Goal: Information Seeking & Learning: Learn about a topic

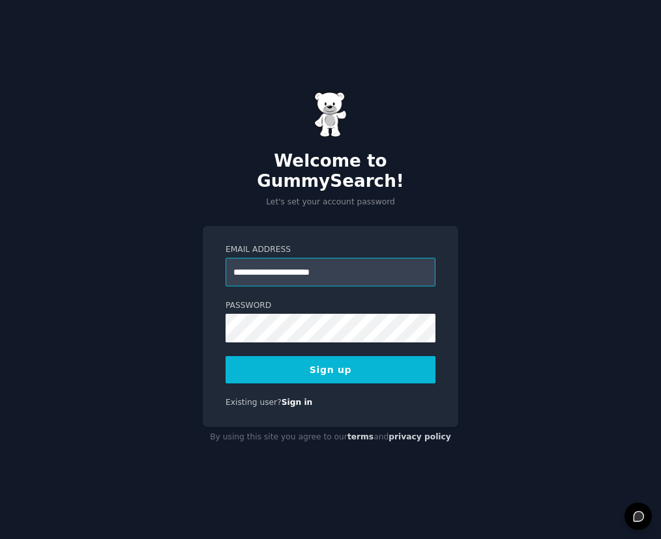
click at [297, 261] on input "**********" at bounding box center [330, 272] width 210 height 29
type input "**********"
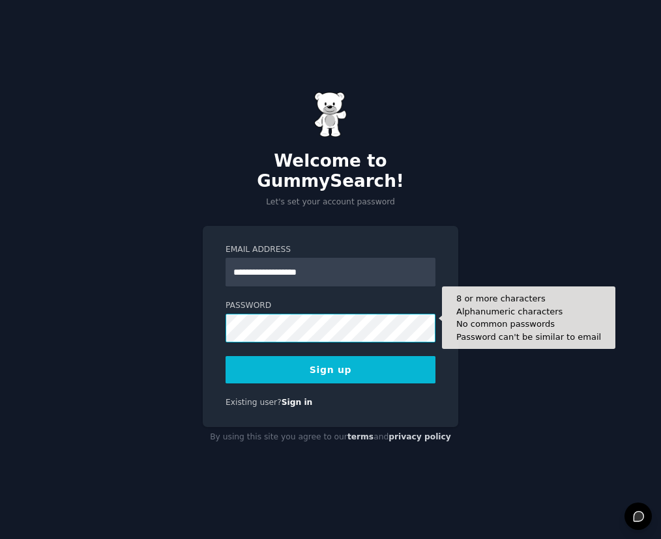
click at [225, 356] on button "Sign up" at bounding box center [330, 369] width 210 height 27
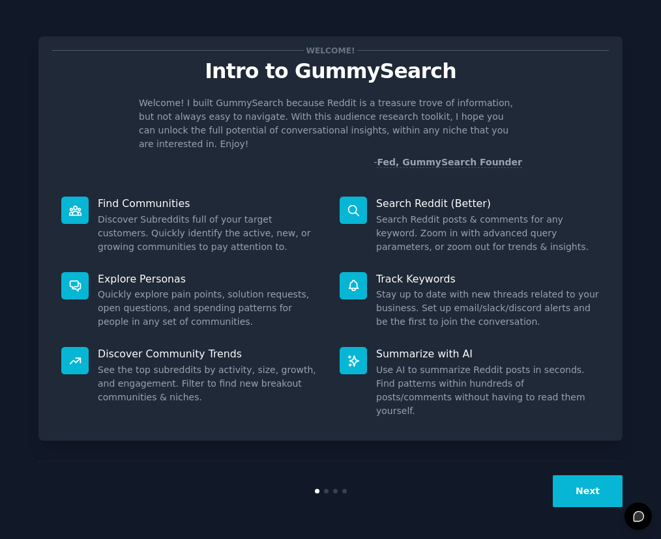
click at [586, 497] on button "Next" at bounding box center [587, 492] width 70 height 32
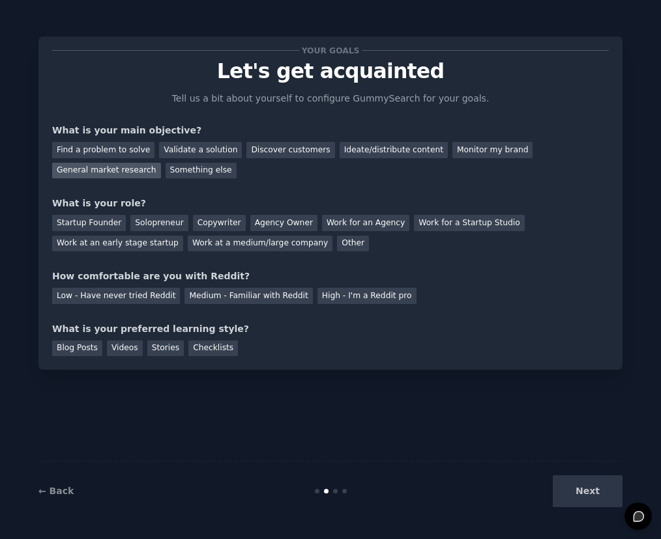
click at [114, 177] on div "General market research" at bounding box center [106, 171] width 109 height 16
click at [337, 244] on div "Other" at bounding box center [353, 244] width 32 height 16
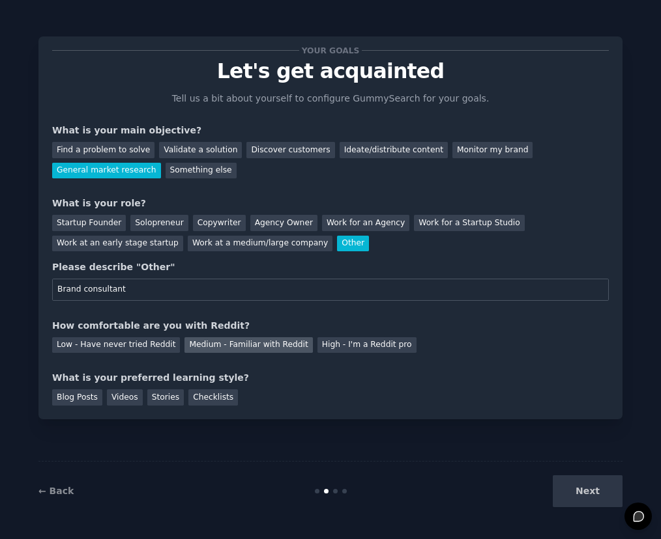
type input "Brand consultant"
click at [229, 340] on div "Medium - Familiar with Reddit" at bounding box center [248, 345] width 128 height 16
click at [132, 395] on div "Videos" at bounding box center [125, 398] width 36 height 16
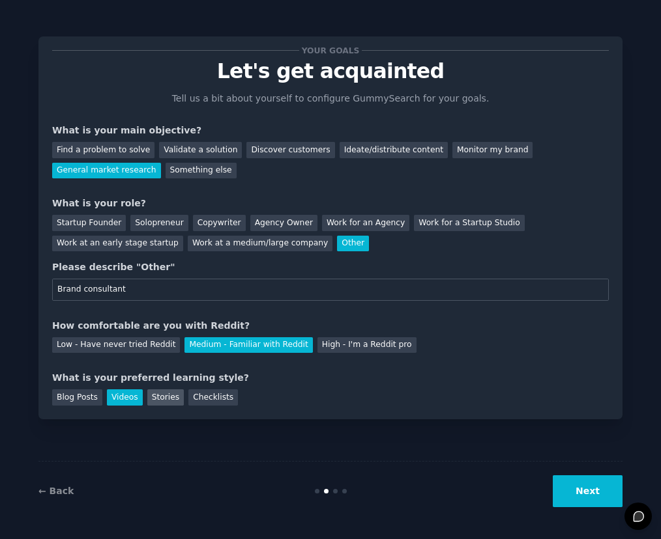
click at [160, 395] on div "Stories" at bounding box center [165, 398] width 36 height 16
click at [579, 487] on button "Next" at bounding box center [587, 492] width 70 height 32
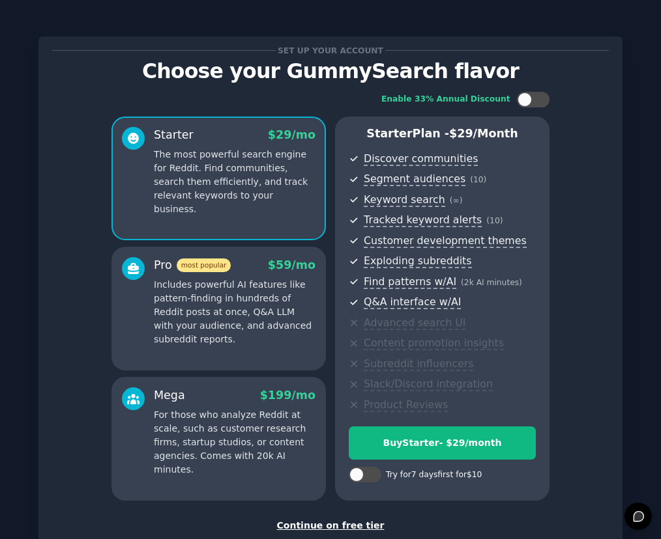
click at [344, 527] on div "Continue on free tier" at bounding box center [330, 526] width 556 height 14
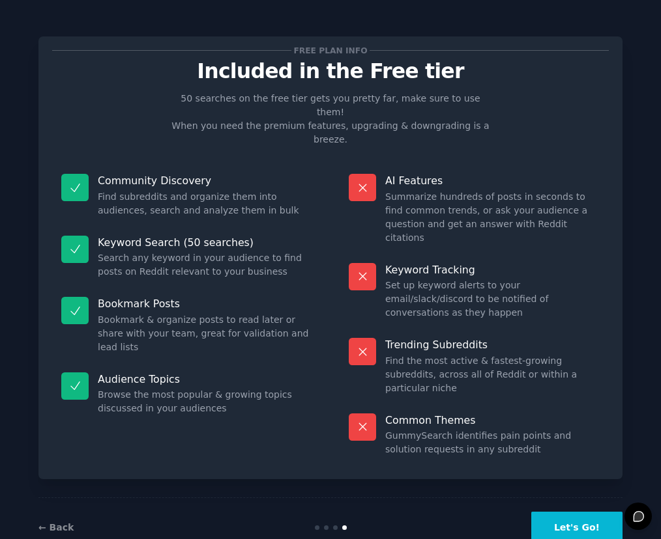
click at [558, 512] on button "Let's Go!" at bounding box center [576, 528] width 91 height 32
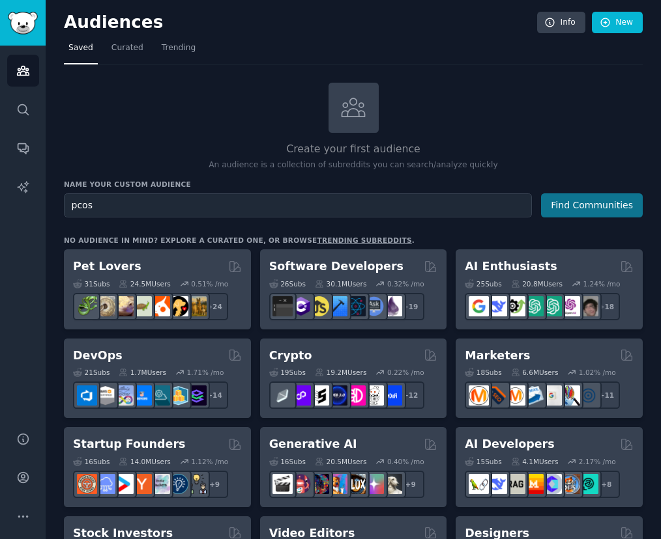
type input "pcos"
click at [566, 210] on button "Find Communities" at bounding box center [592, 205] width 102 height 24
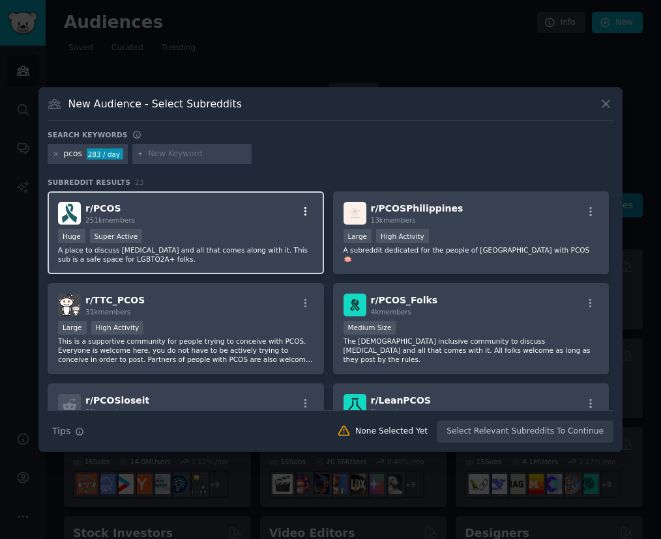
click at [297, 212] on button "button" at bounding box center [305, 212] width 16 height 12
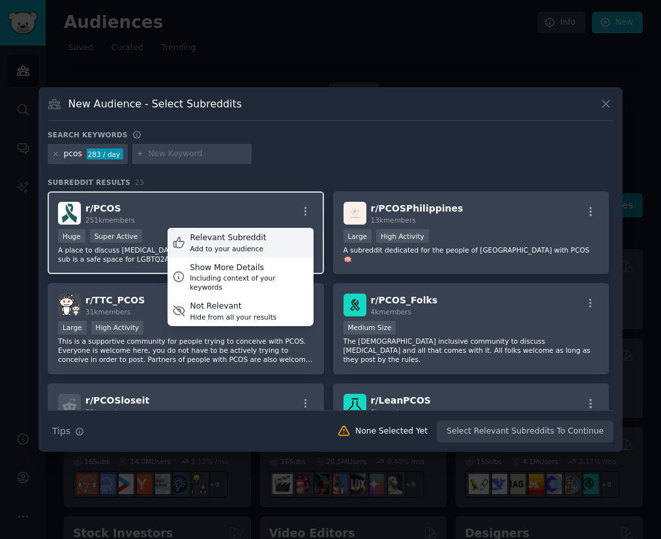
click at [285, 242] on div "Relevant Subreddit Add to your audience" at bounding box center [240, 243] width 146 height 30
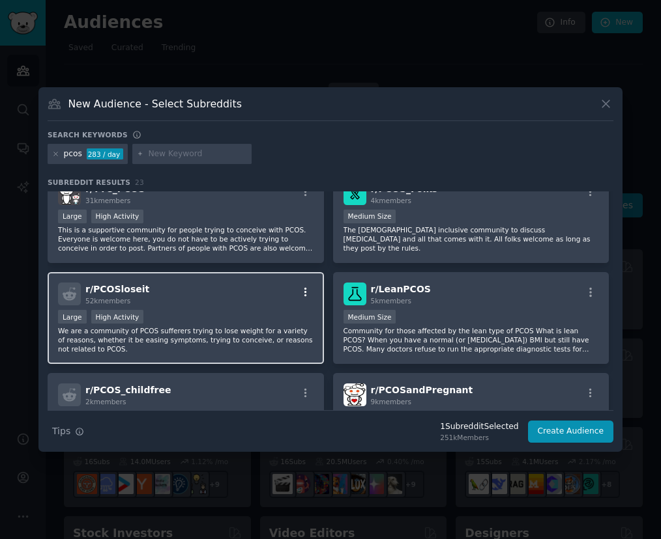
scroll to position [112, 0]
click at [304, 289] on icon "button" at bounding box center [306, 292] width 12 height 12
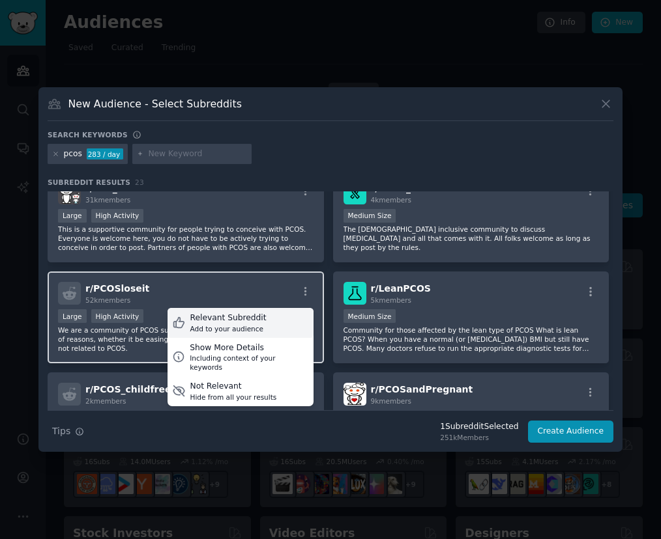
click at [266, 332] on div "Relevant Subreddit Add to your audience" at bounding box center [240, 323] width 146 height 30
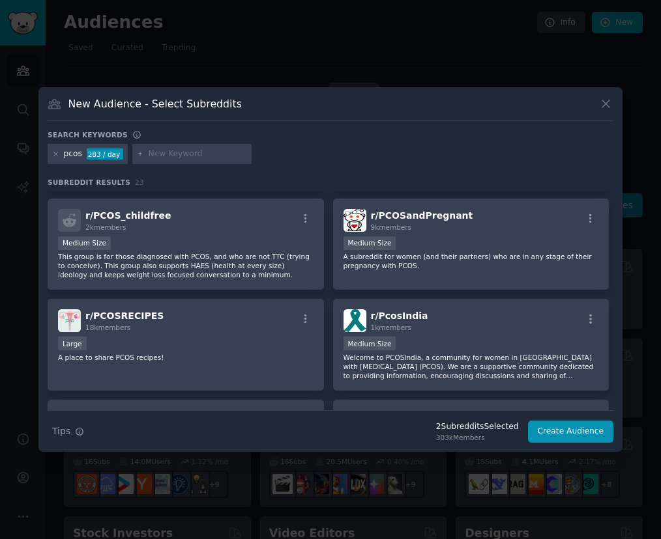
scroll to position [261, 0]
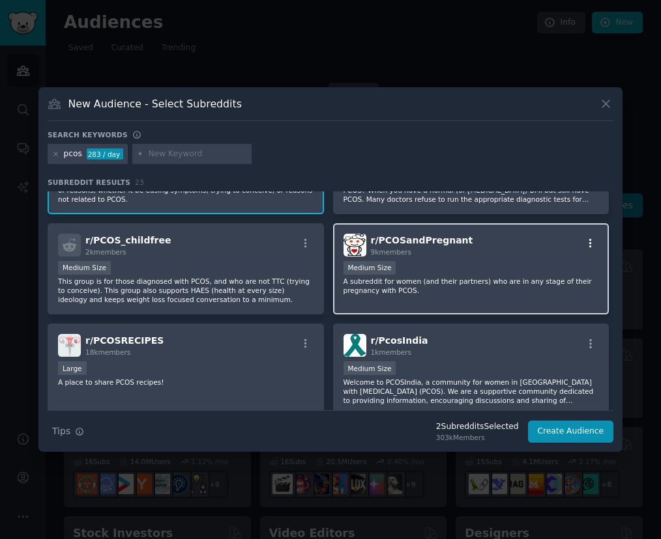
click at [584, 240] on icon "button" at bounding box center [590, 244] width 12 height 12
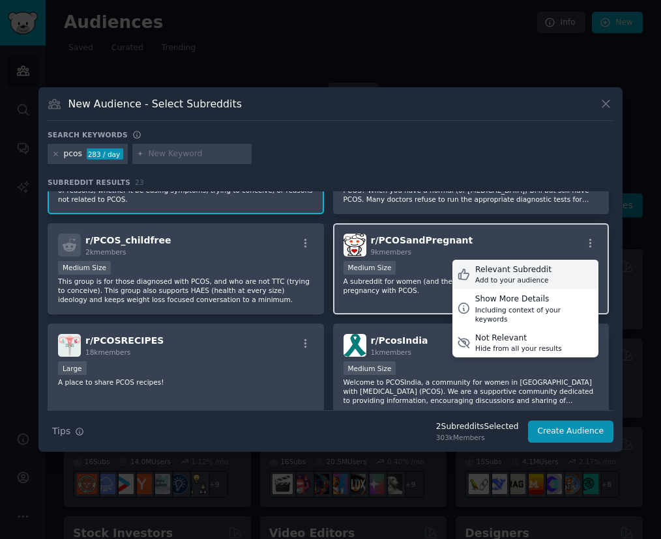
click at [554, 272] on div "Relevant Subreddit Add to your audience" at bounding box center [525, 275] width 146 height 30
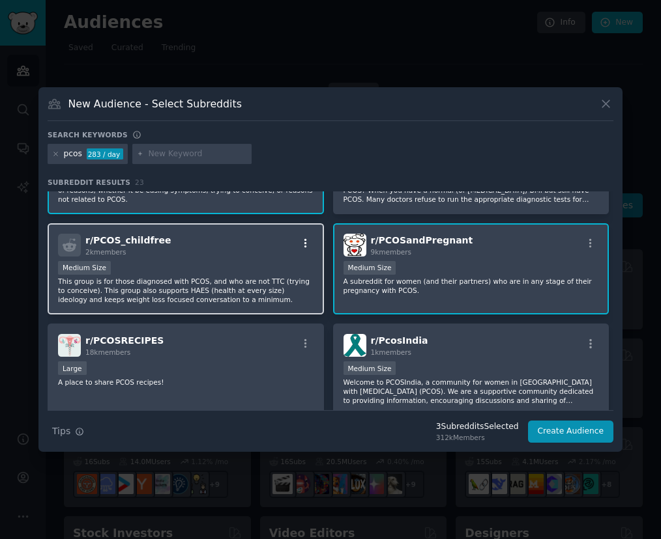
click at [304, 240] on icon "button" at bounding box center [305, 242] width 3 height 9
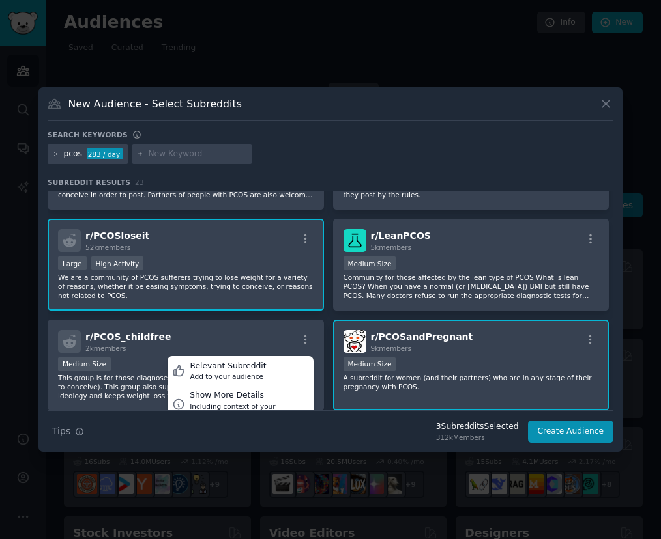
scroll to position [164, 0]
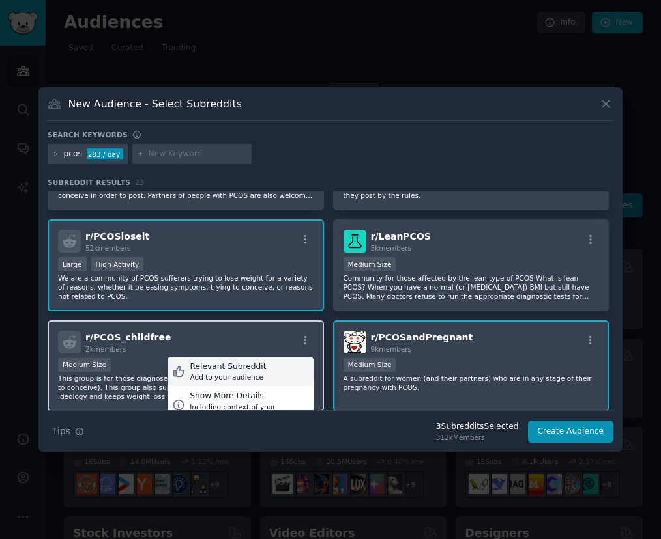
click at [282, 371] on div "Relevant Subreddit Add to your audience" at bounding box center [240, 372] width 146 height 30
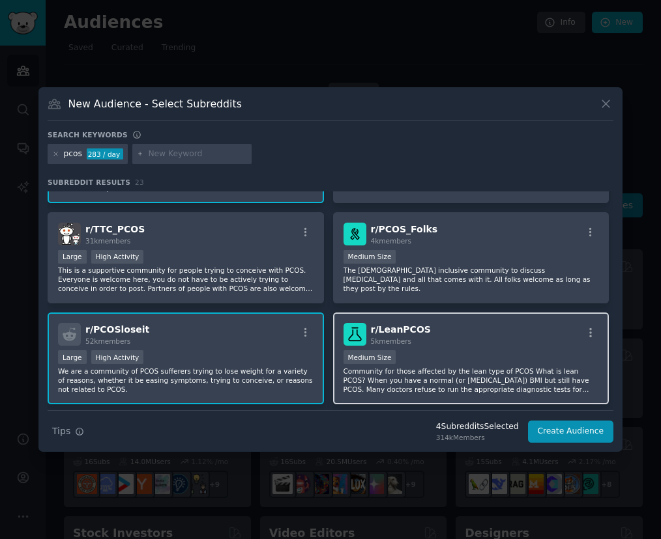
scroll to position [59, 0]
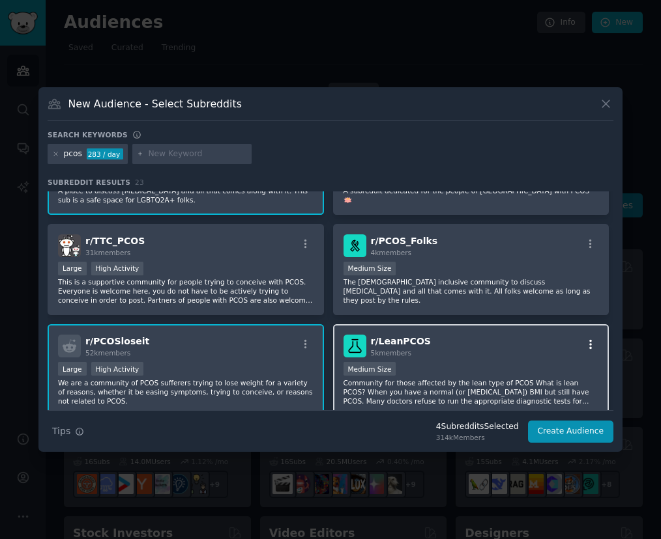
click at [585, 346] on icon "button" at bounding box center [590, 345] width 12 height 12
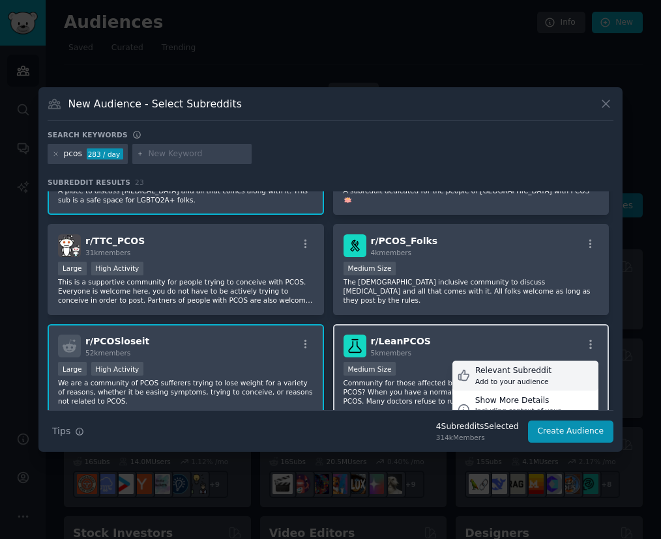
click at [530, 372] on div "Relevant Subreddit" at bounding box center [513, 371] width 76 height 12
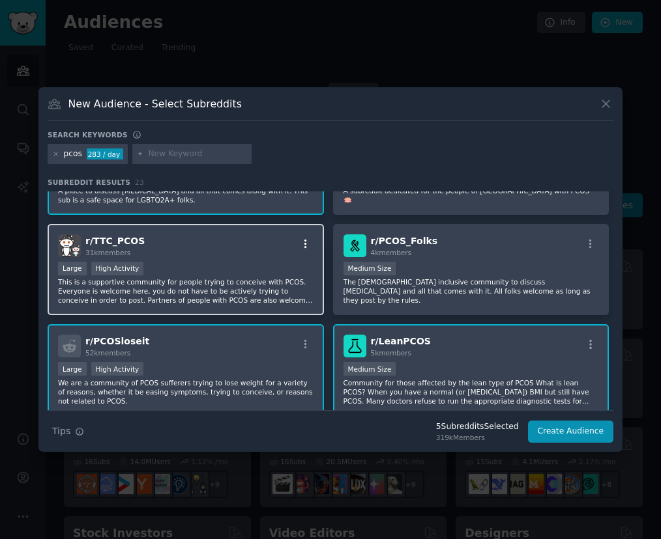
click at [302, 244] on icon "button" at bounding box center [306, 244] width 12 height 12
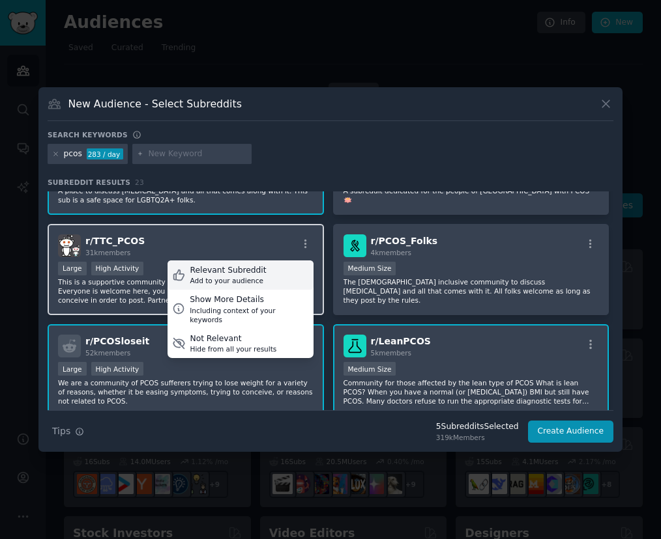
click at [291, 272] on div "Relevant Subreddit Add to your audience" at bounding box center [240, 276] width 146 height 30
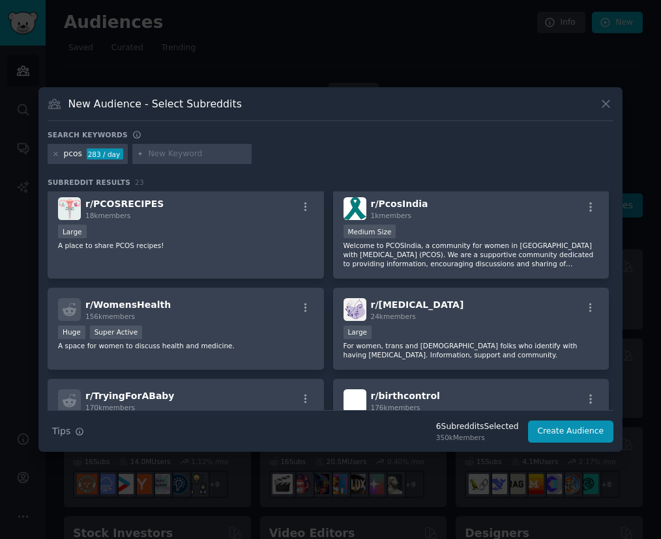
scroll to position [399, 0]
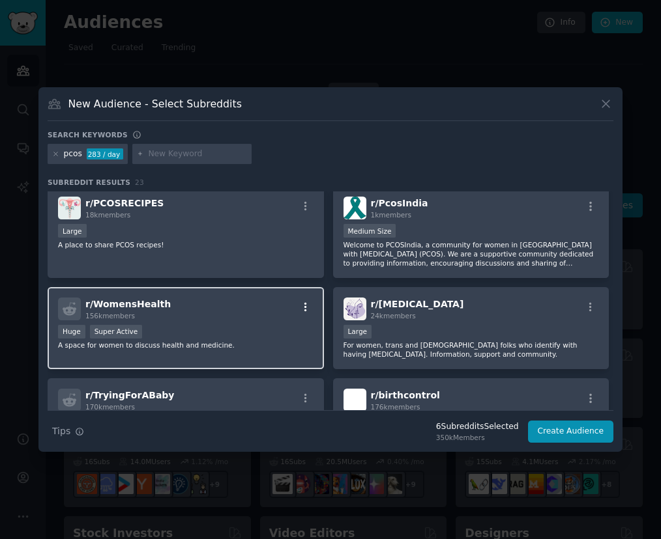
click at [303, 309] on icon "button" at bounding box center [306, 308] width 12 height 12
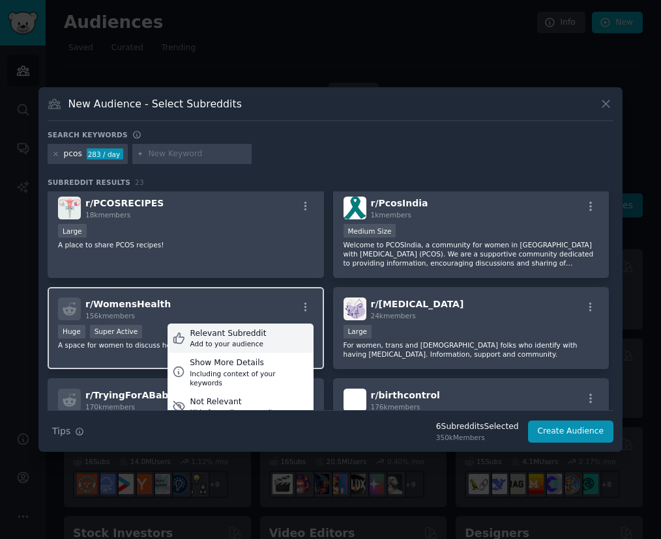
click at [289, 341] on div "Relevant Subreddit Add to your audience" at bounding box center [240, 339] width 146 height 30
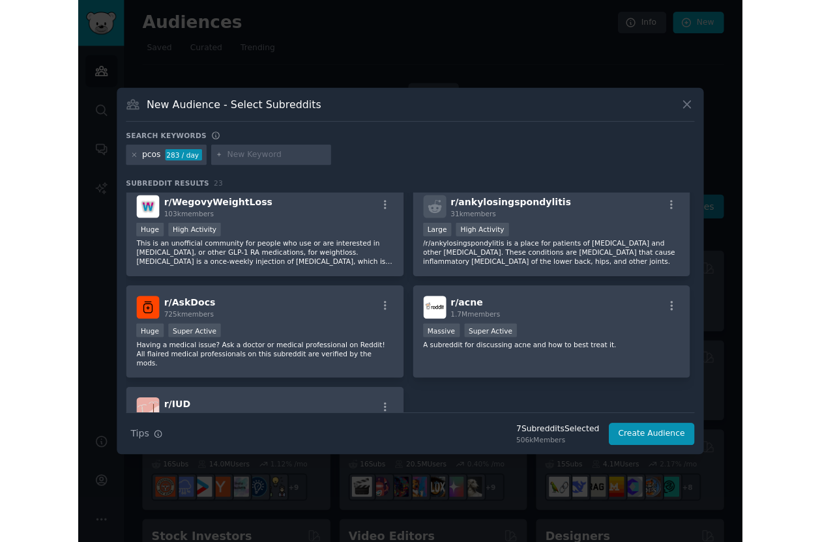
scroll to position [874, 0]
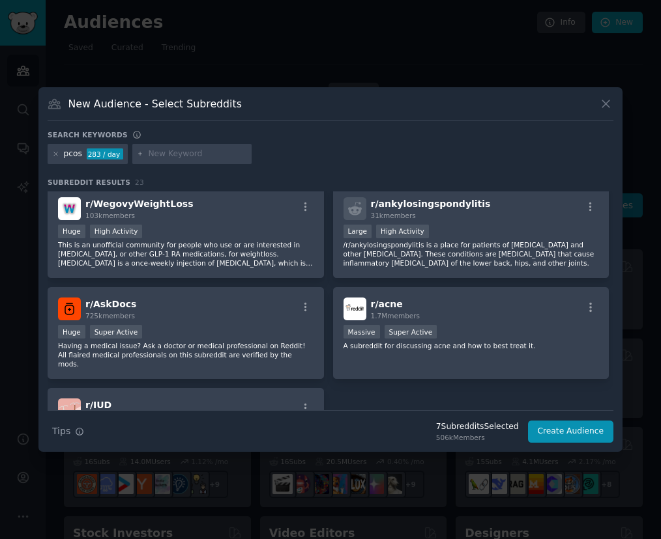
click at [150, 156] on input "text" at bounding box center [197, 155] width 99 height 12
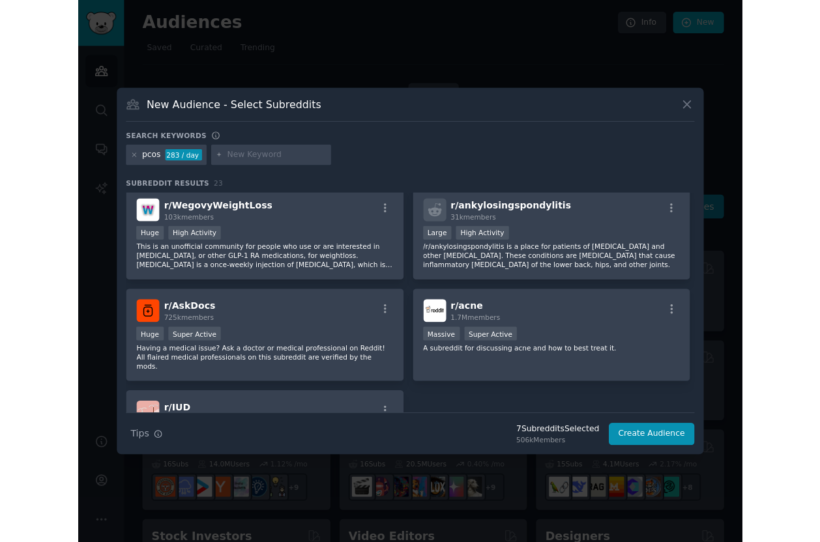
scroll to position [608, 0]
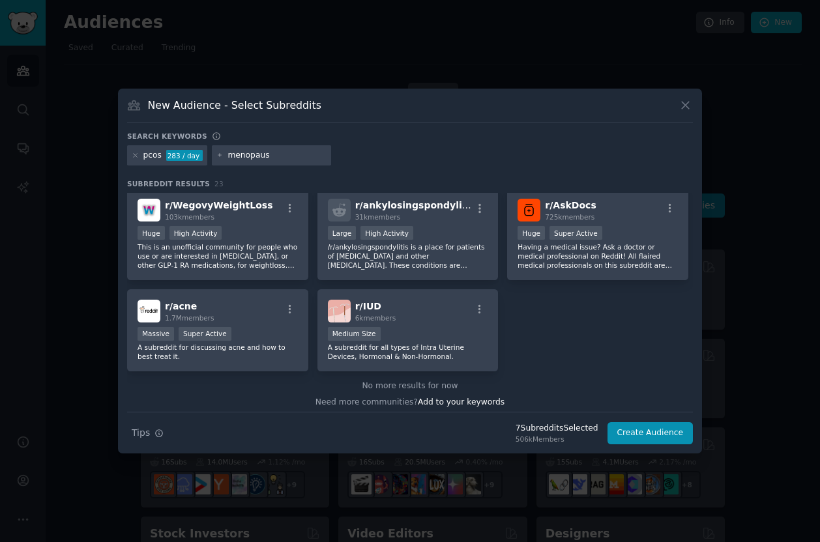
type input "menopause"
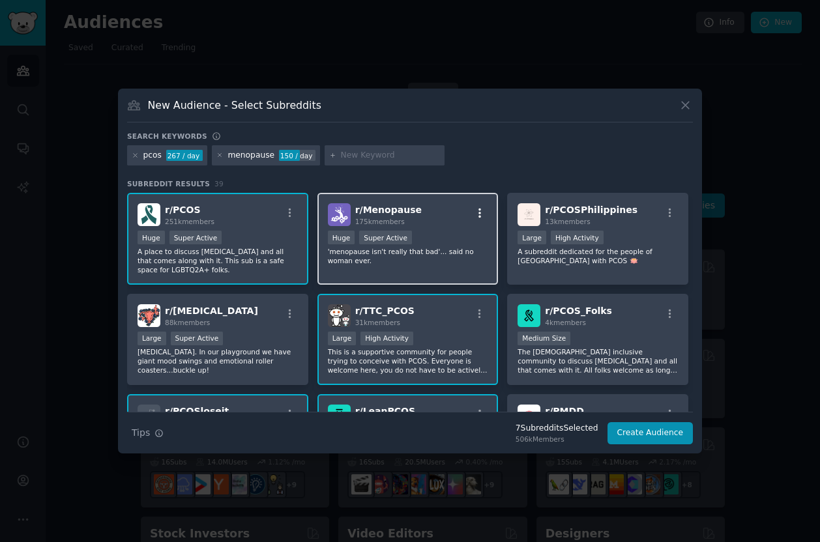
click at [474, 216] on icon "button" at bounding box center [480, 213] width 12 height 12
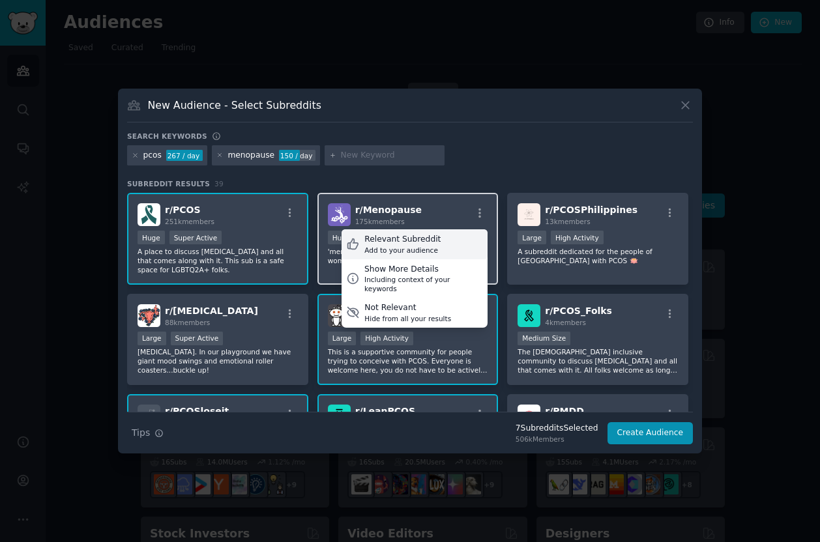
click at [460, 236] on div "Relevant Subreddit Add to your audience" at bounding box center [414, 244] width 146 height 30
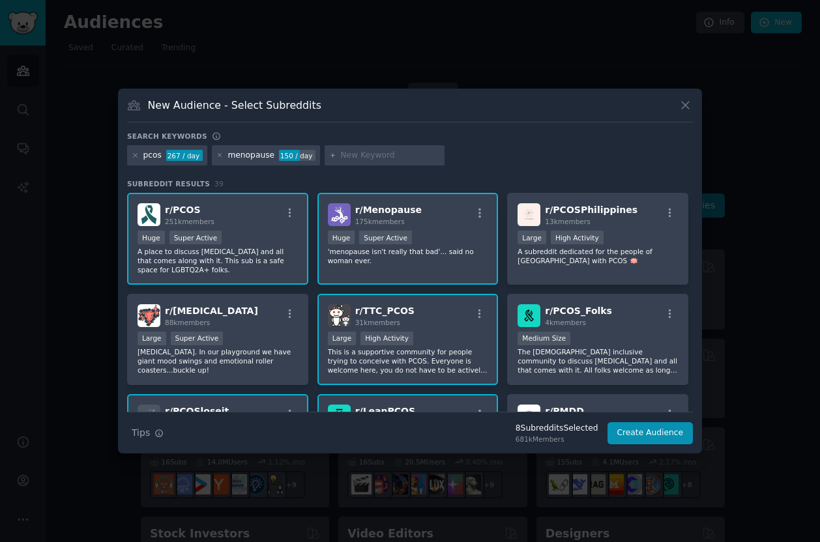
click at [367, 156] on input "text" at bounding box center [390, 156] width 99 height 12
type input "energy"
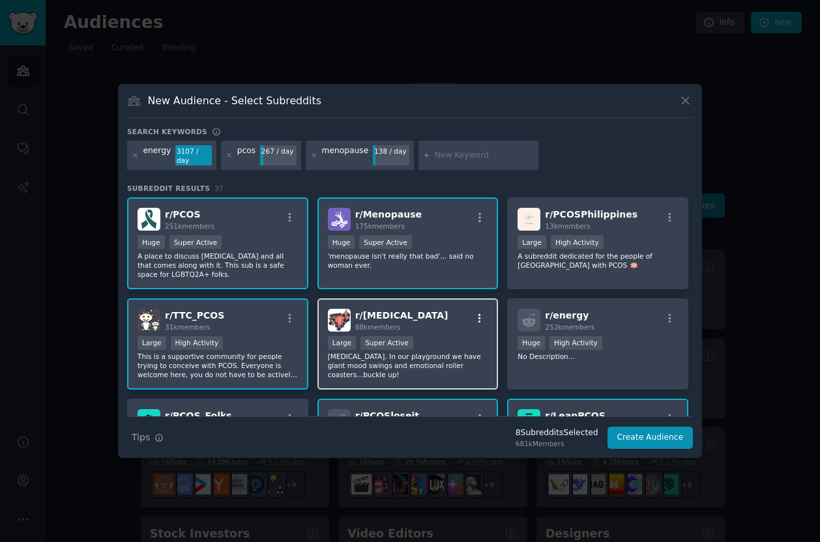
click at [479, 313] on icon "button" at bounding box center [480, 319] width 12 height 12
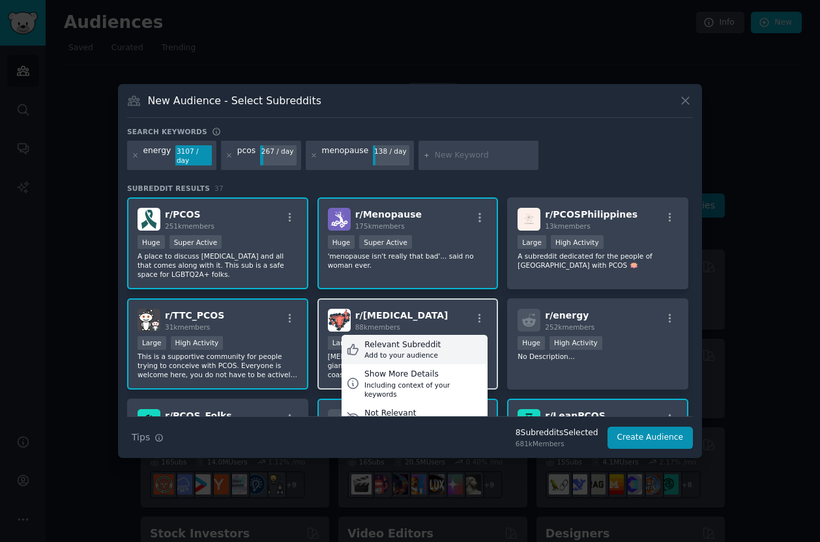
click at [471, 348] on div "Relevant Subreddit Add to your audience" at bounding box center [414, 350] width 146 height 30
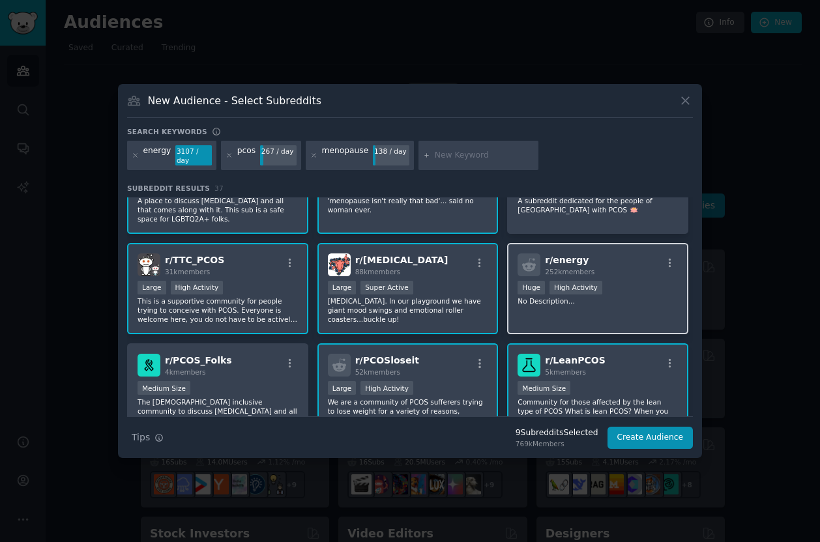
scroll to position [68, 0]
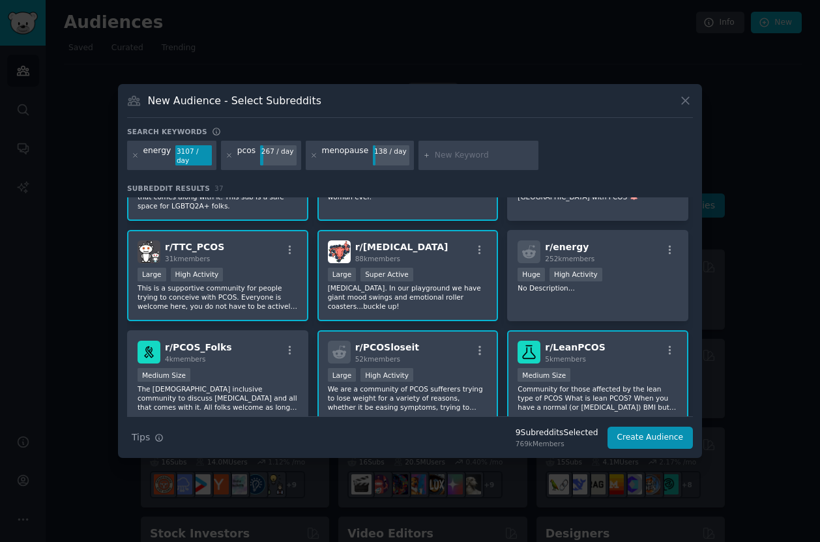
click at [440, 152] on input "text" at bounding box center [484, 156] width 99 height 12
type input "h"
type input "burnout"
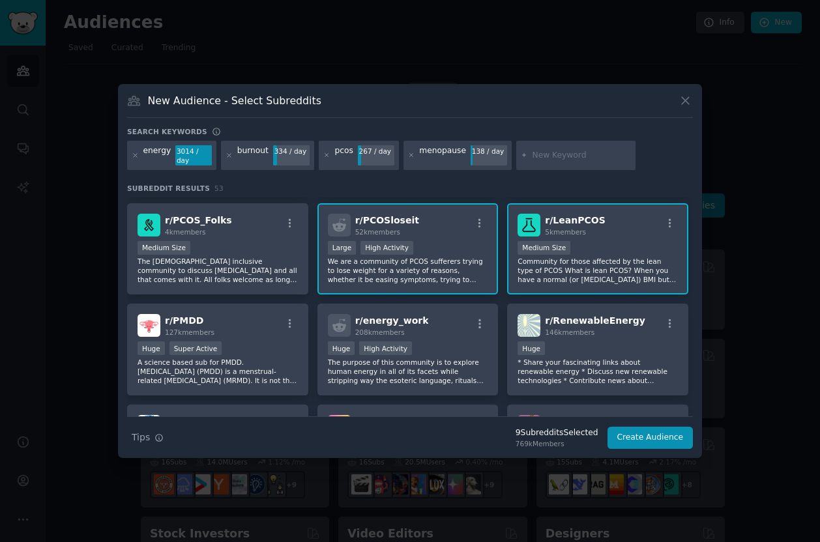
scroll to position [310, 0]
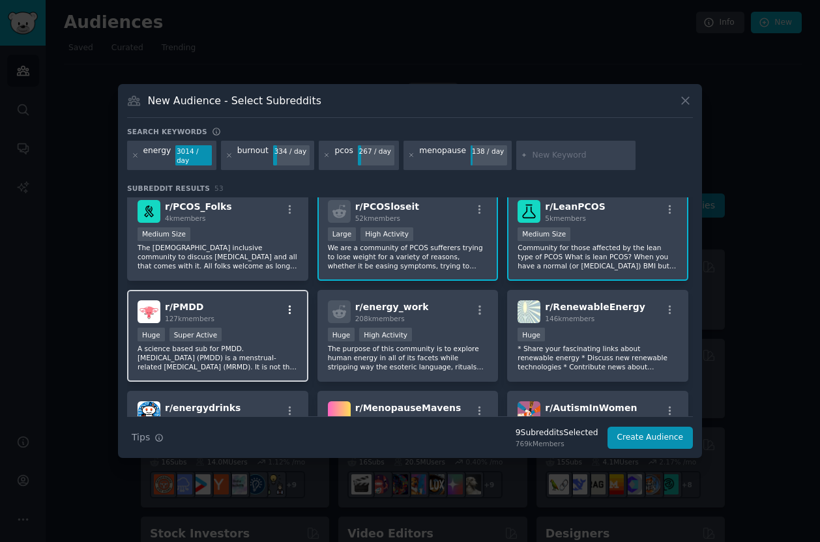
click at [285, 306] on icon "button" at bounding box center [290, 310] width 12 height 12
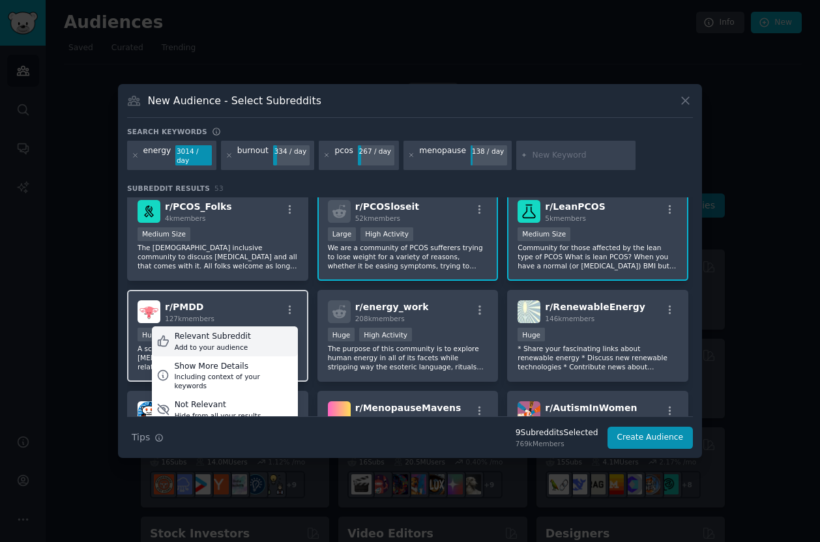
click at [279, 333] on div "Relevant Subreddit Add to your audience" at bounding box center [225, 341] width 146 height 30
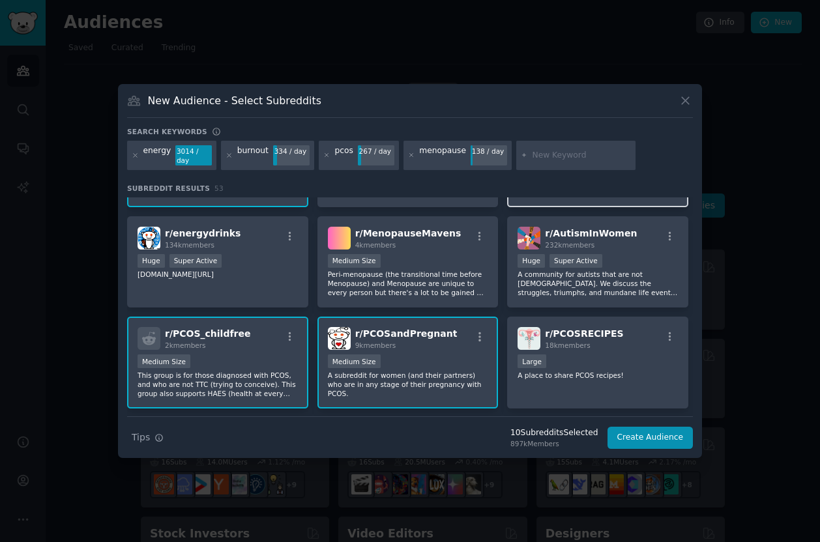
scroll to position [503, 0]
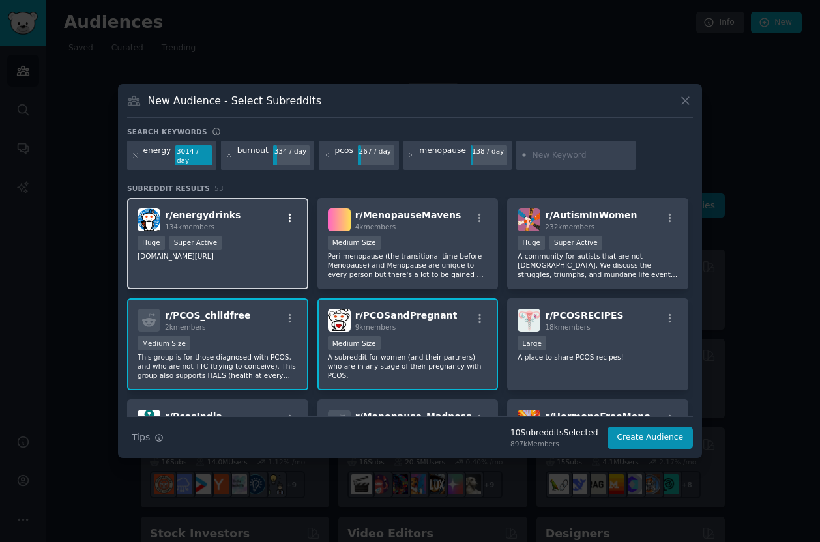
click at [289, 213] on icon "button" at bounding box center [290, 217] width 3 height 9
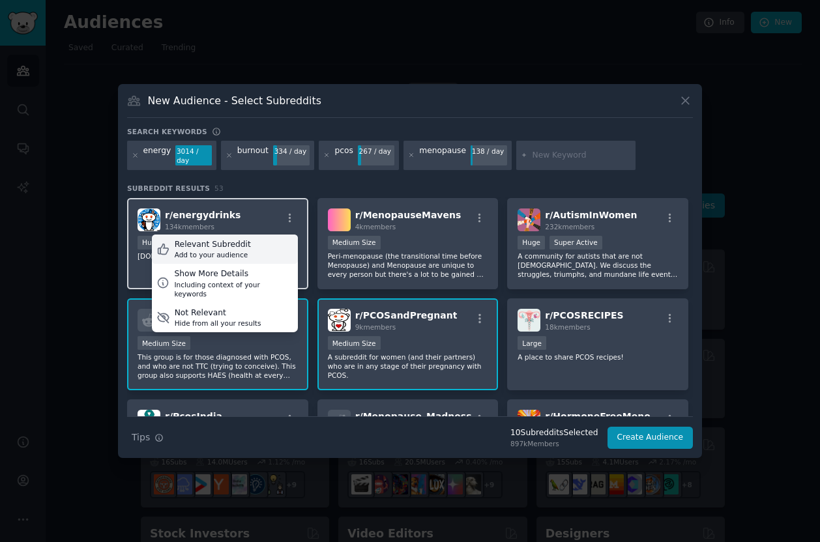
click at [274, 248] on div "Relevant Subreddit Add to your audience" at bounding box center [225, 250] width 146 height 30
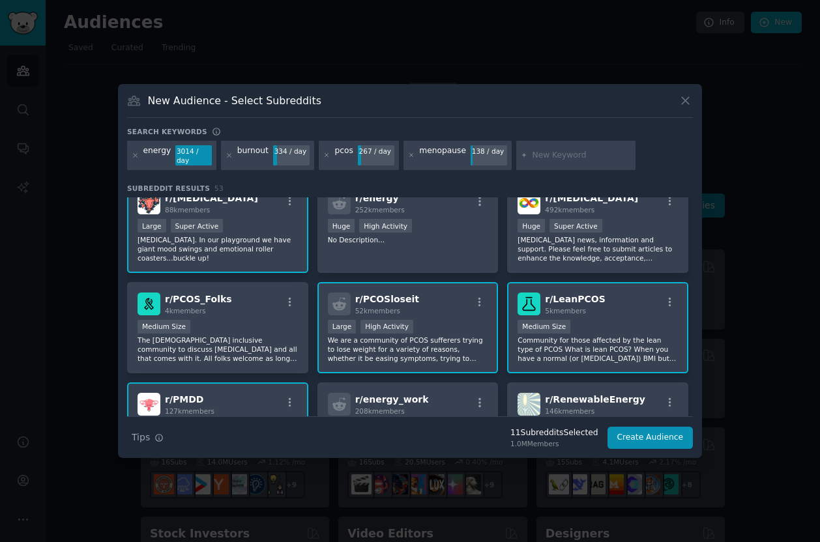
scroll to position [0, 0]
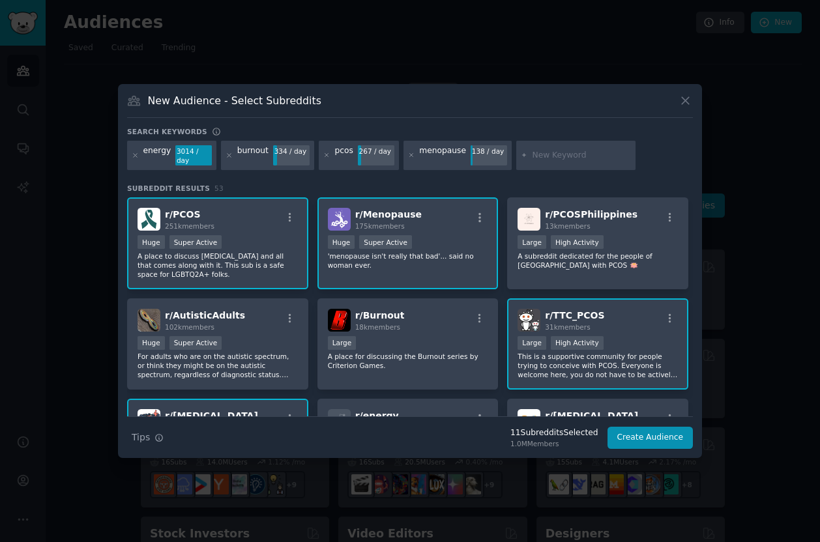
click at [552, 158] on input "text" at bounding box center [581, 156] width 99 height 12
type input "stress"
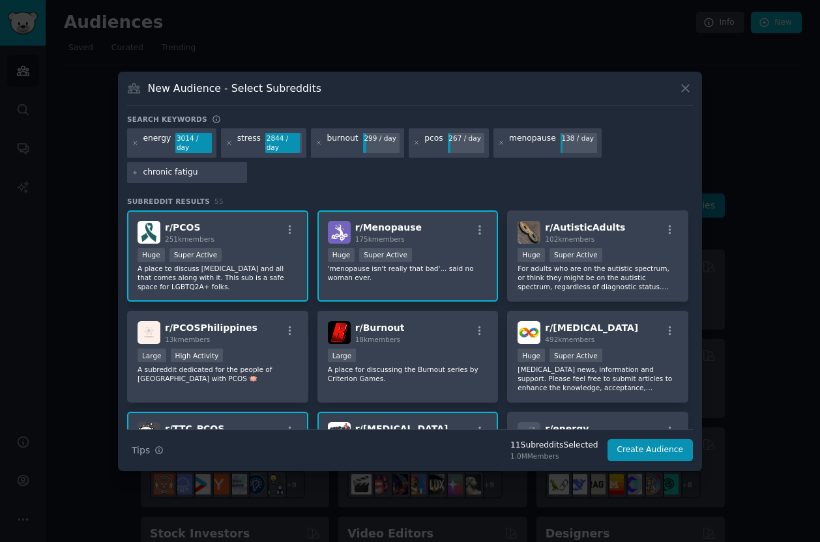
type input "chronic fatigue"
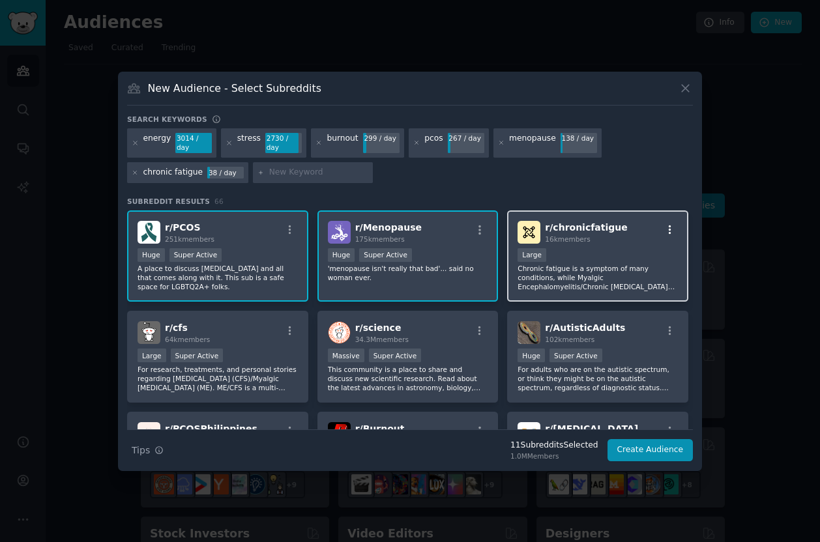
click at [660, 231] on icon "button" at bounding box center [670, 230] width 12 height 12
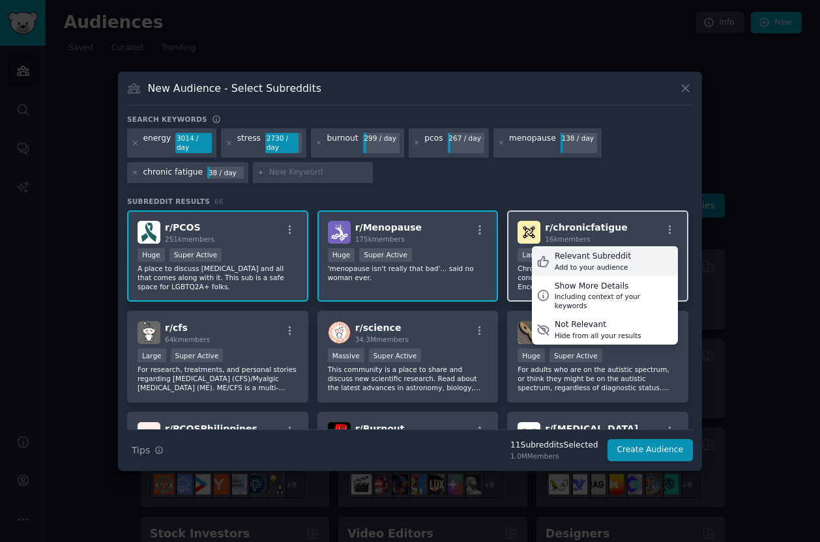
click at [639, 263] on div "Relevant Subreddit Add to your audience" at bounding box center [605, 261] width 146 height 30
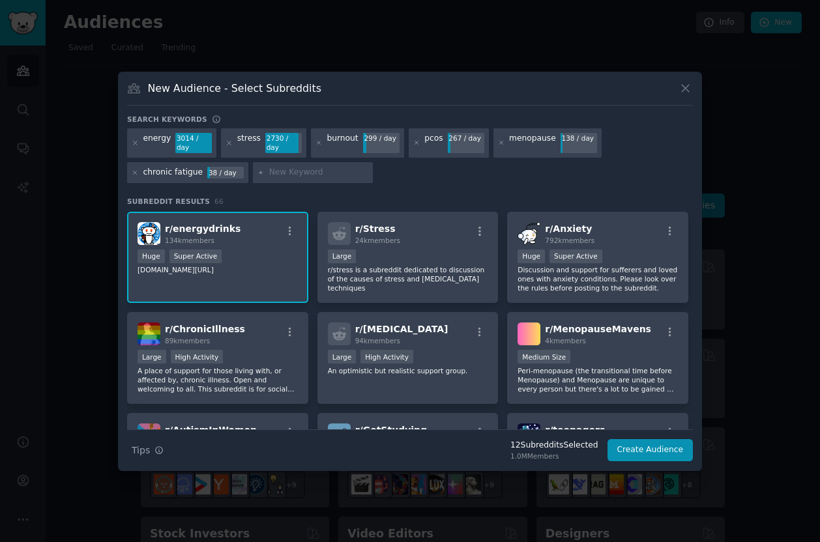
scroll to position [595, 0]
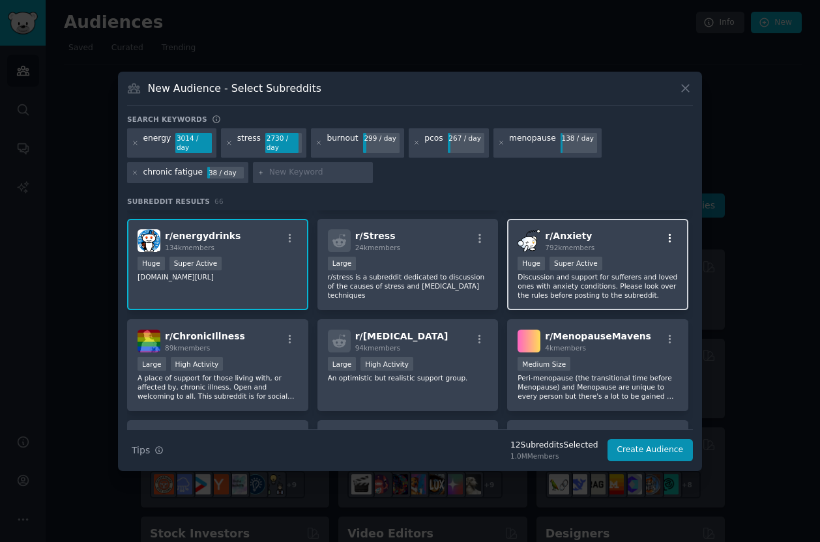
click at [660, 236] on icon "button" at bounding box center [670, 239] width 12 height 12
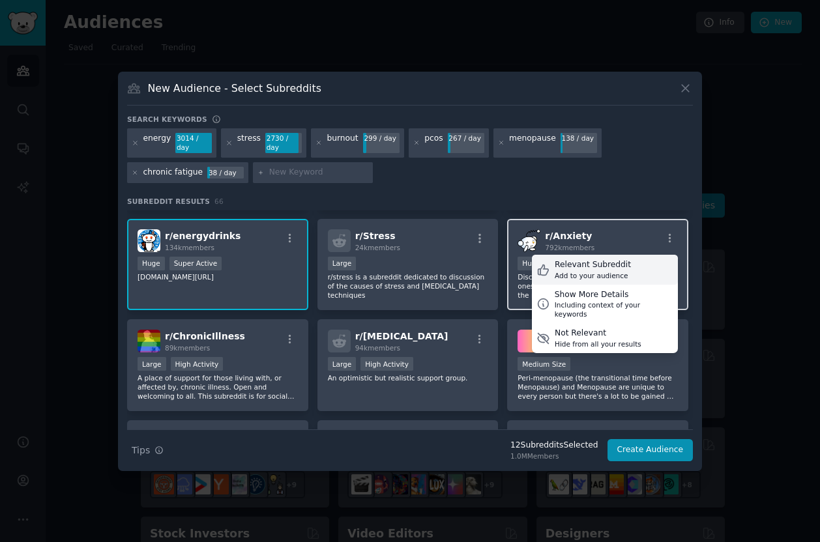
click at [635, 263] on div "Relevant Subreddit Add to your audience" at bounding box center [605, 270] width 146 height 30
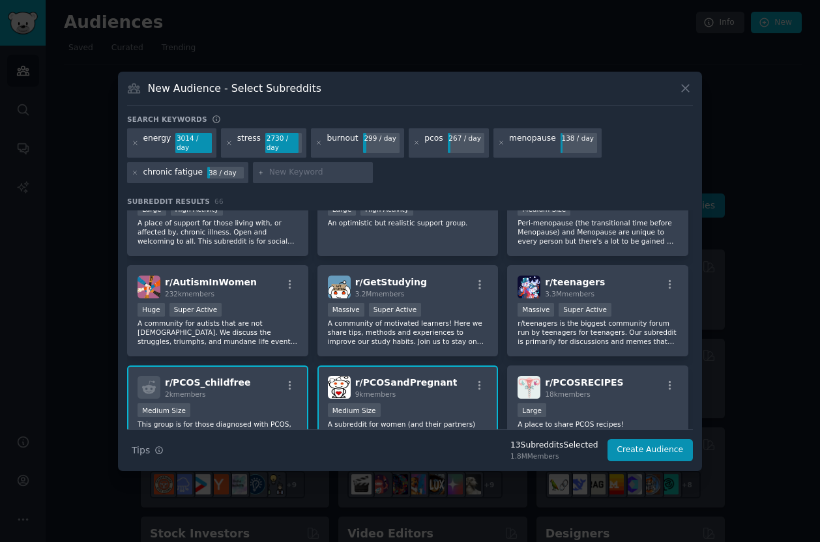
scroll to position [754, 0]
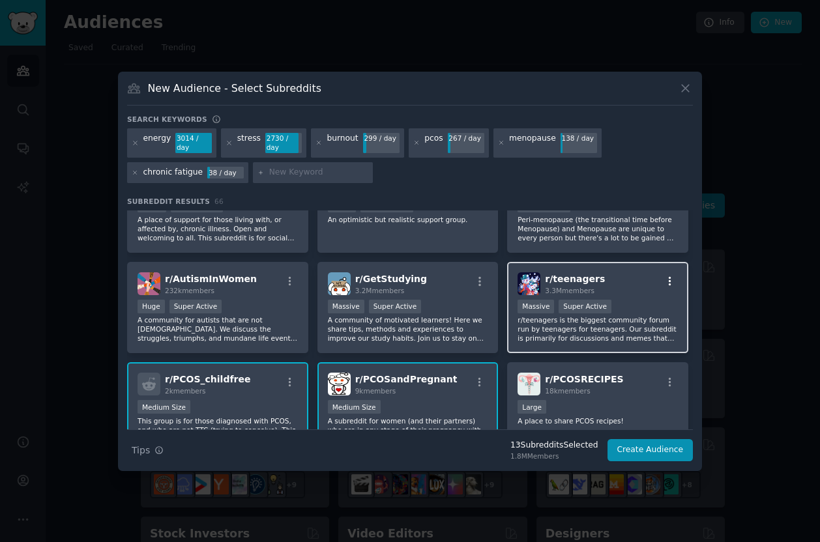
click at [660, 283] on icon "button" at bounding box center [670, 282] width 12 height 12
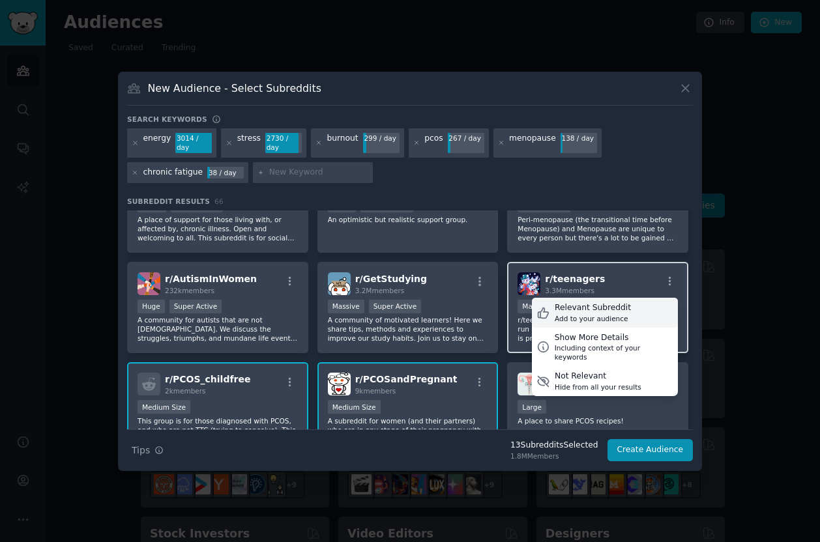
click at [645, 304] on div "Relevant Subreddit Add to your audience" at bounding box center [605, 313] width 146 height 30
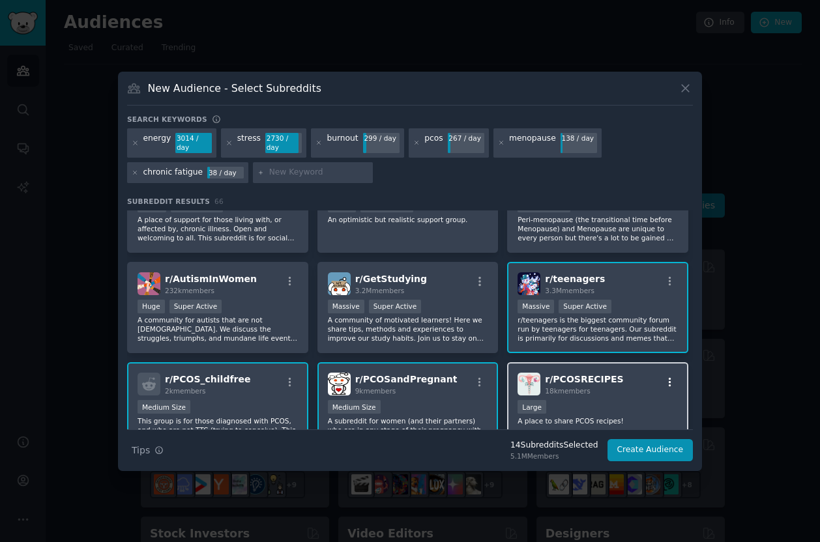
click at [660, 382] on icon "button" at bounding box center [670, 383] width 12 height 12
click at [642, 401] on div "Relevant Subreddit Add to your audience" at bounding box center [605, 414] width 146 height 30
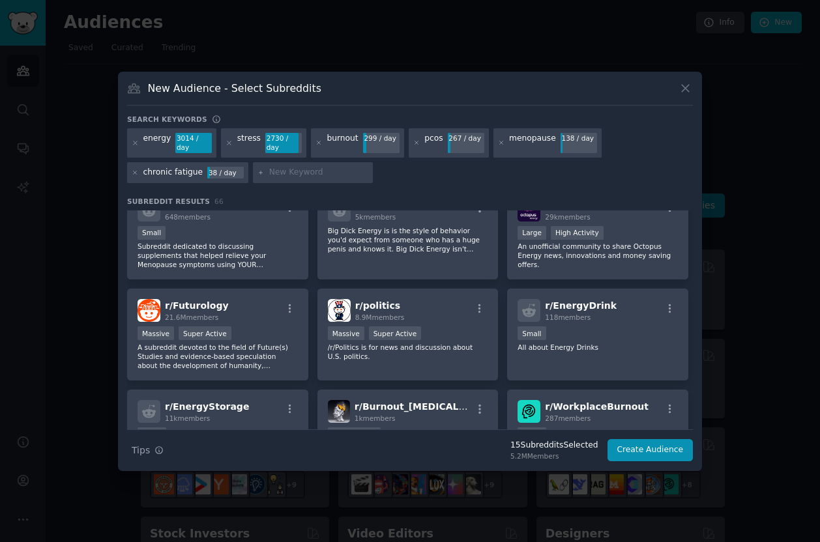
scroll to position [1251, 0]
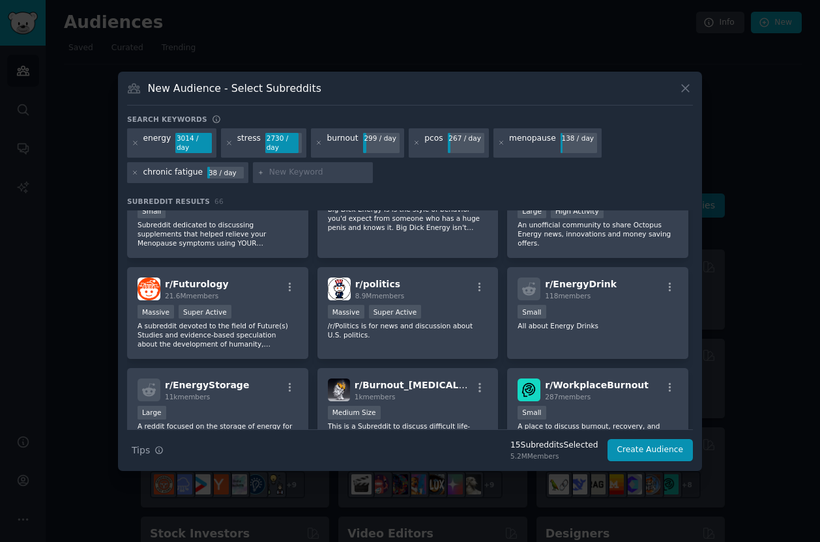
click at [308, 173] on input "text" at bounding box center [318, 173] width 99 height 12
type input "bloated"
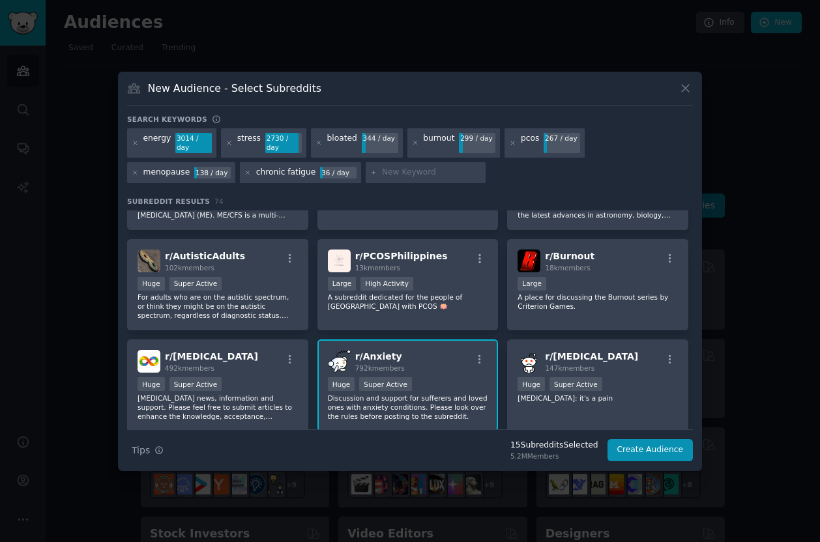
scroll to position [182, 0]
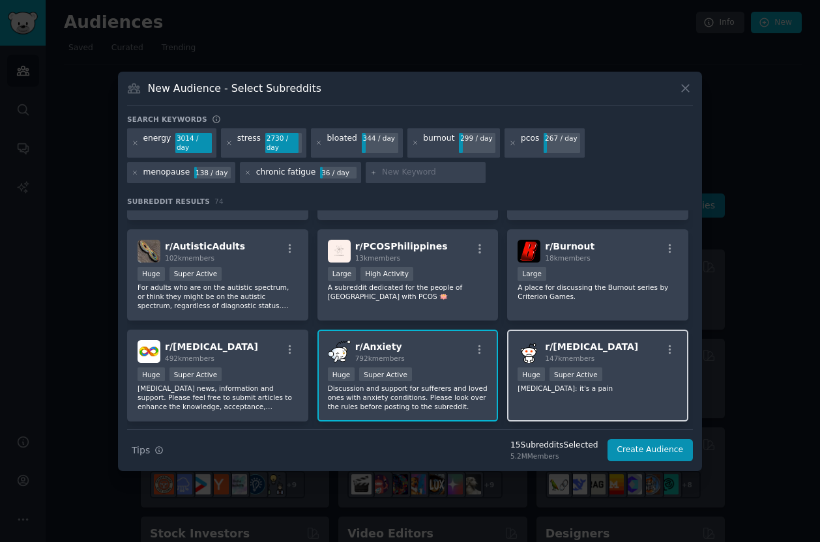
click at [660, 343] on div "r/ [MEDICAL_DATA] 147k members" at bounding box center [597, 351] width 160 height 23
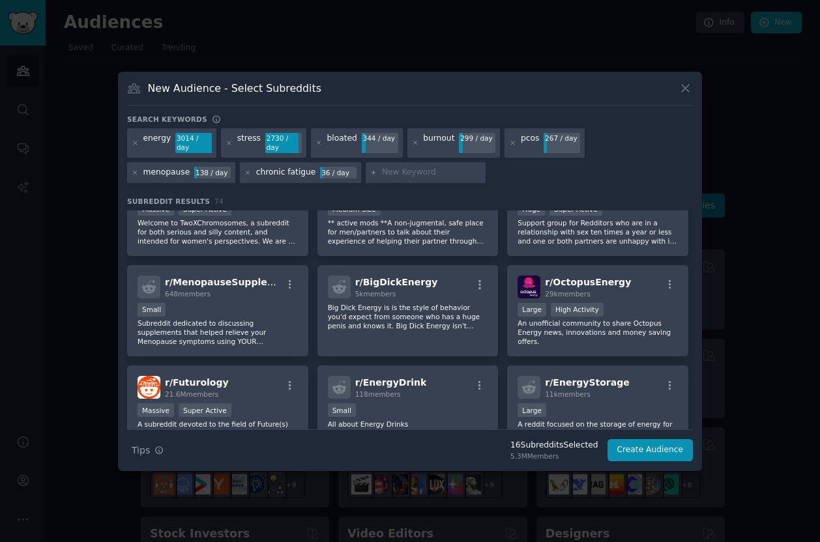
scroll to position [1353, 0]
click at [382, 170] on input "text" at bounding box center [431, 173] width 99 height 12
type input "weight loss"
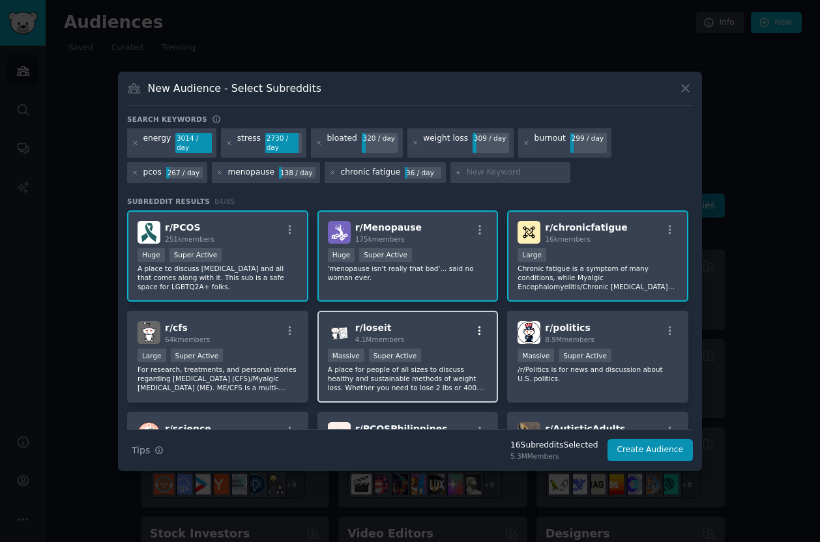
click at [481, 327] on icon "button" at bounding box center [480, 331] width 12 height 12
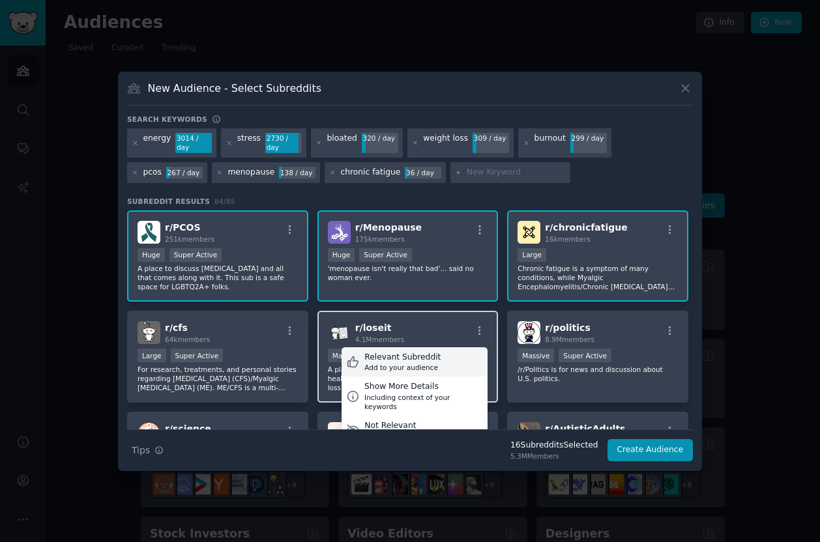
click at [438, 364] on div "Relevant Subreddit Add to your audience" at bounding box center [414, 362] width 146 height 30
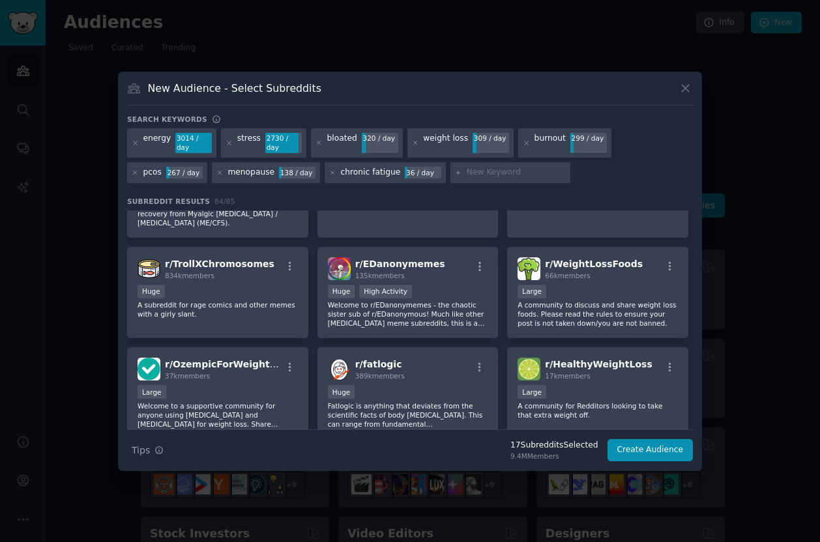
scroll to position [2397, 0]
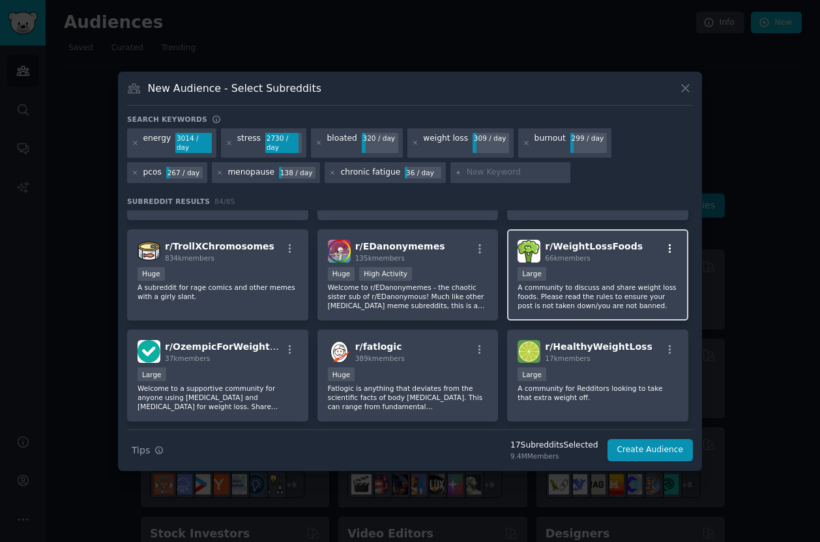
click at [660, 243] on icon "button" at bounding box center [670, 249] width 12 height 12
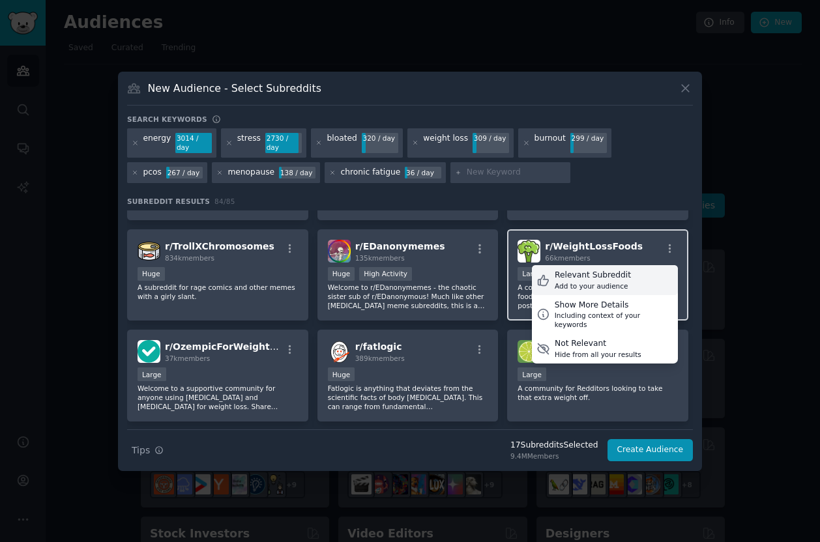
click at [618, 278] on div "Relevant Subreddit" at bounding box center [592, 276] width 76 height 12
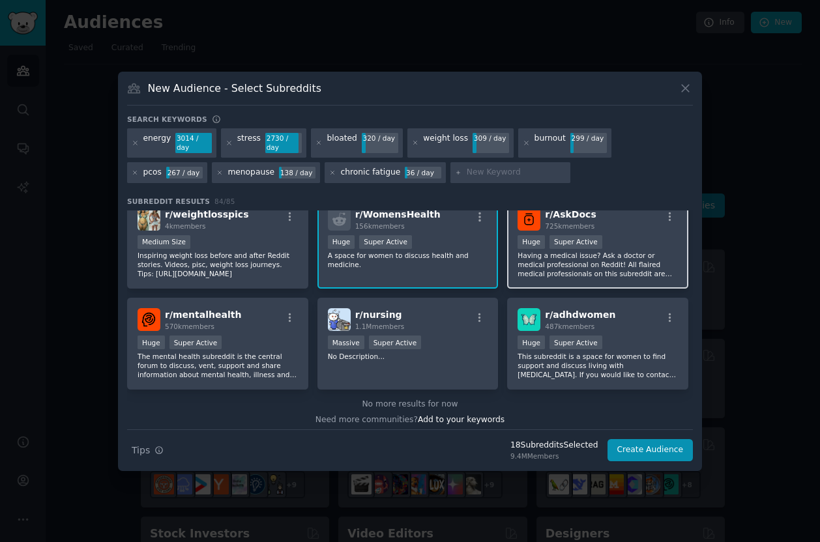
scroll to position [2636, 0]
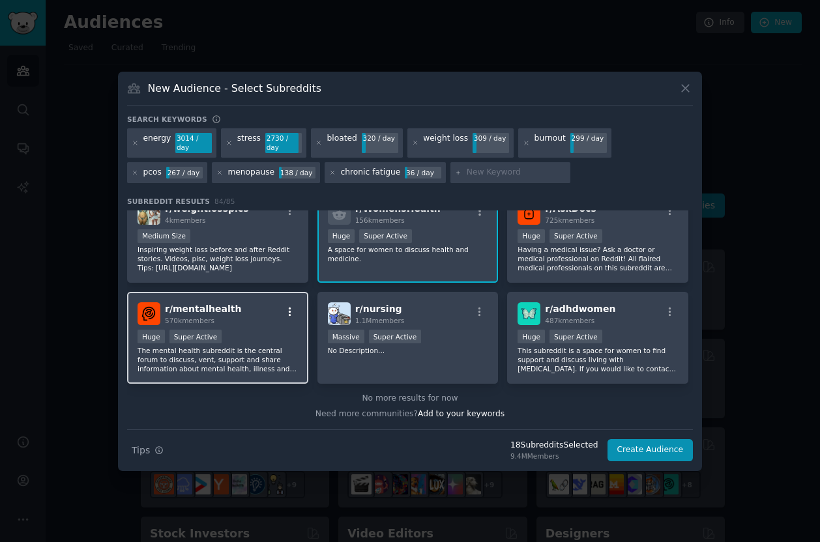
click at [292, 310] on icon "button" at bounding box center [290, 312] width 12 height 12
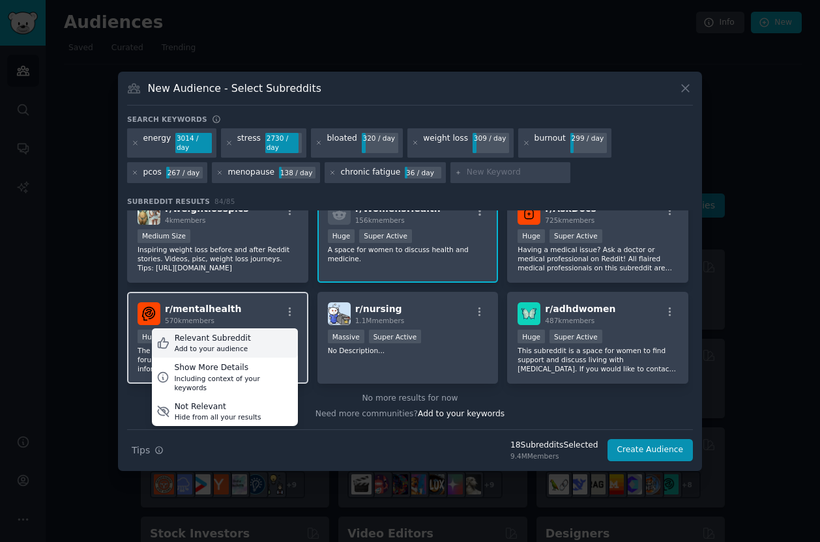
click at [283, 346] on div "Relevant Subreddit Add to your audience" at bounding box center [225, 343] width 146 height 30
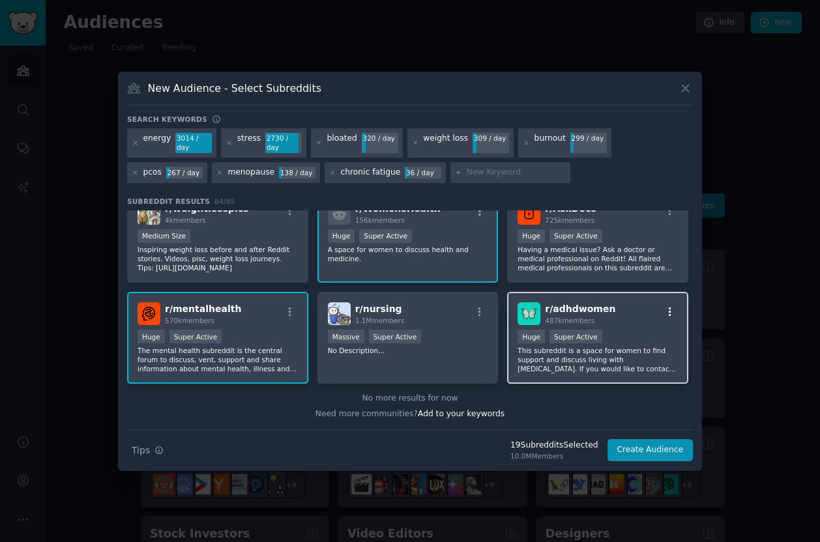
click at [660, 311] on icon "button" at bounding box center [670, 312] width 12 height 12
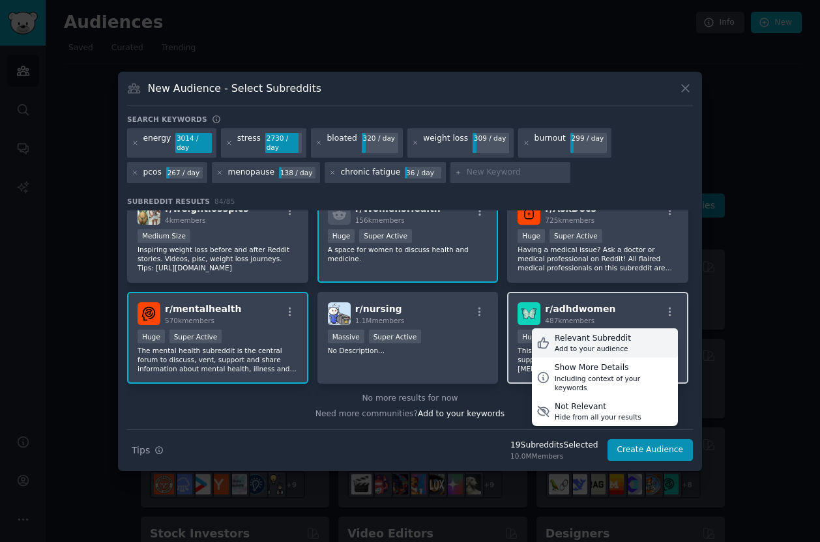
click at [640, 335] on div "Relevant Subreddit Add to your audience" at bounding box center [605, 343] width 146 height 30
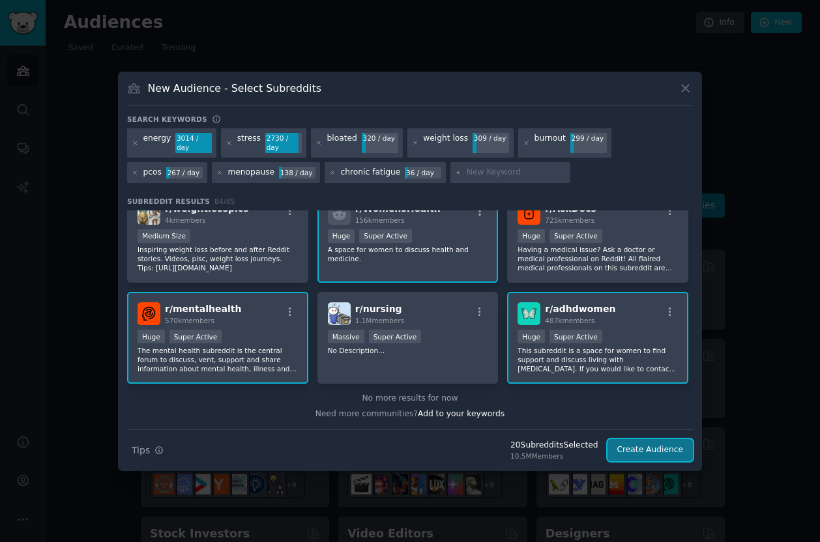
click at [653, 455] on button "Create Audience" at bounding box center [650, 450] width 86 height 22
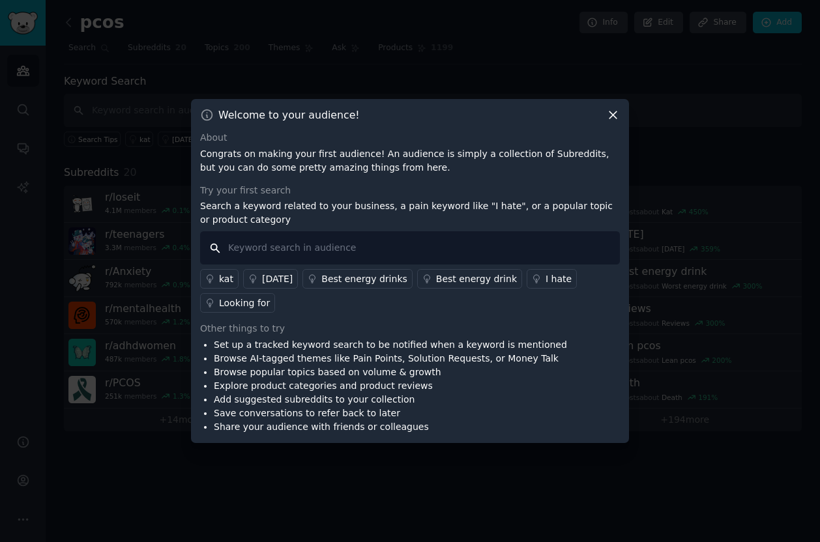
click at [526, 244] on input "text" at bounding box center [410, 247] width 420 height 33
type input "milamend"
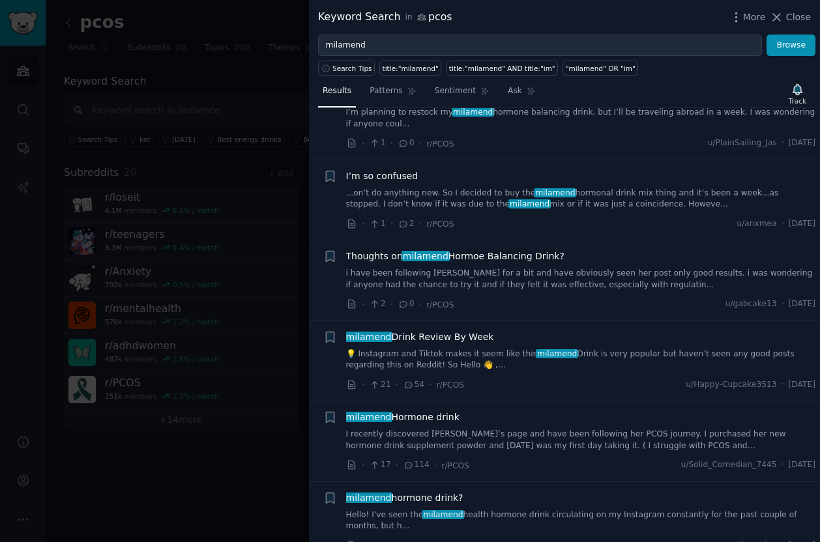
scroll to position [1574, 0]
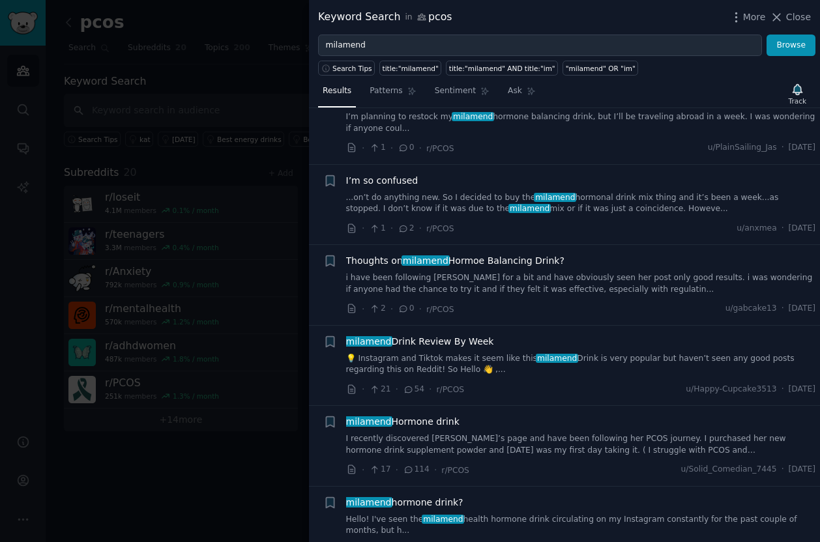
click at [492, 367] on link "💡 Instagram and Tiktok makes it seem like this milamend Drink is very popular b…" at bounding box center [581, 364] width 470 height 23
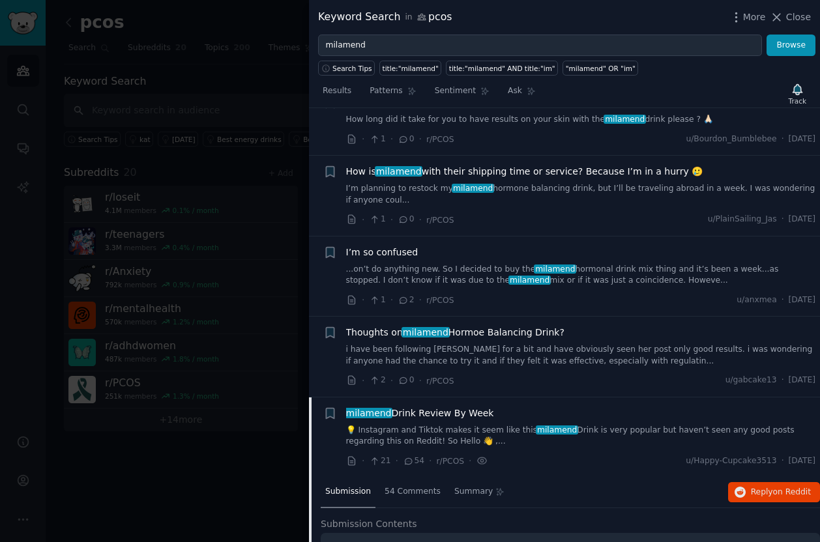
scroll to position [1497, 0]
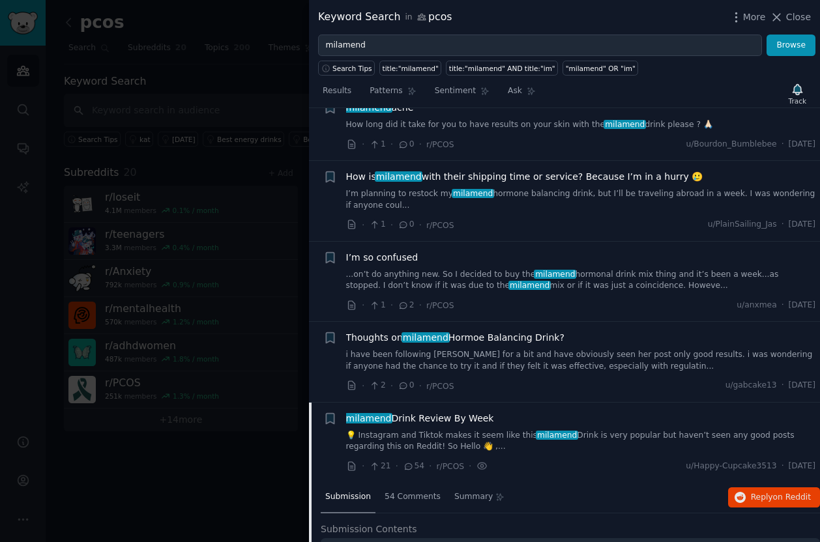
click at [527, 283] on link "...on’t do anything new. So I decided to buy the milamend hormonal drink mix th…" at bounding box center [581, 280] width 470 height 23
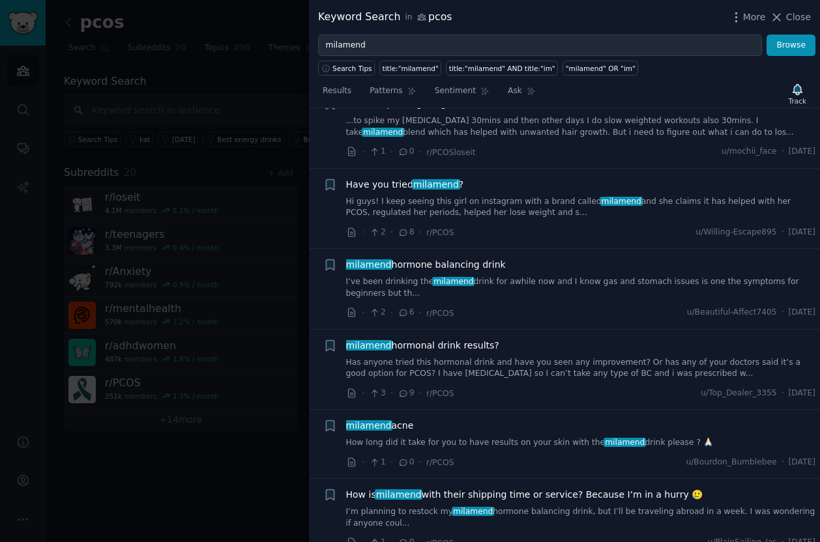
scroll to position [1158, 0]
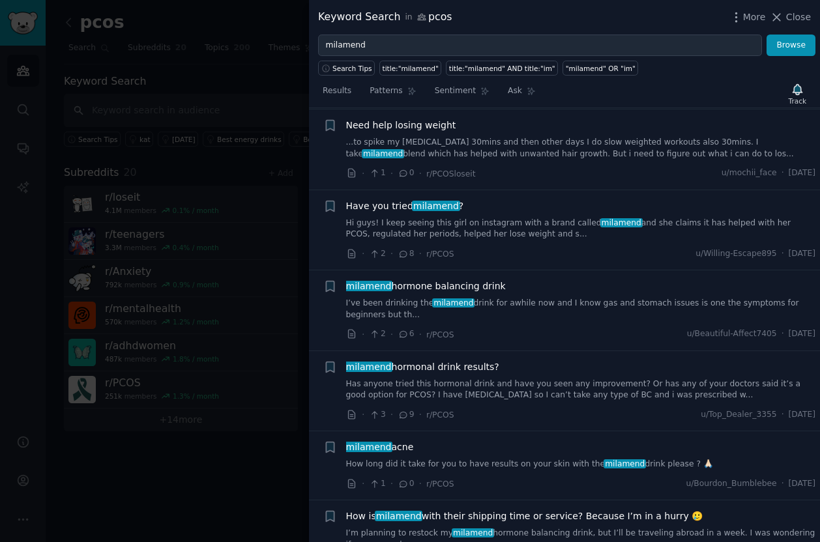
click at [545, 298] on link "I’ve been drinking the milamend drink for awhile now and I know gas and stomach…" at bounding box center [581, 309] width 470 height 23
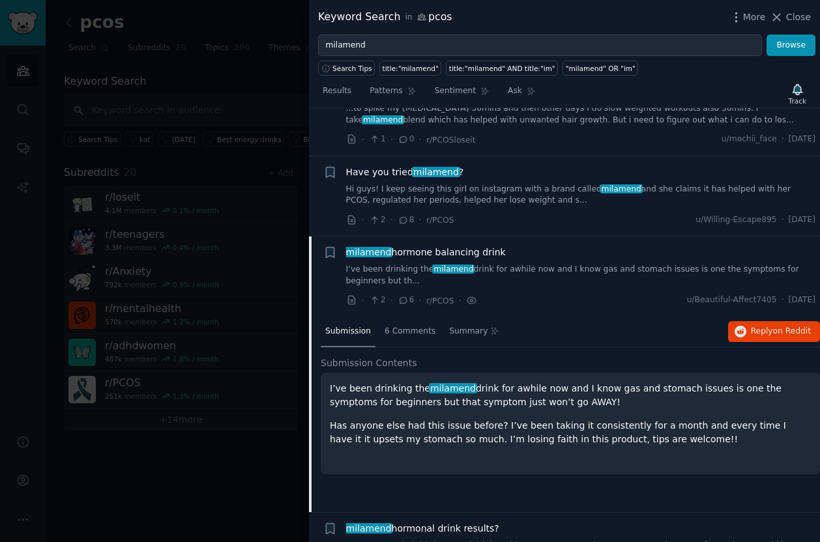
scroll to position [1139, 0]
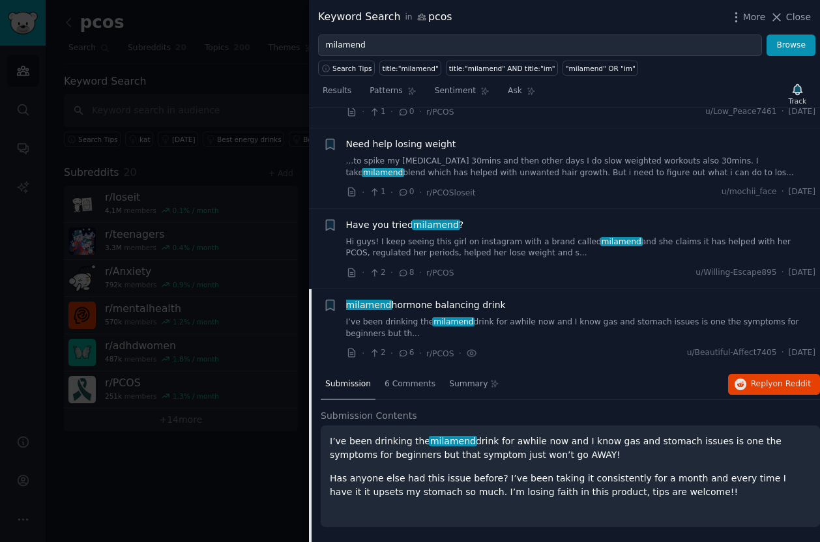
click at [528, 250] on link "Hi guys! I keep seeing this girl on instagram with a brand called milamend and …" at bounding box center [581, 247] width 470 height 23
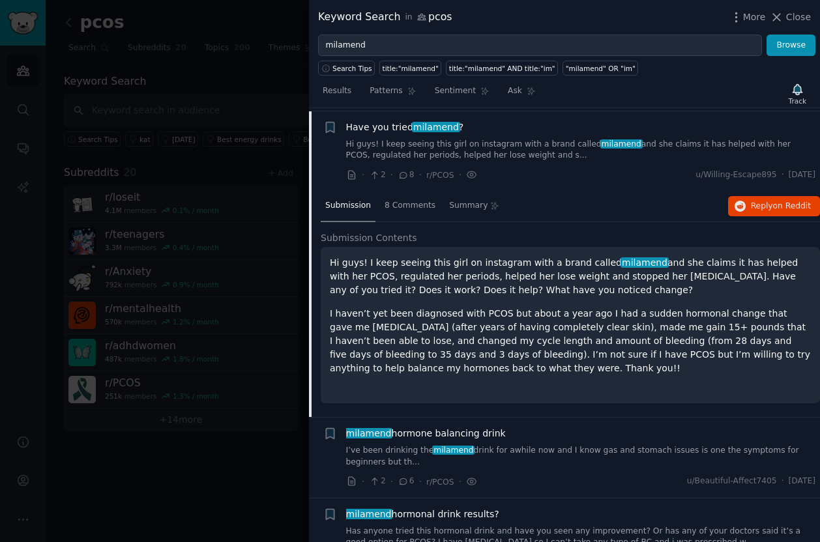
scroll to position [1239, 0]
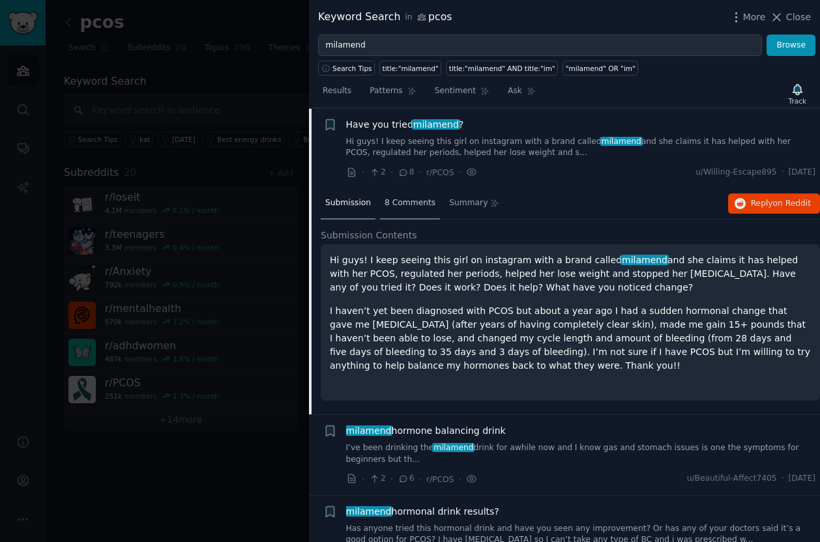
click at [422, 208] on div "8 Comments" at bounding box center [410, 203] width 60 height 31
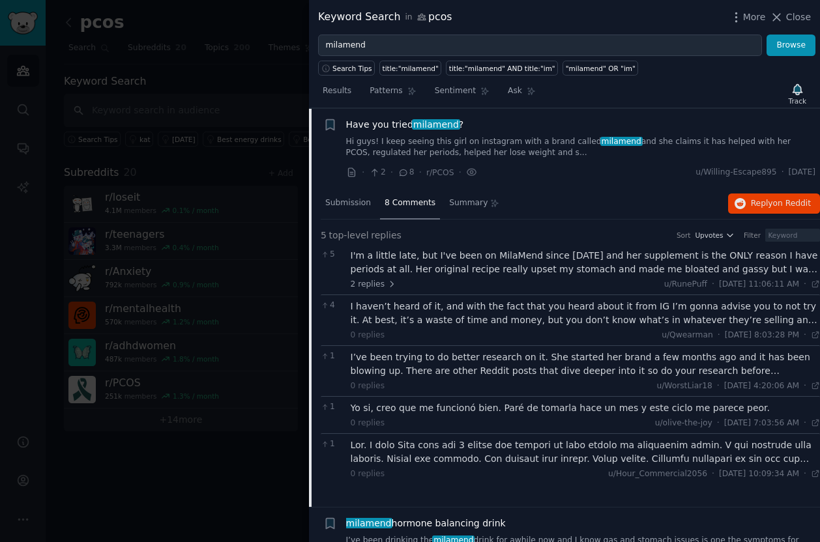
click at [446, 365] on div "I’ve been trying to do better research on it. She started her brand a few month…" at bounding box center [585, 363] width 470 height 27
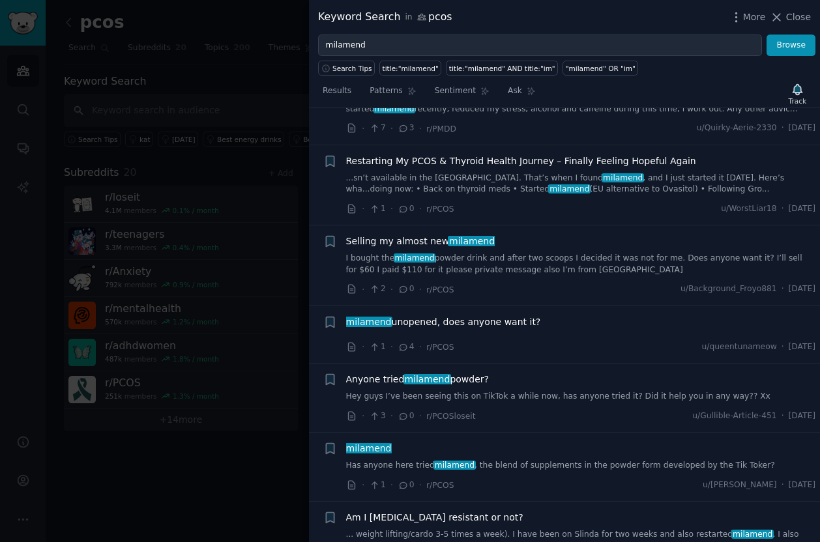
scroll to position [371, 0]
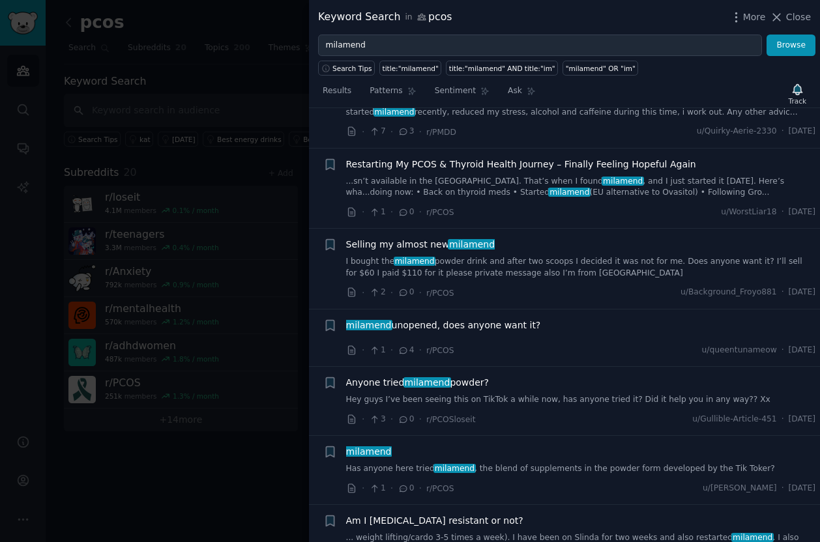
click at [202, 174] on div at bounding box center [410, 271] width 820 height 542
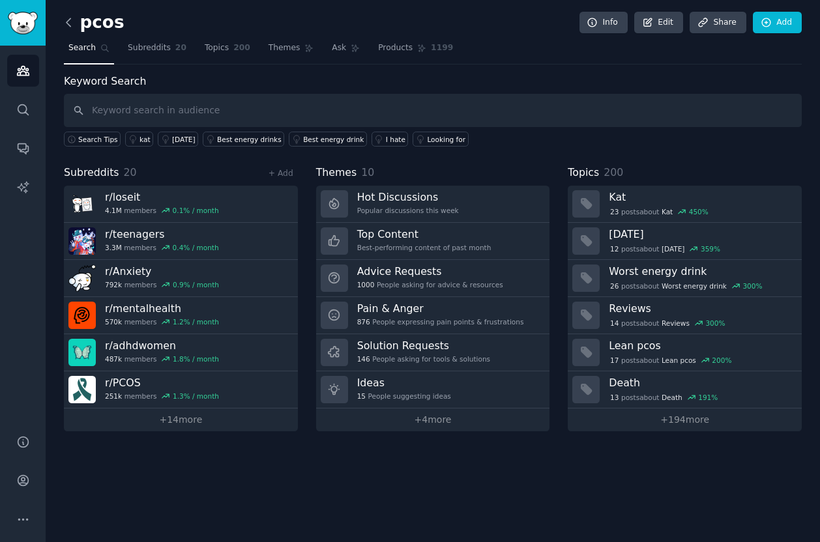
click at [71, 24] on icon at bounding box center [69, 23] width 14 height 14
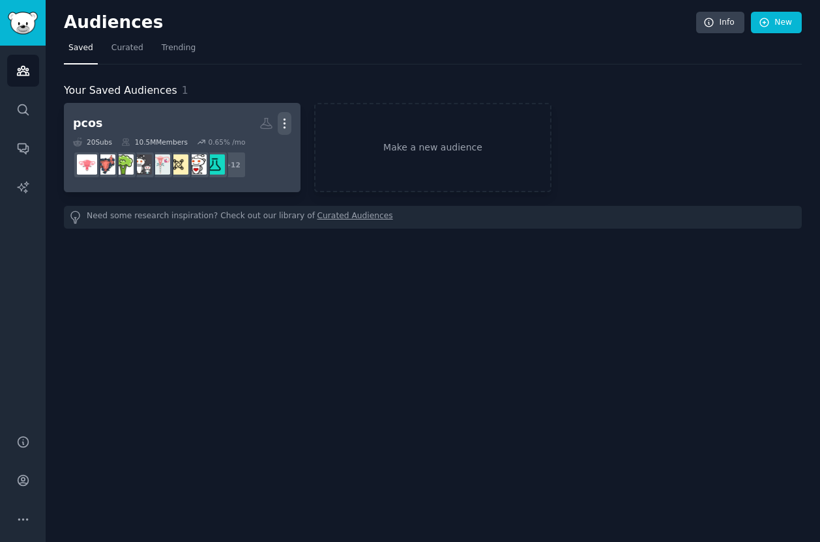
click at [283, 125] on icon "button" at bounding box center [285, 124] width 14 height 14
click at [247, 126] on p "View" at bounding box center [244, 128] width 21 height 14
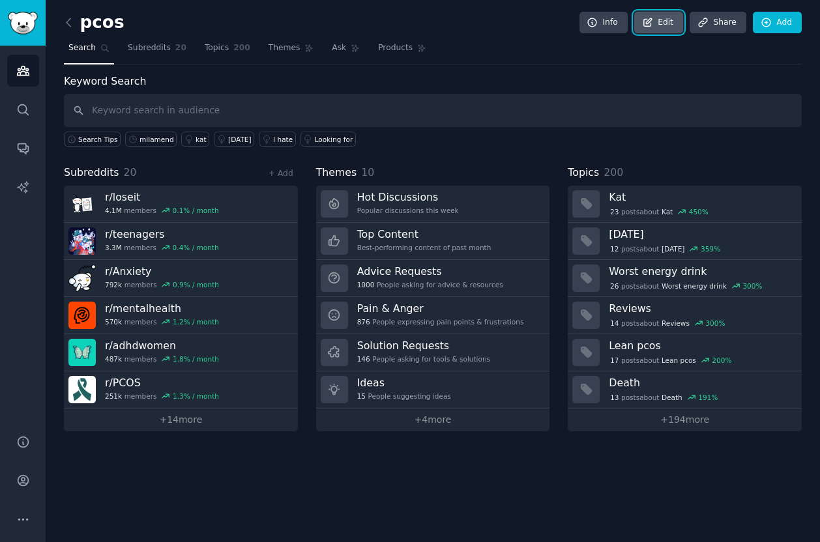
click at [660, 20] on link "Edit" at bounding box center [658, 23] width 49 height 22
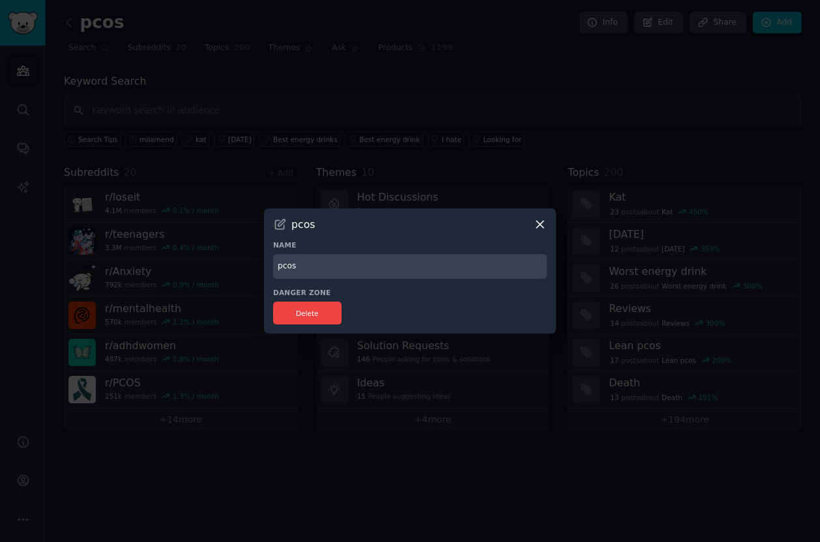
click at [328, 263] on input "pcos" at bounding box center [410, 266] width 274 height 25
click at [545, 223] on icon at bounding box center [540, 225] width 14 height 14
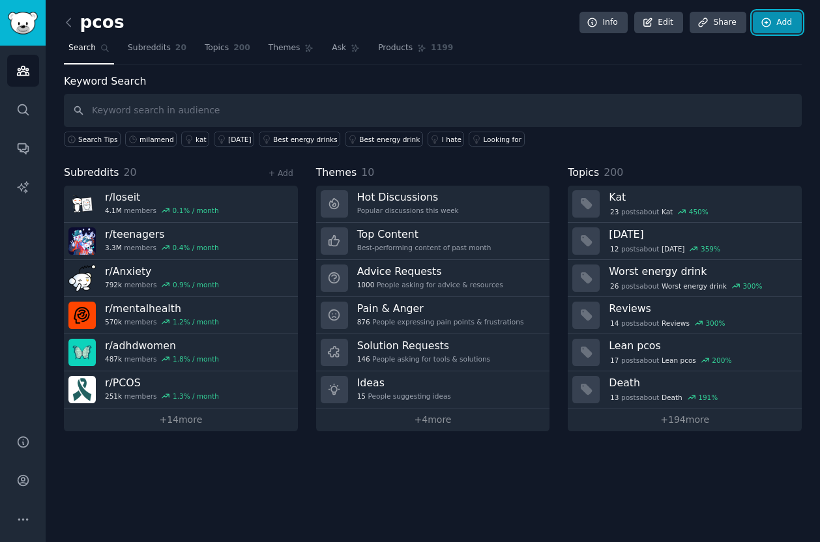
click at [660, 28] on link "Add" at bounding box center [776, 23] width 49 height 22
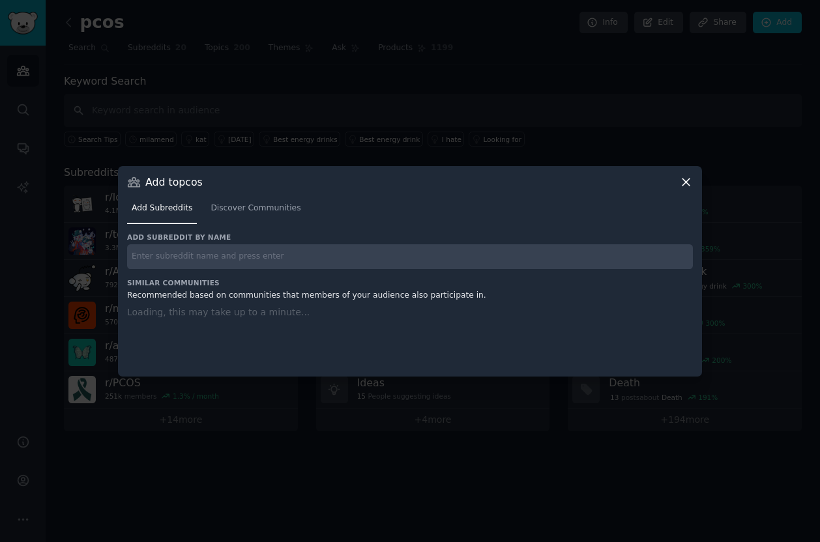
click at [274, 246] on input "text" at bounding box center [409, 256] width 565 height 25
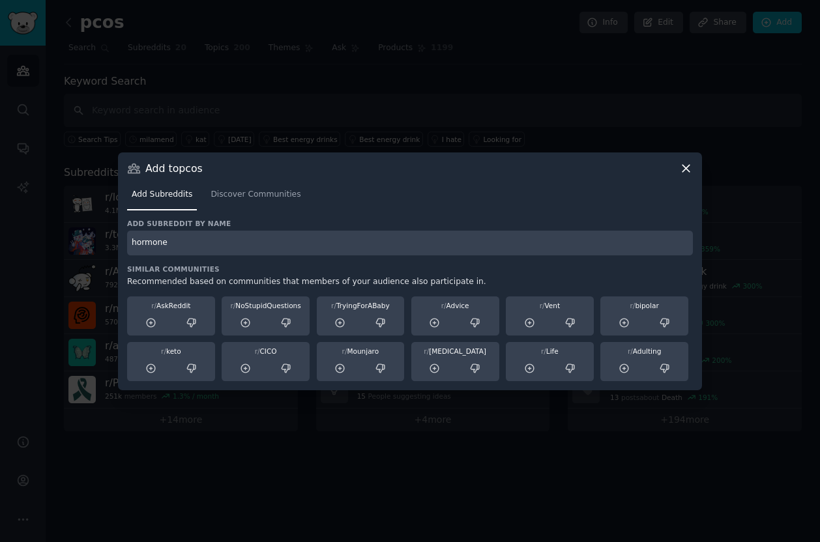
type input "hormone"
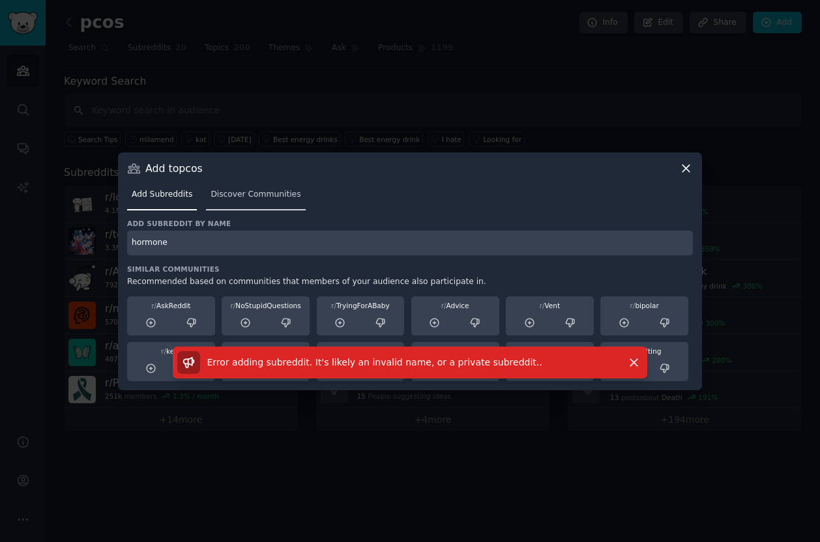
click at [241, 201] on link "Discover Communities" at bounding box center [255, 197] width 99 height 27
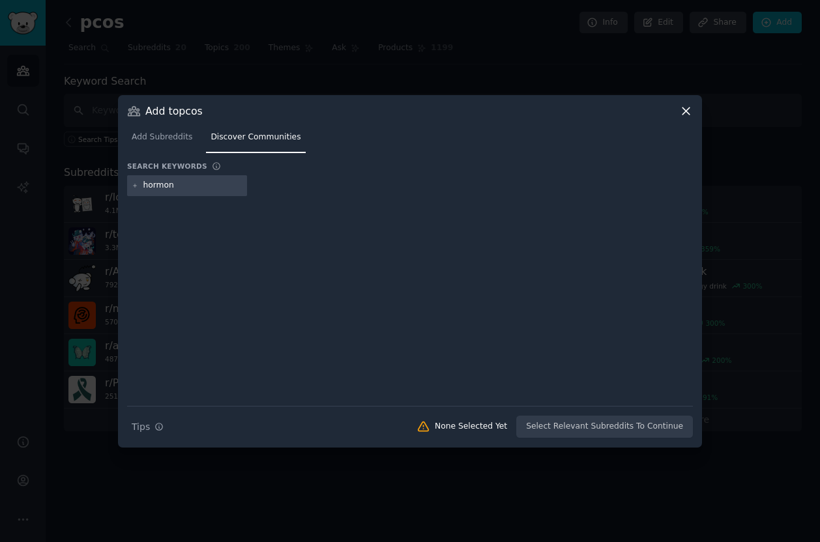
type input "hormone"
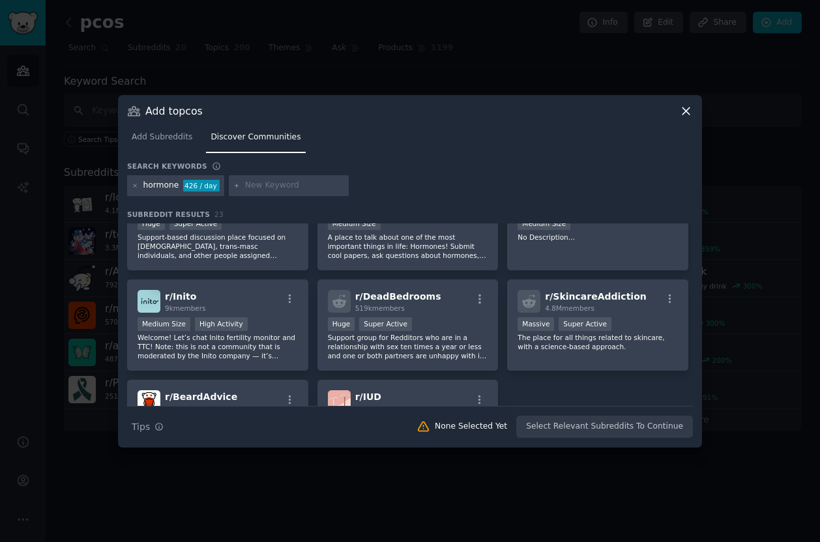
scroll to position [550, 0]
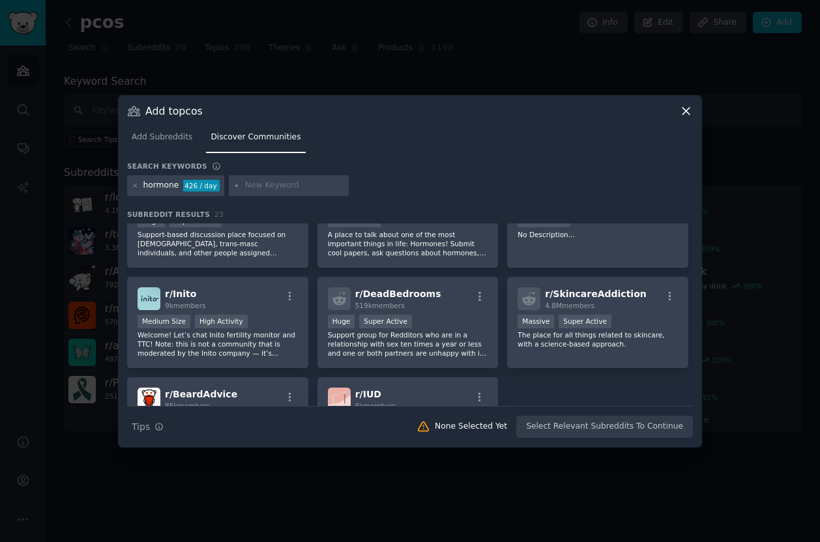
click at [660, 116] on div "Add to pcos" at bounding box center [409, 111] width 565 height 14
click at [660, 111] on icon at bounding box center [686, 111] width 14 height 14
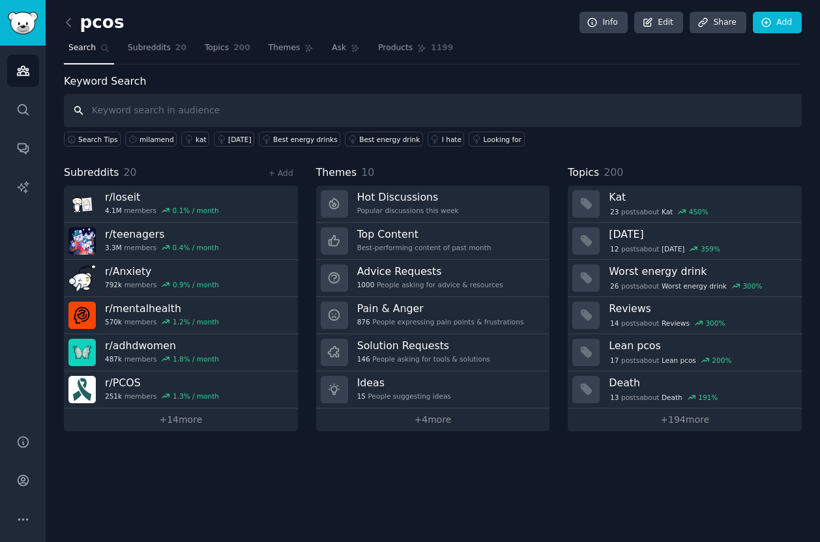
click at [240, 104] on input "text" at bounding box center [432, 110] width 737 height 33
type input "hormone"
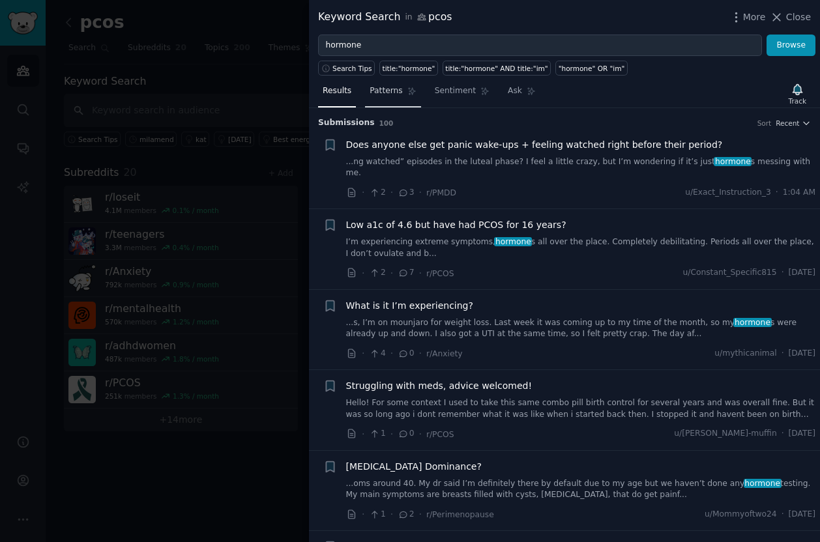
click at [394, 95] on span "Patterns" at bounding box center [385, 91] width 33 height 12
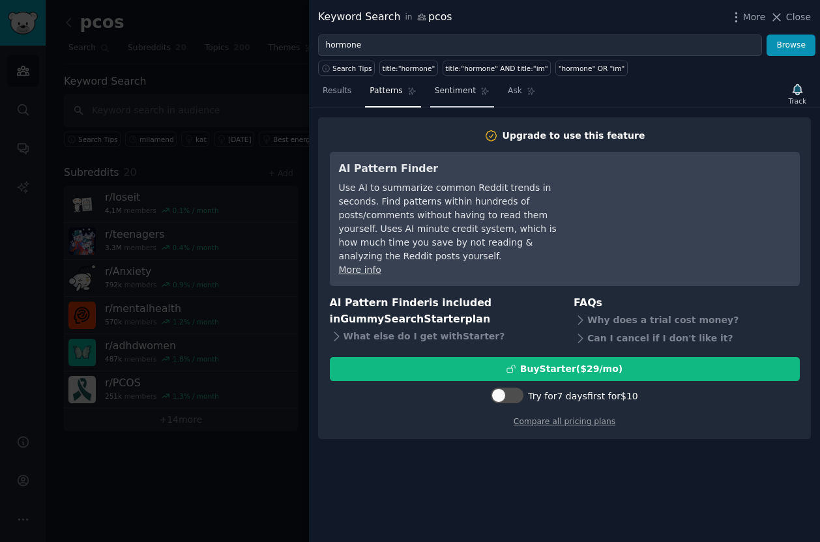
click at [460, 89] on span "Sentiment" at bounding box center [455, 91] width 41 height 12
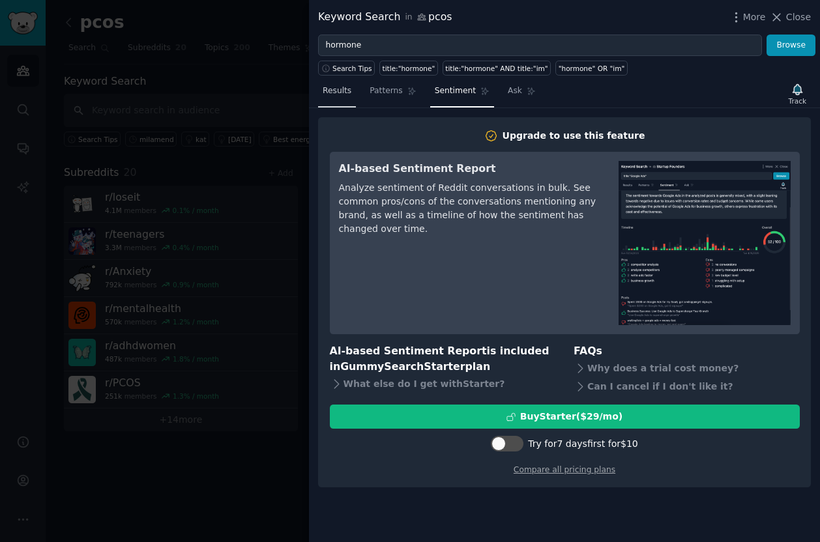
click at [350, 89] on span "Results" at bounding box center [336, 91] width 29 height 12
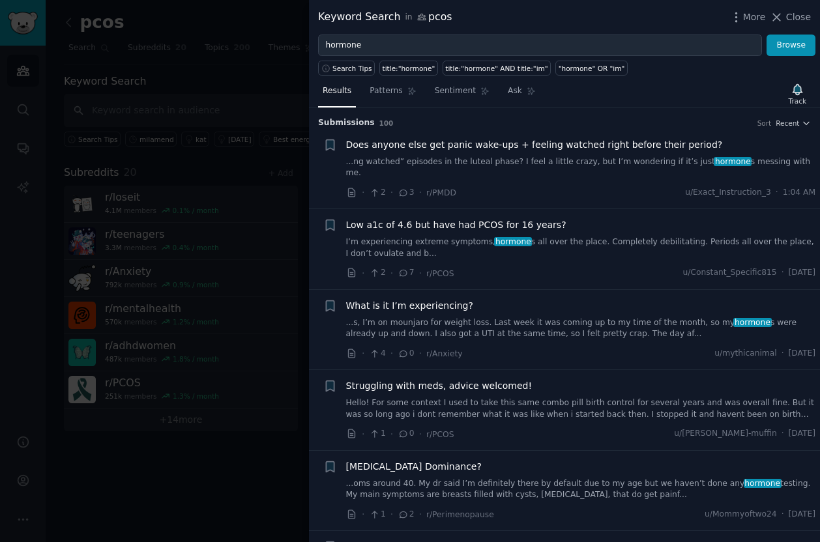
click at [343, 81] on link "Results" at bounding box center [337, 94] width 38 height 27
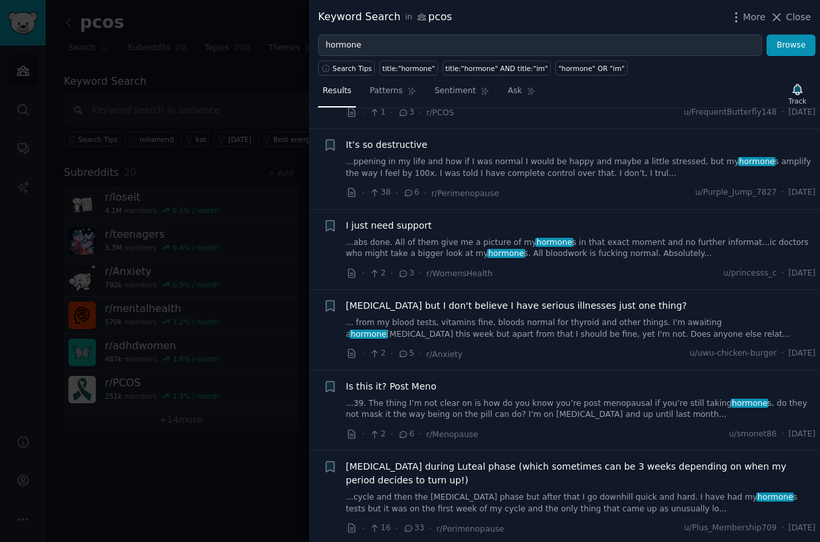
scroll to position [2652, 0]
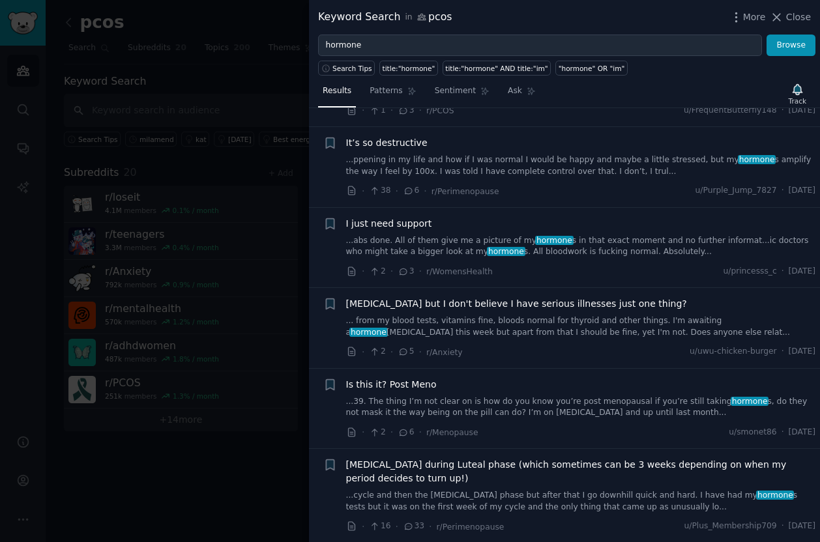
click at [117, 235] on div at bounding box center [410, 271] width 820 height 542
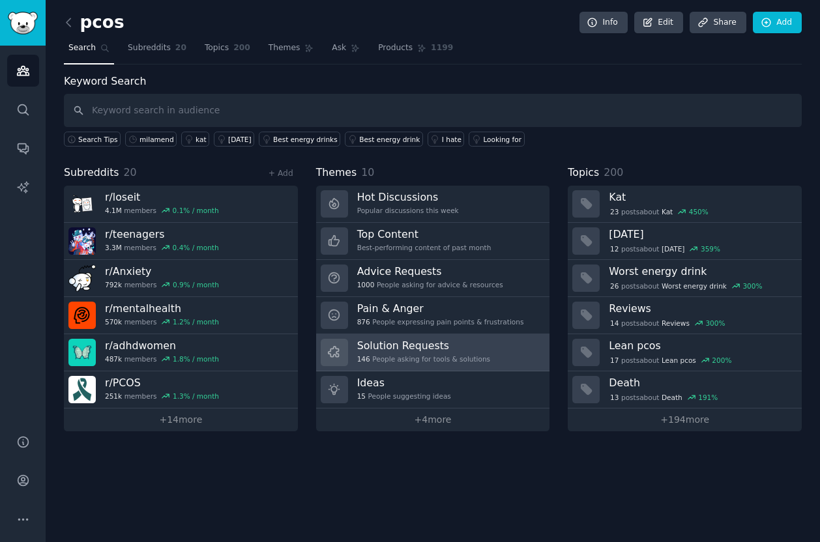
click at [424, 355] on div "146 People asking for tools & solutions" at bounding box center [423, 358] width 133 height 9
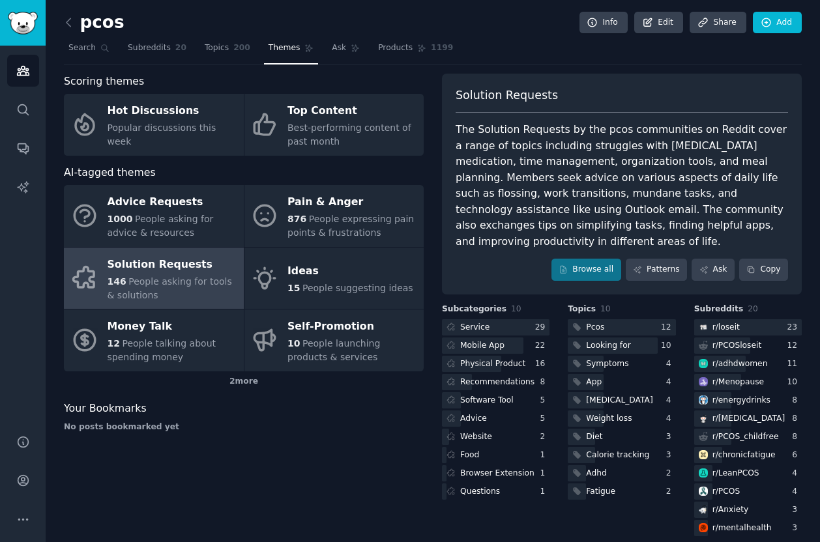
scroll to position [14, 0]
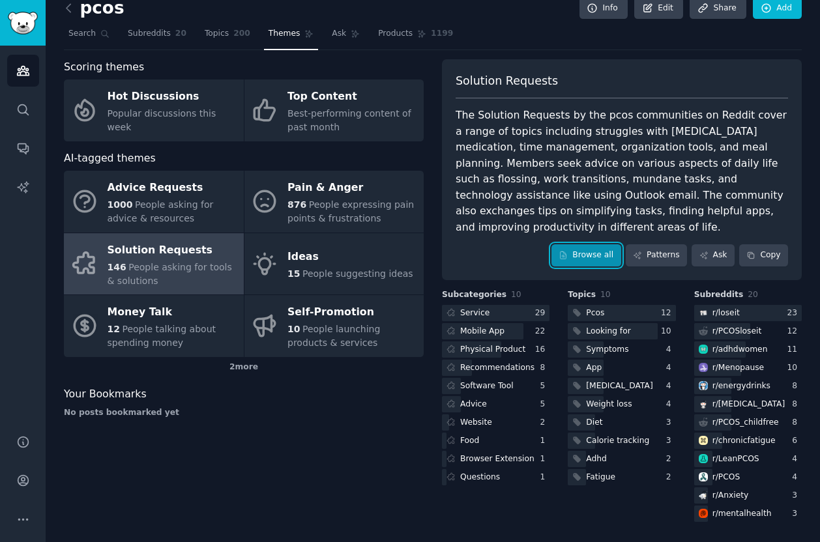
click at [601, 260] on link "Browse all" at bounding box center [586, 255] width 70 height 22
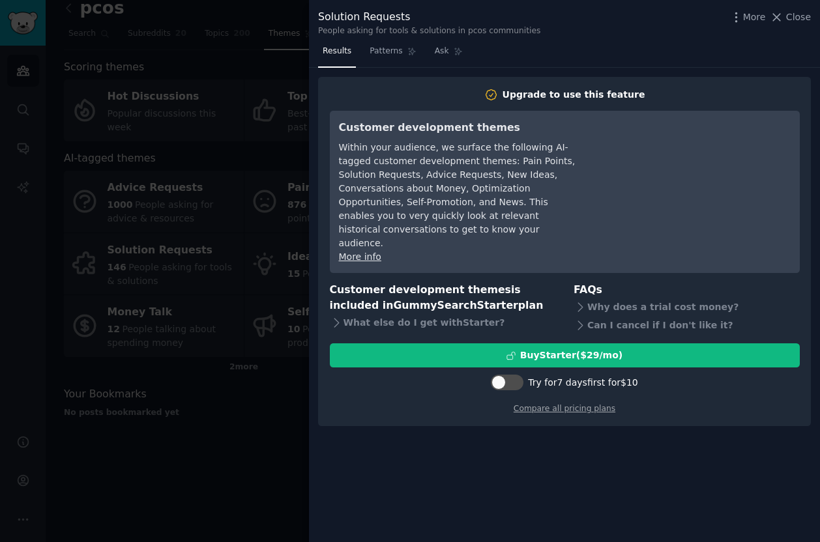
click at [279, 457] on div at bounding box center [410, 271] width 820 height 542
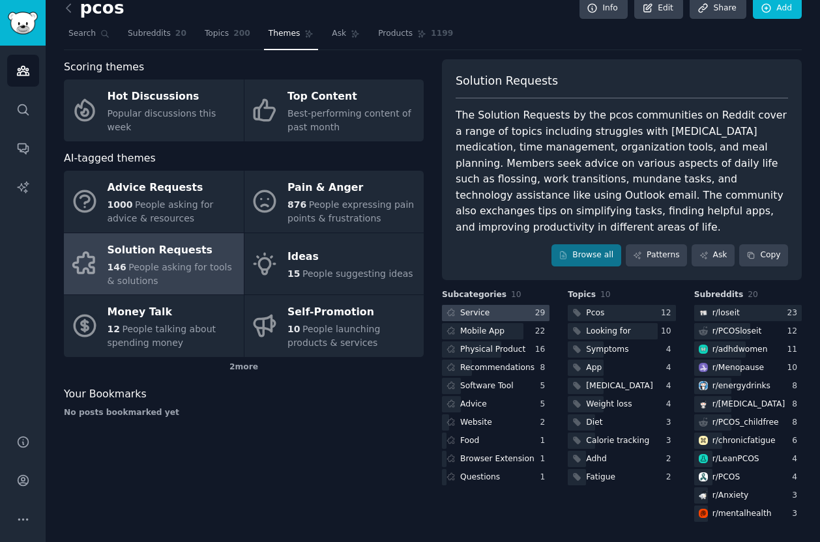
click at [500, 312] on div at bounding box center [495, 313] width 107 height 16
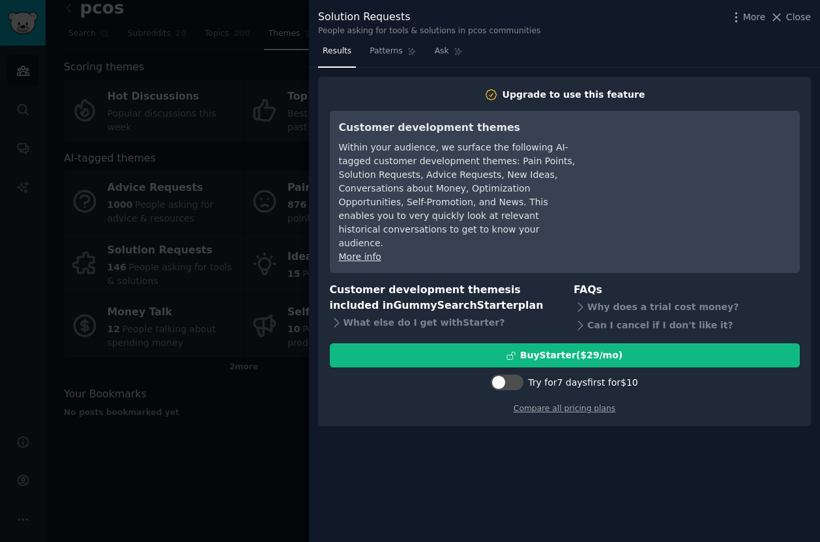
click at [199, 506] on div at bounding box center [410, 271] width 820 height 542
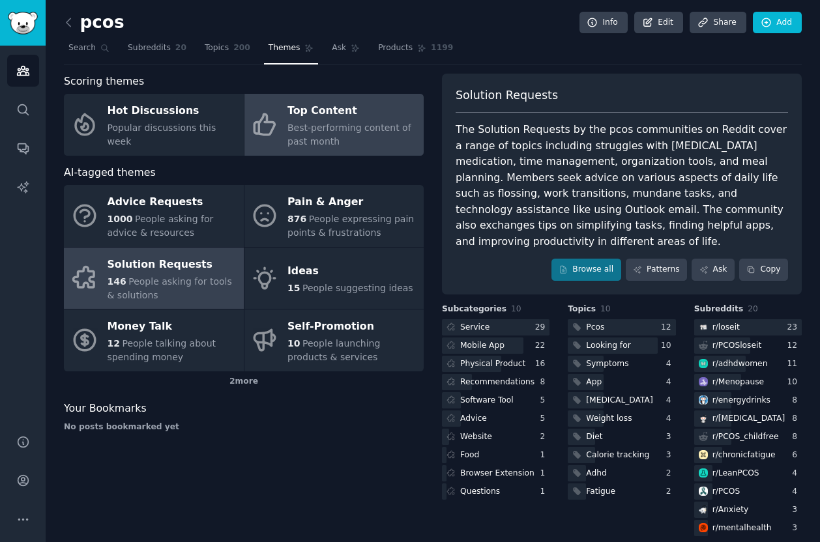
click at [302, 127] on span "Best-performing content of past month" at bounding box center [349, 134] width 124 height 24
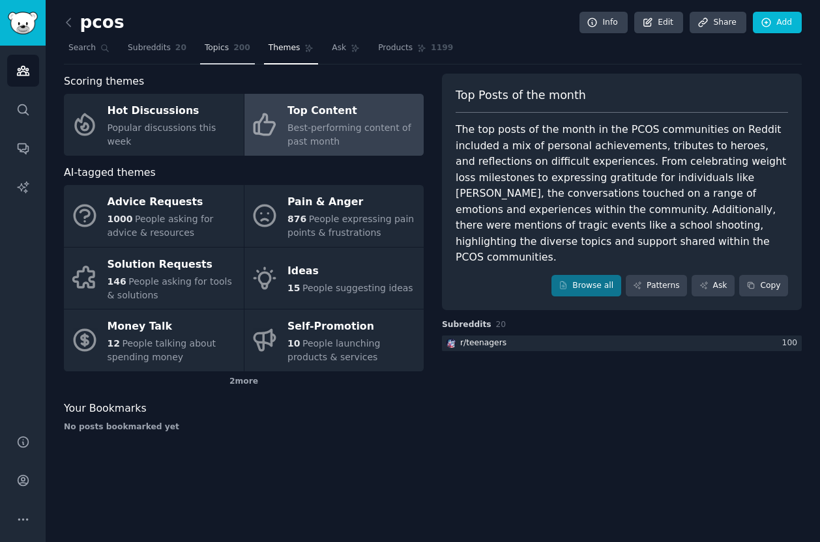
click at [216, 53] on span "Topics" at bounding box center [217, 48] width 24 height 12
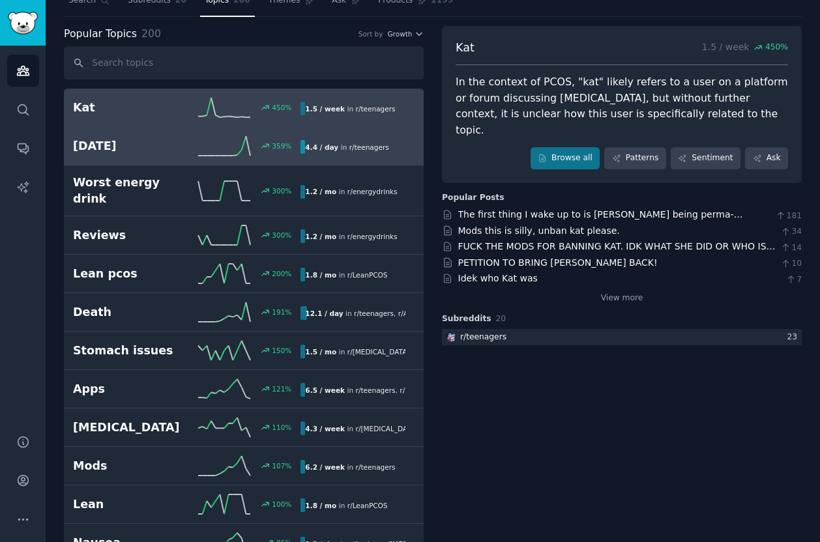
scroll to position [49, 0]
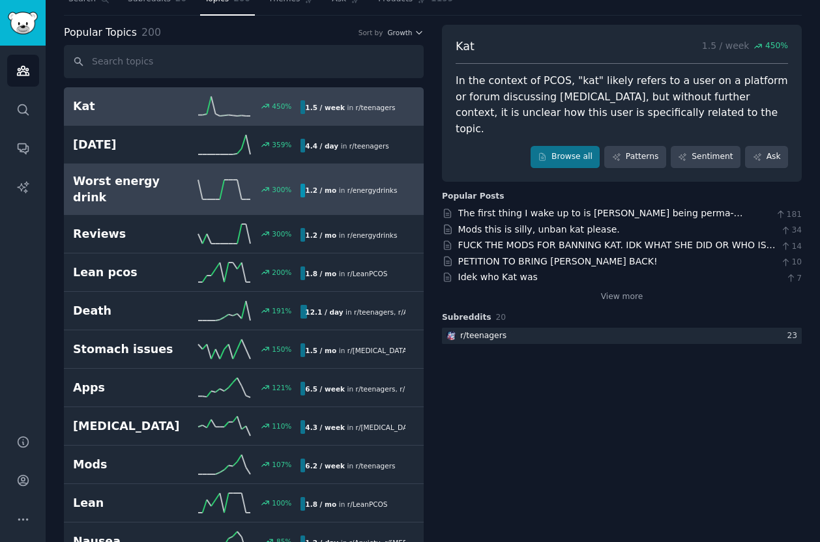
click at [226, 188] on icon at bounding box center [224, 190] width 52 height 20
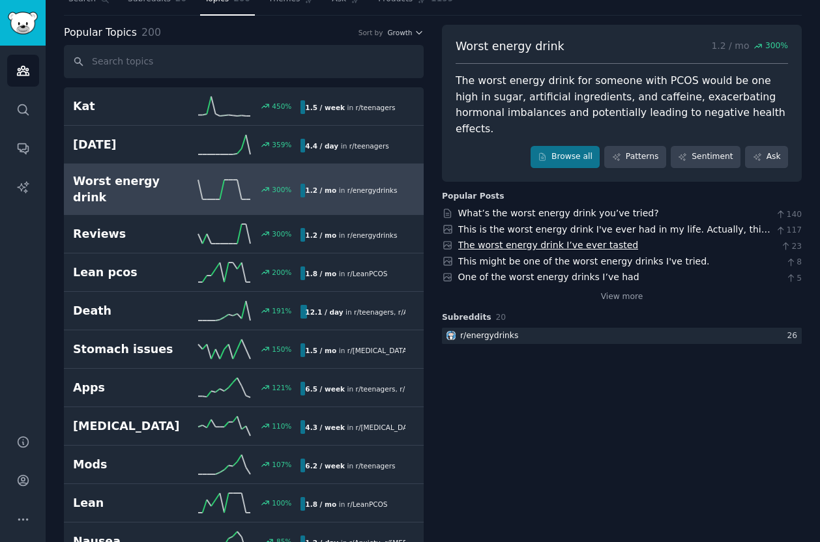
click at [493, 240] on link "The worst energy drink I’ve ever tasted" at bounding box center [548, 245] width 180 height 10
click at [589, 224] on link "This is the worst energy drink I've ever had in my life. Actually, this is easi…" at bounding box center [614, 236] width 312 height 24
click at [489, 240] on link "The worst energy drink I’ve ever tasted" at bounding box center [548, 245] width 180 height 10
click at [541, 256] on link "This might be one of the worst energy drinks I've tried." at bounding box center [583, 261] width 251 height 10
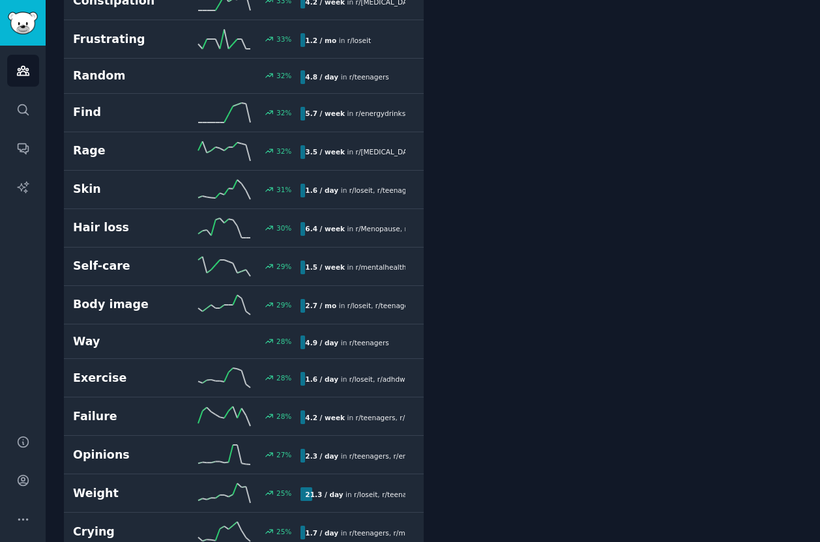
scroll to position [1584, 0]
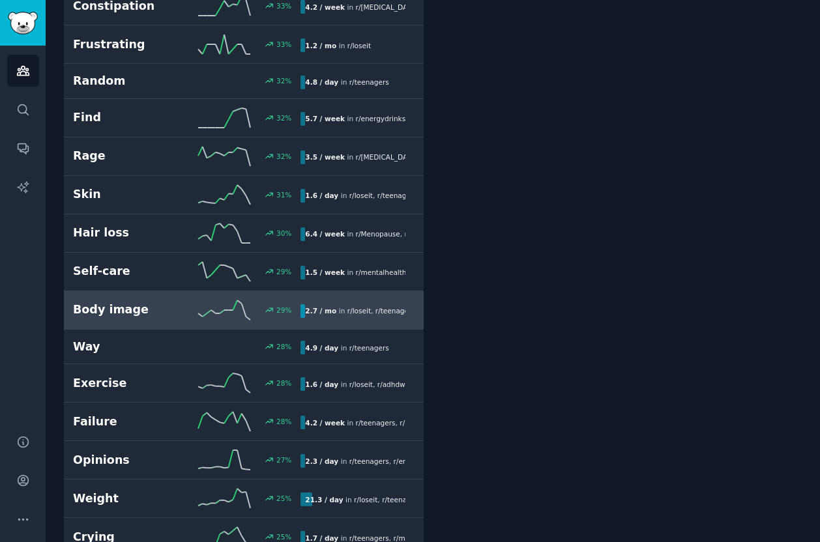
click at [231, 300] on icon at bounding box center [224, 310] width 52 height 20
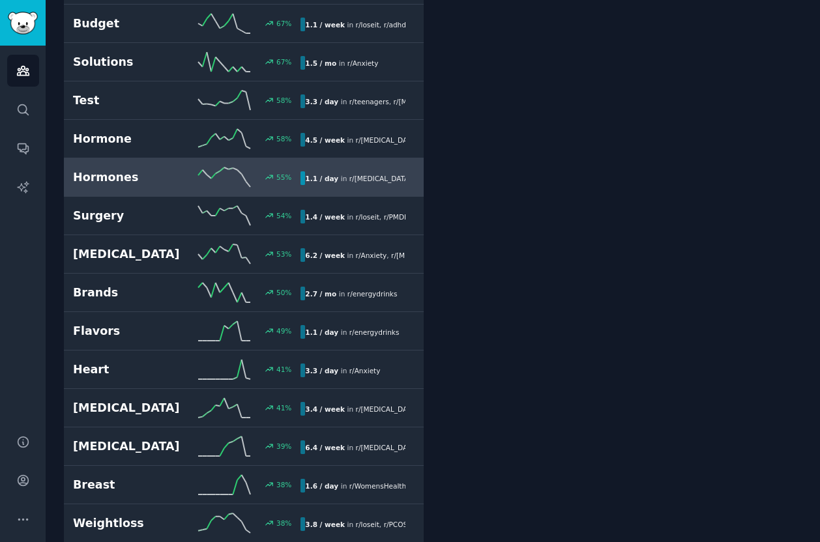
scroll to position [648, 0]
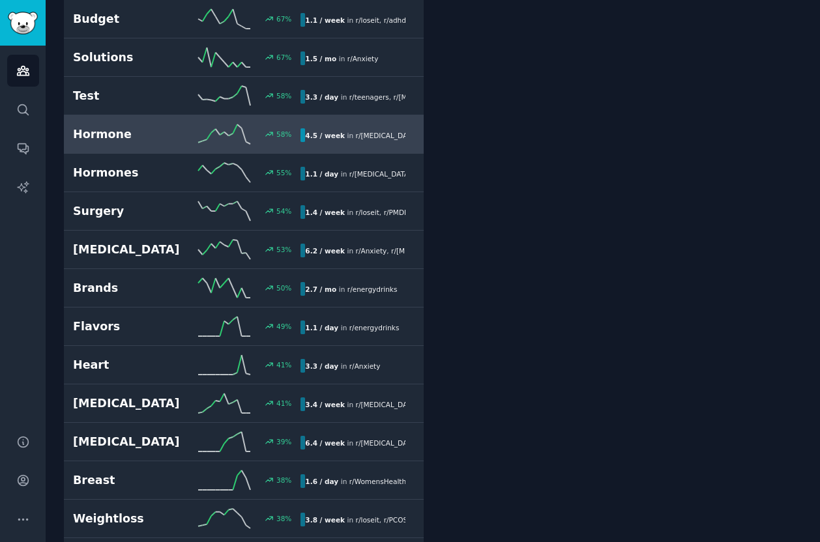
click at [180, 126] on h2 "Hormone" at bounding box center [130, 134] width 114 height 16
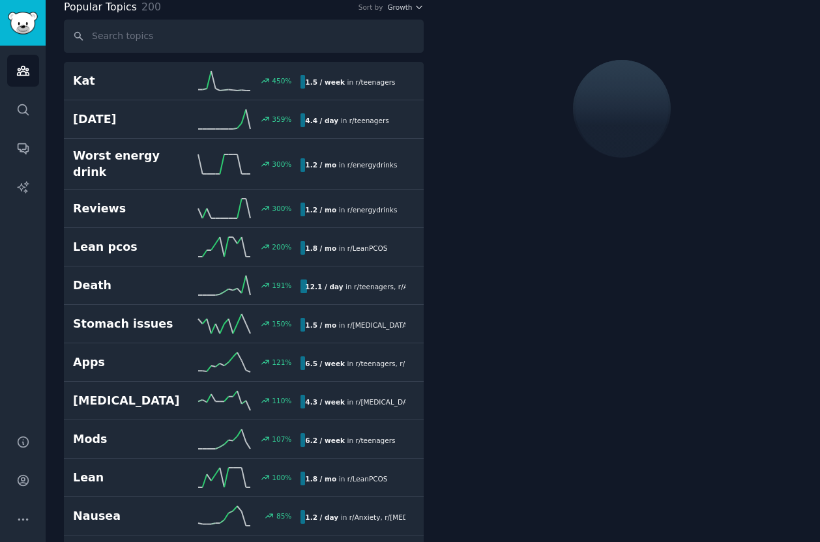
scroll to position [73, 0]
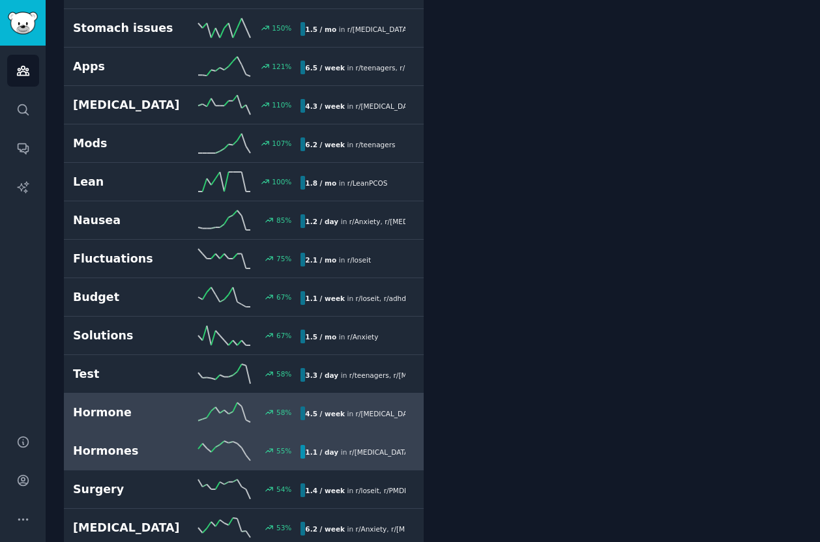
click at [154, 448] on link "Hormones 55 % 1.1 / day in r/ [MEDICAL_DATA] , r/ Menopause , and 2 other s" at bounding box center [244, 451] width 360 height 38
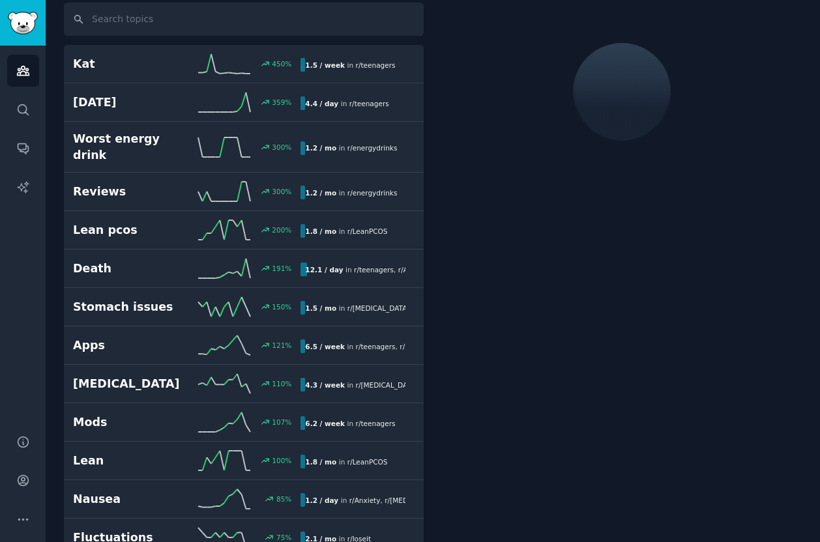
scroll to position [73, 0]
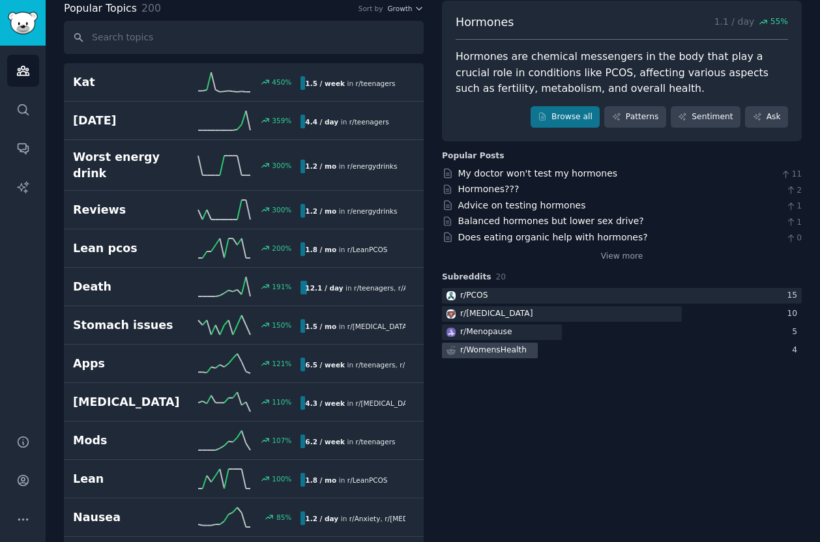
click at [500, 358] on div "r/ WomensHealth" at bounding box center [485, 351] width 87 height 16
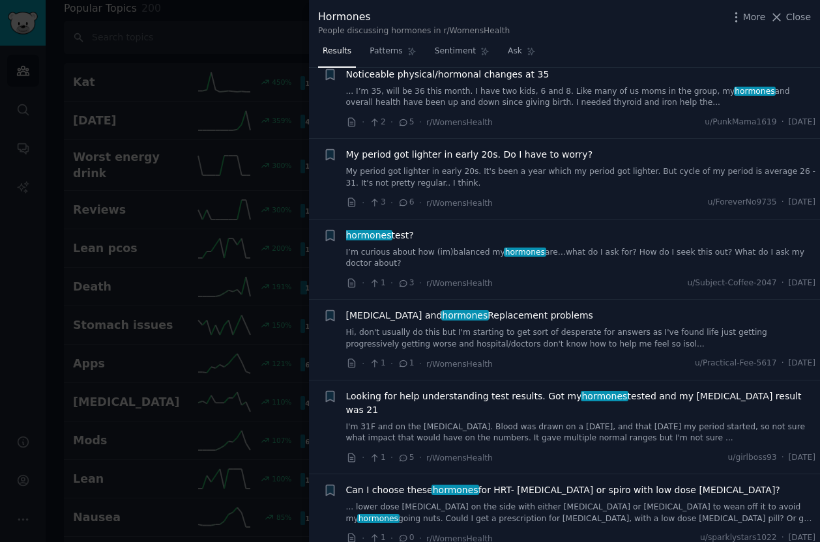
scroll to position [273, 0]
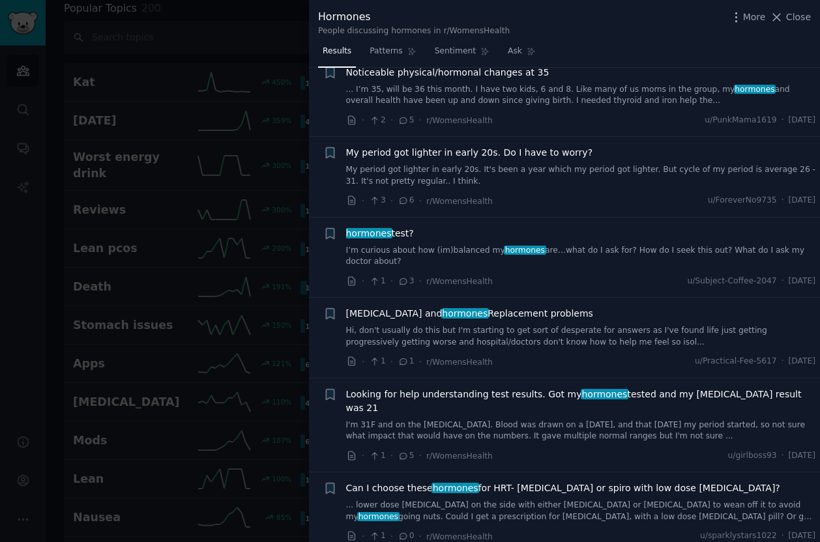
click at [51, 83] on div at bounding box center [410, 271] width 820 height 542
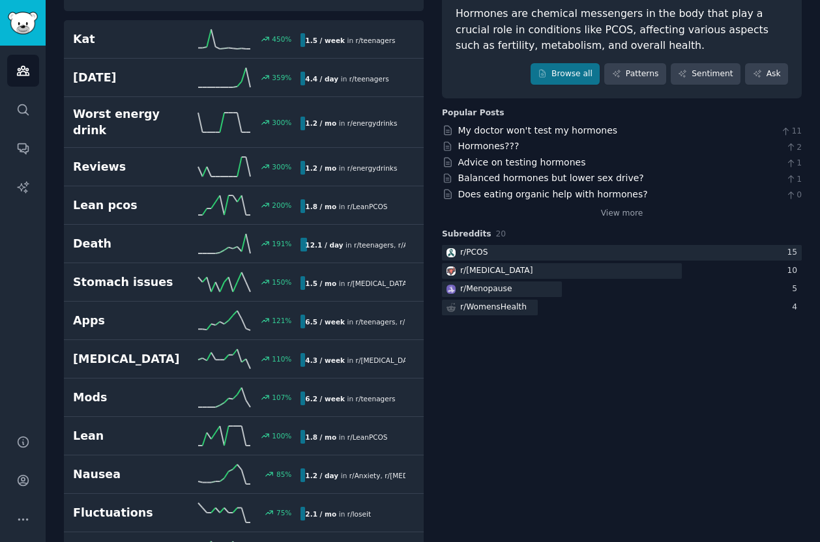
scroll to position [117, 0]
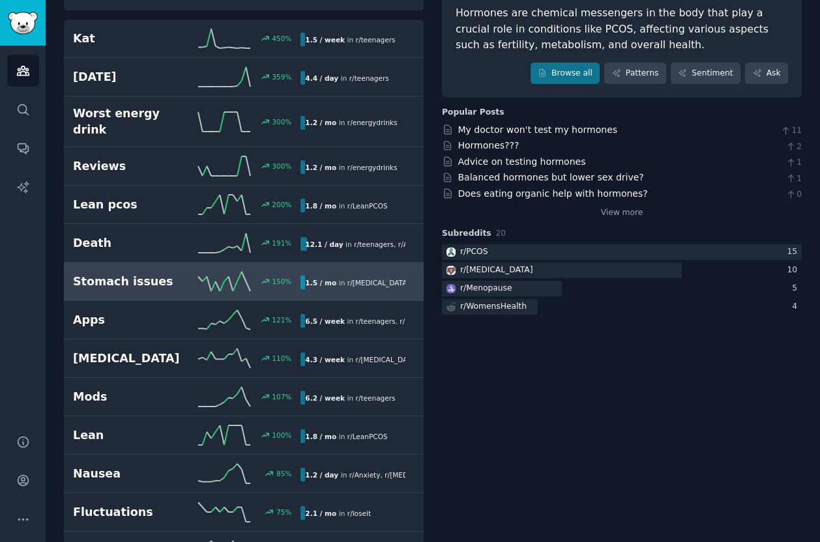
click at [171, 277] on div "Stomach issues 150 % 1.5 / mo in r/ [MEDICAL_DATA] 150% increase in mentions re…" at bounding box center [243, 282] width 341 height 20
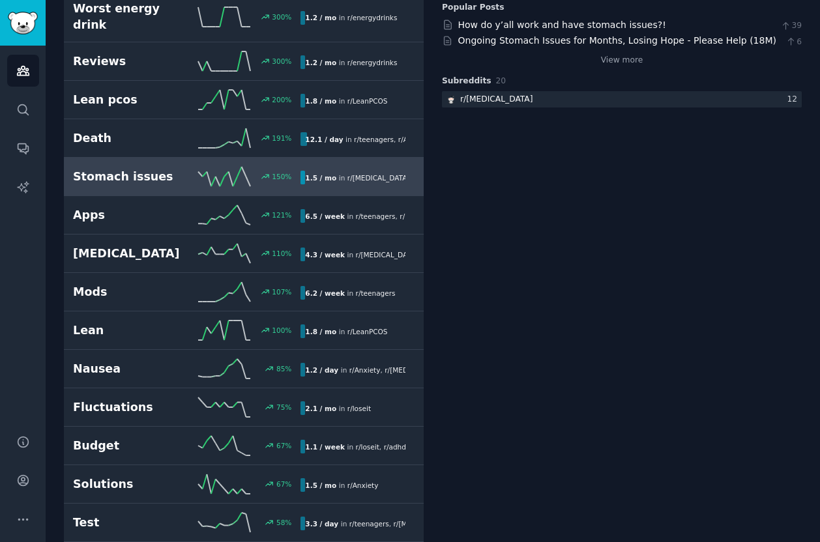
scroll to position [231, 0]
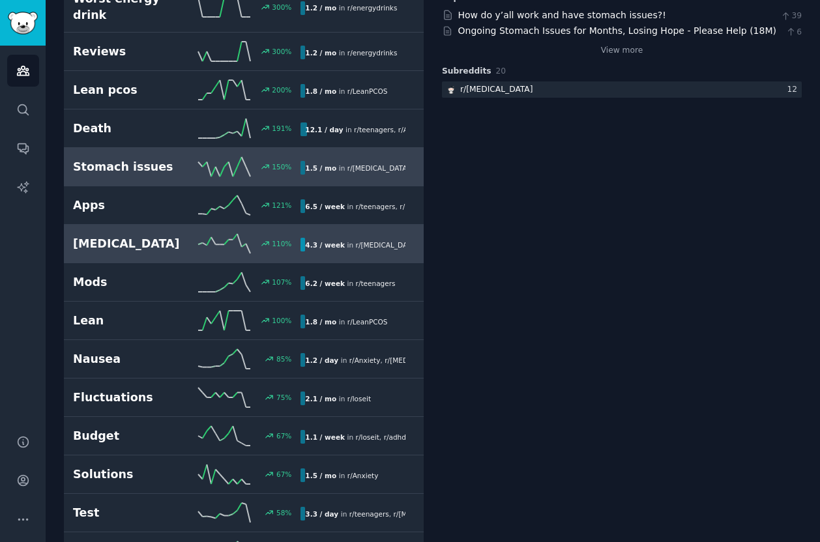
click at [156, 236] on h2 "[MEDICAL_DATA]" at bounding box center [130, 244] width 114 height 16
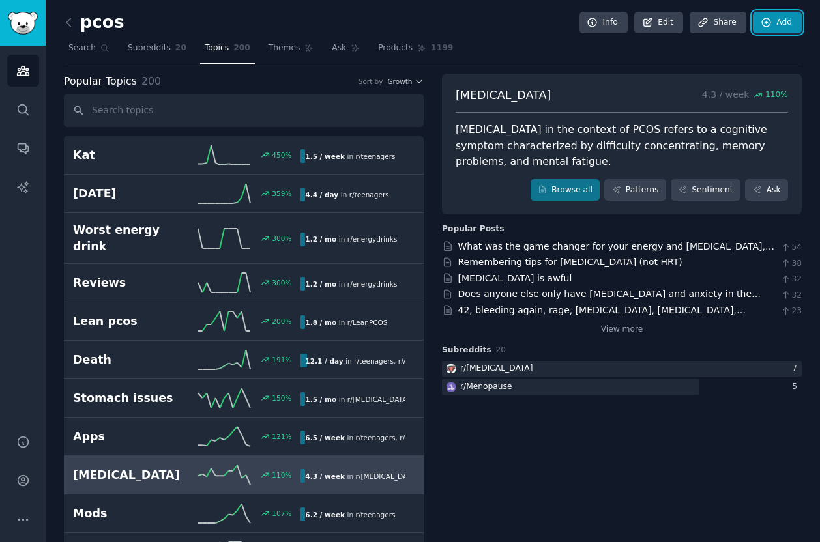
click at [660, 21] on link "Add" at bounding box center [776, 23] width 49 height 22
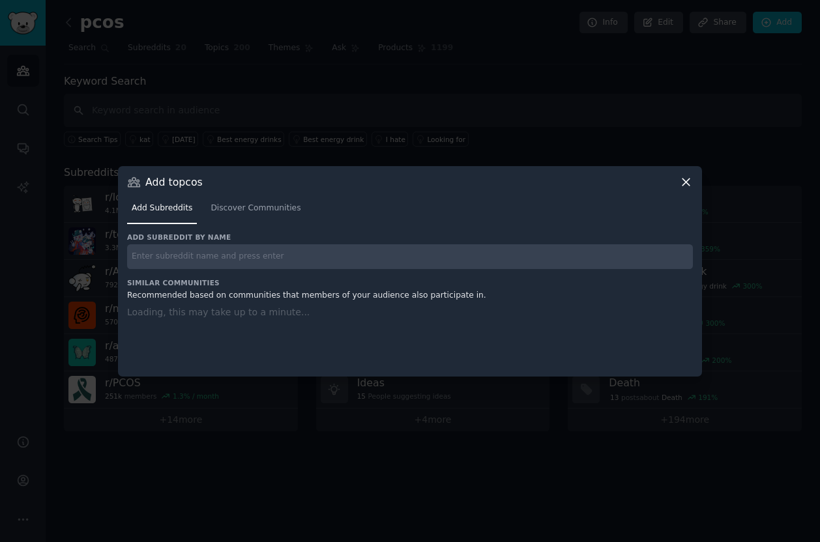
click at [291, 266] on input "text" at bounding box center [409, 256] width 565 height 25
click at [258, 217] on link "Discover Communities" at bounding box center [255, 211] width 99 height 27
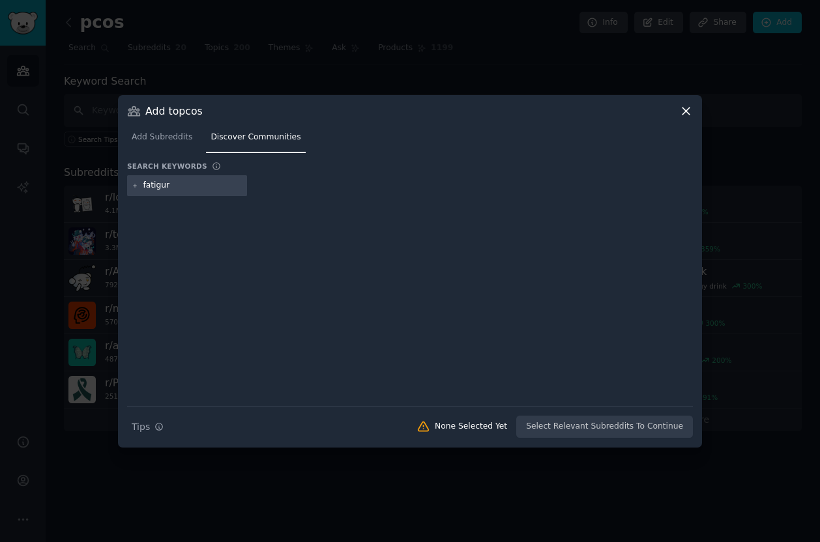
type input "fatigure"
click at [136, 188] on icon at bounding box center [135, 185] width 7 height 7
click at [174, 191] on input "text" at bounding box center [192, 186] width 99 height 12
type input "g"
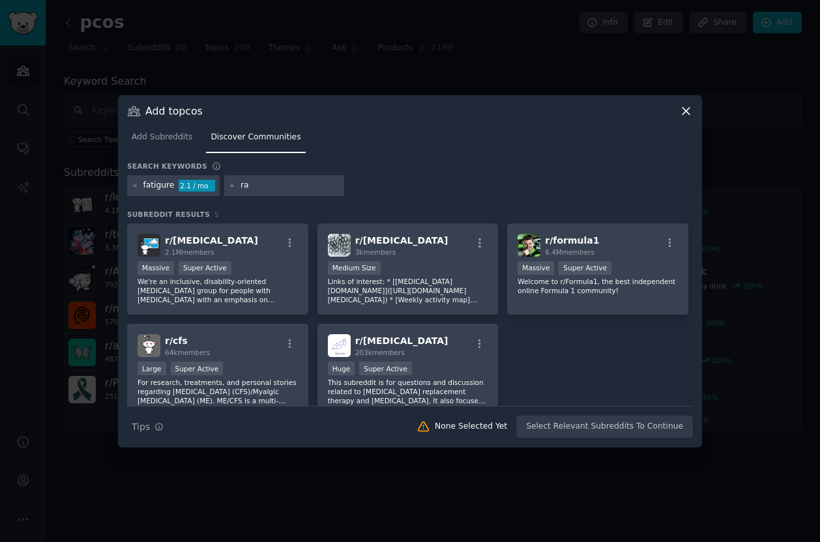
type input "r"
type input "fatigue"
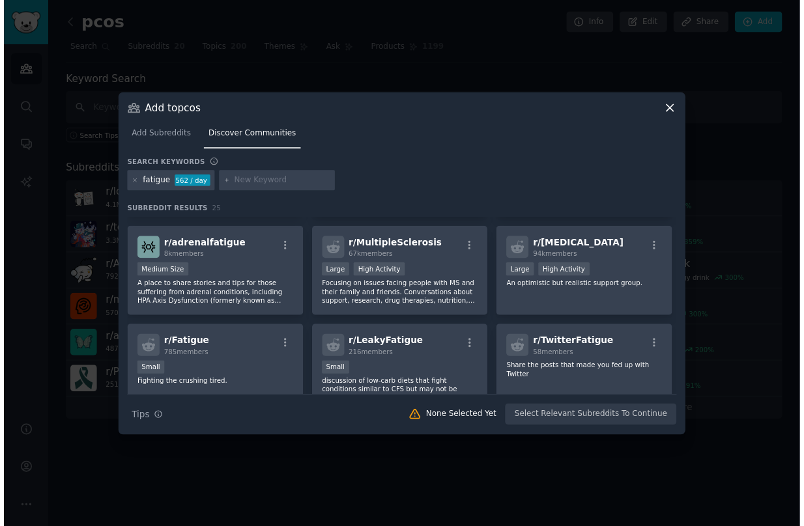
scroll to position [92, 0]
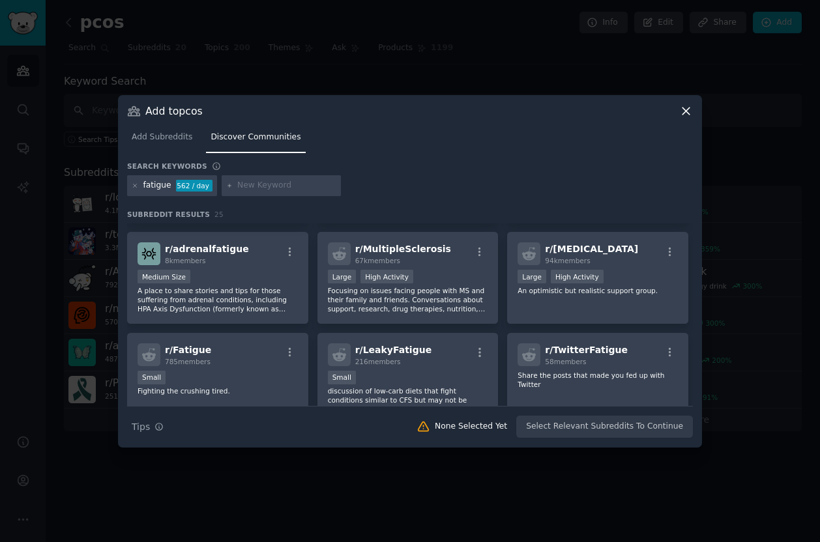
drag, startPoint x: 655, startPoint y: 1, endPoint x: 3, endPoint y: 228, distance: 689.8
click div at bounding box center [410, 271] width 820 height 542
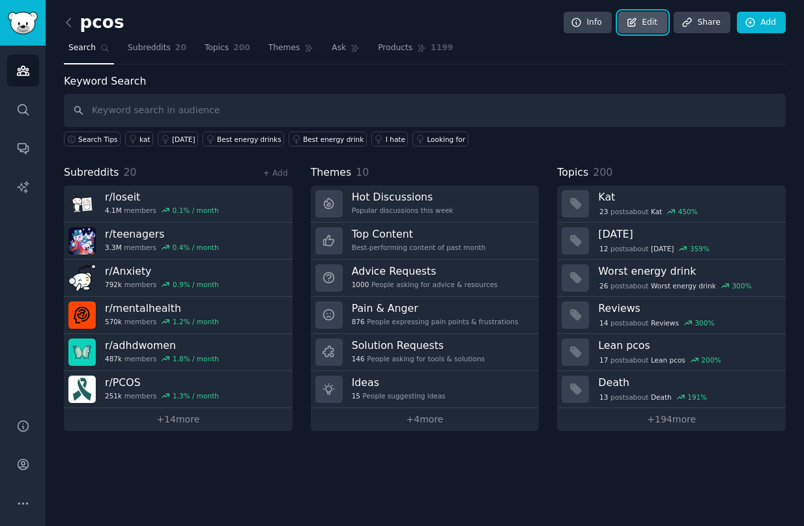
click at [649, 22] on link "Edit" at bounding box center [642, 23] width 49 height 22
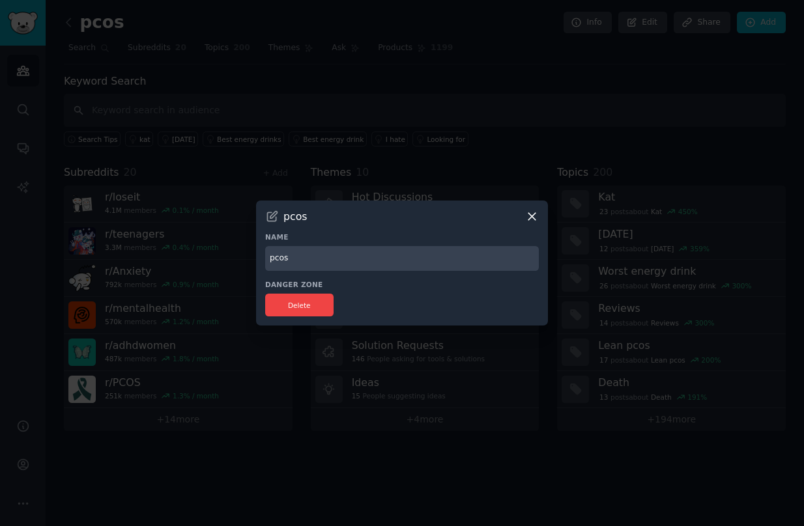
click at [541, 217] on div "pcos Name pcos Danger Zone Delete" at bounding box center [402, 264] width 292 height 126
click at [537, 219] on icon at bounding box center [532, 217] width 14 height 14
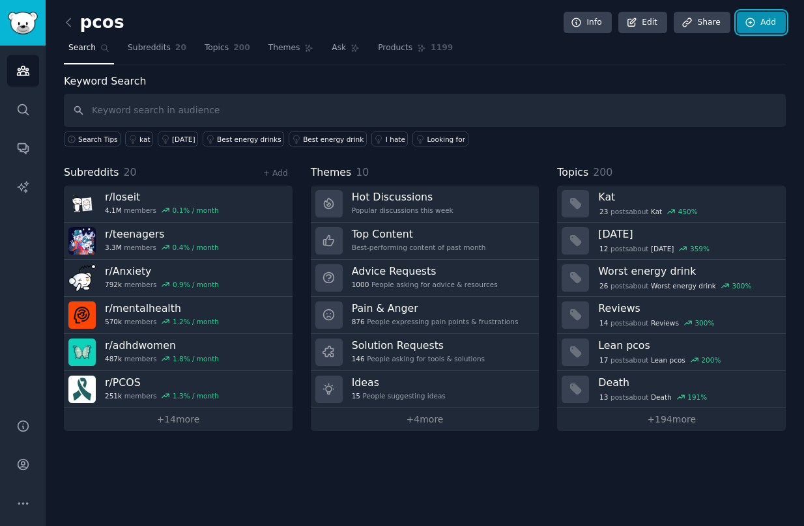
click at [660, 32] on link "Add" at bounding box center [761, 23] width 49 height 22
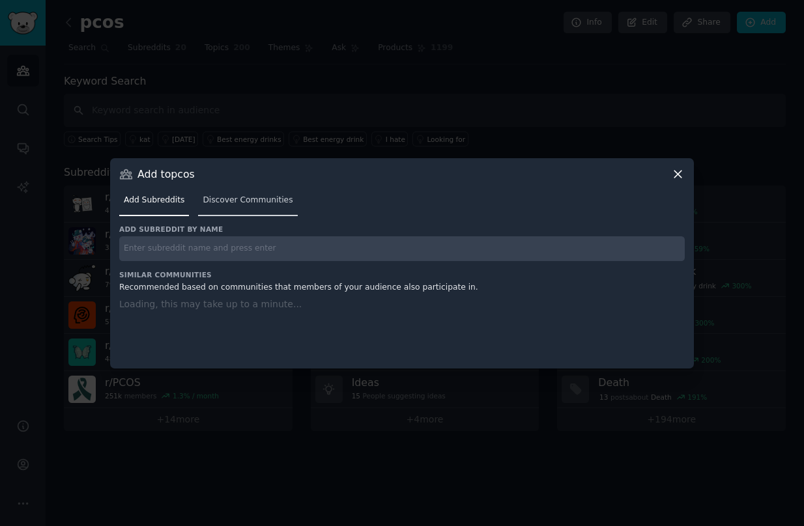
click at [250, 212] on link "Discover Communities" at bounding box center [247, 203] width 99 height 27
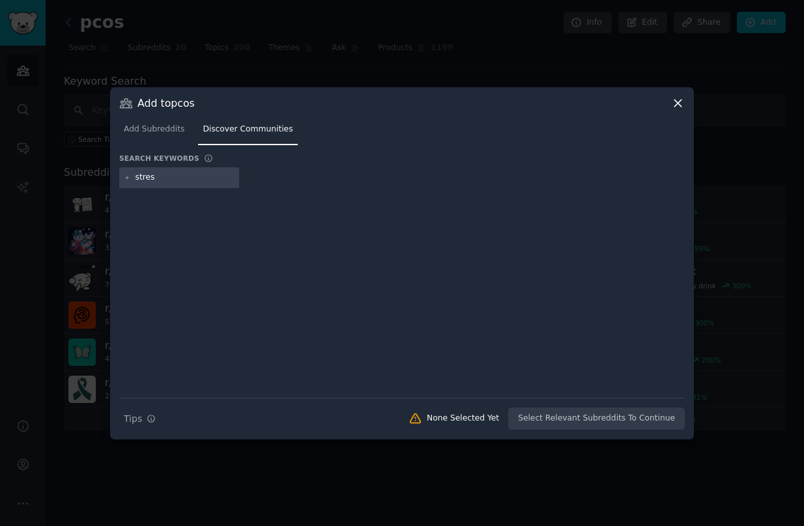
type input "stress"
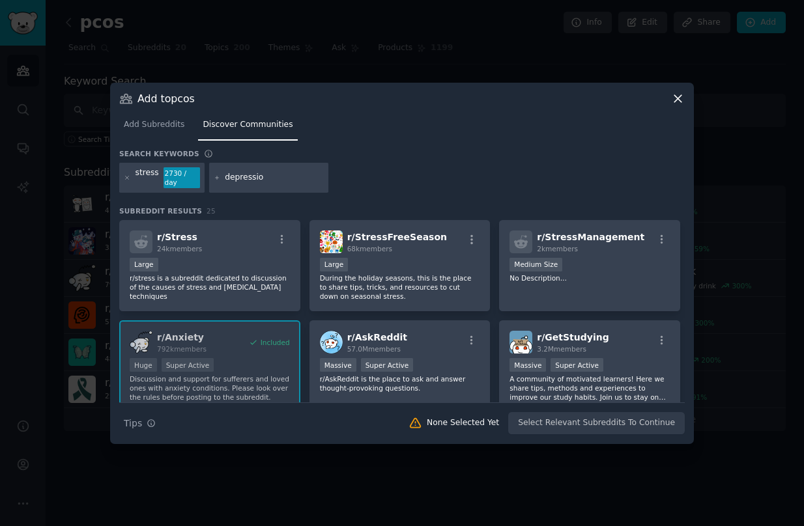
type input "depression"
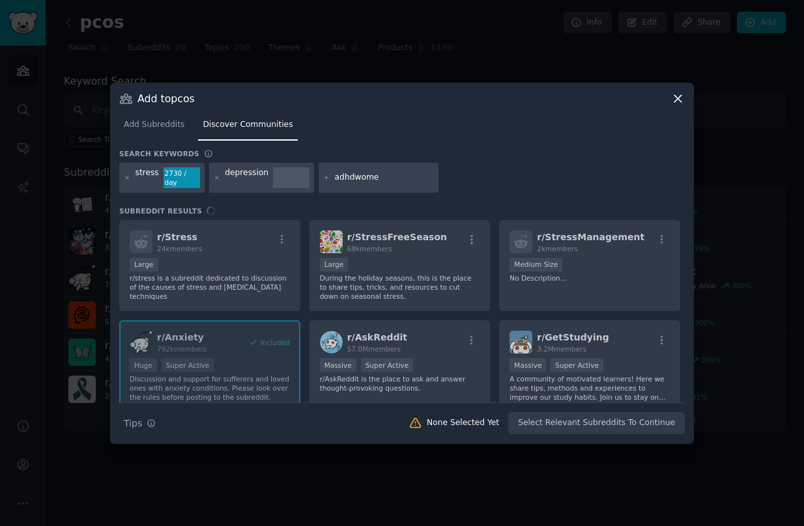
type input "adhdwomen"
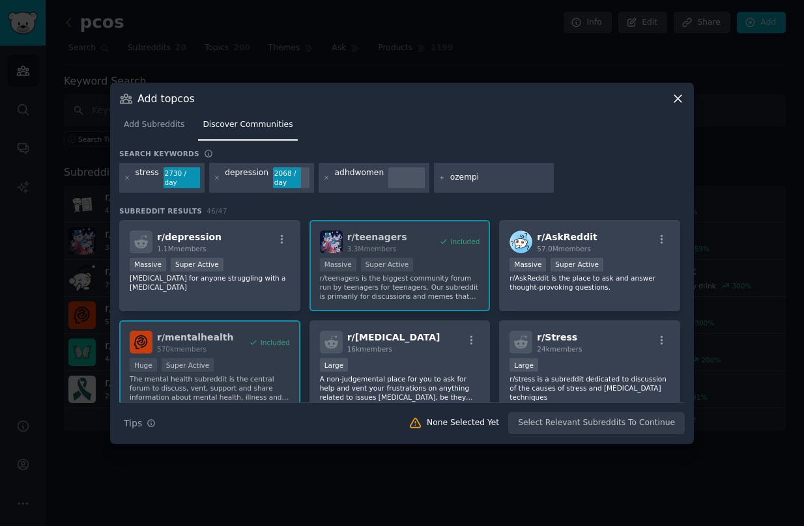
type input "[MEDICAL_DATA]"
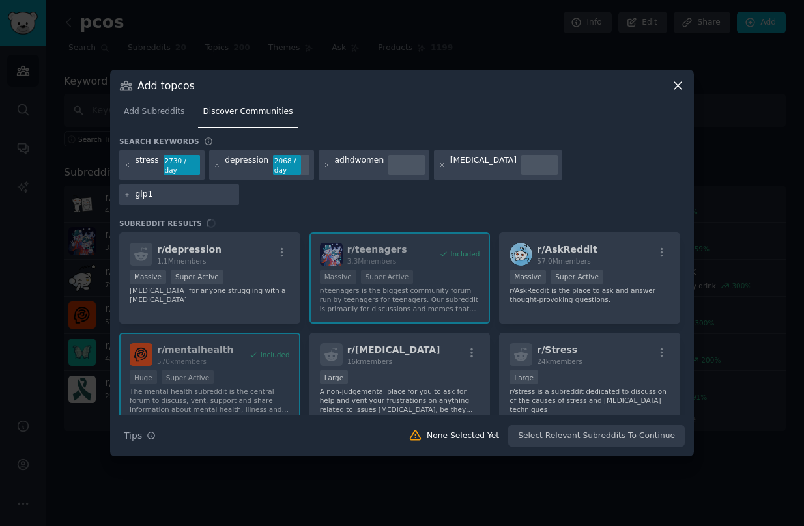
type input "glp1s"
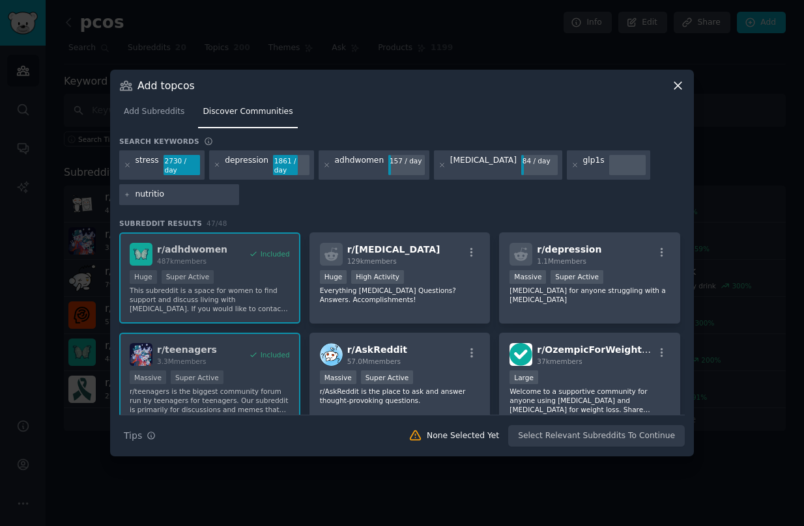
type input "nutrition"
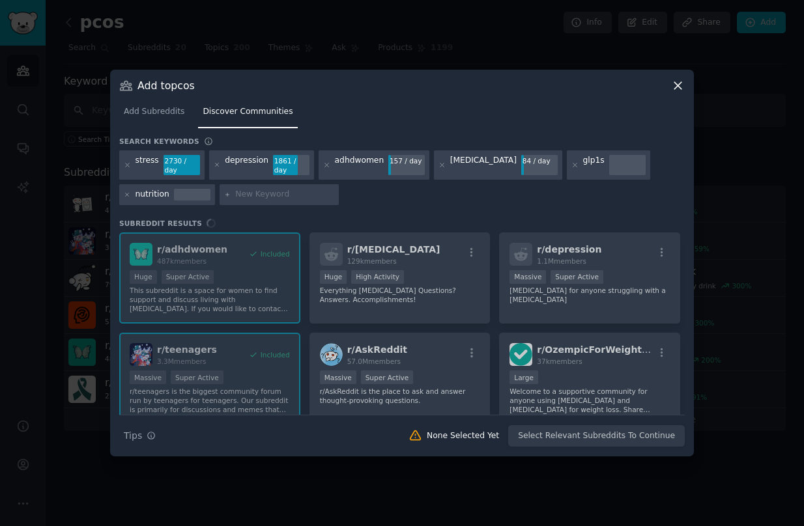
type input "r"
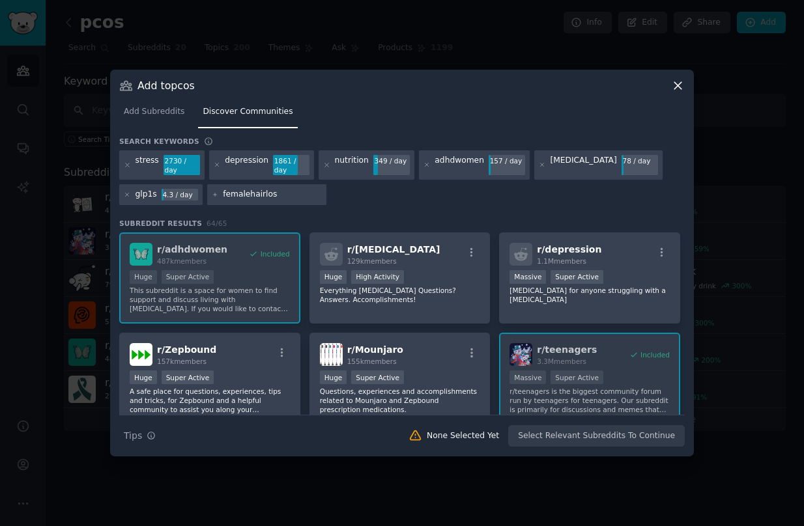
type input "femalehairloss"
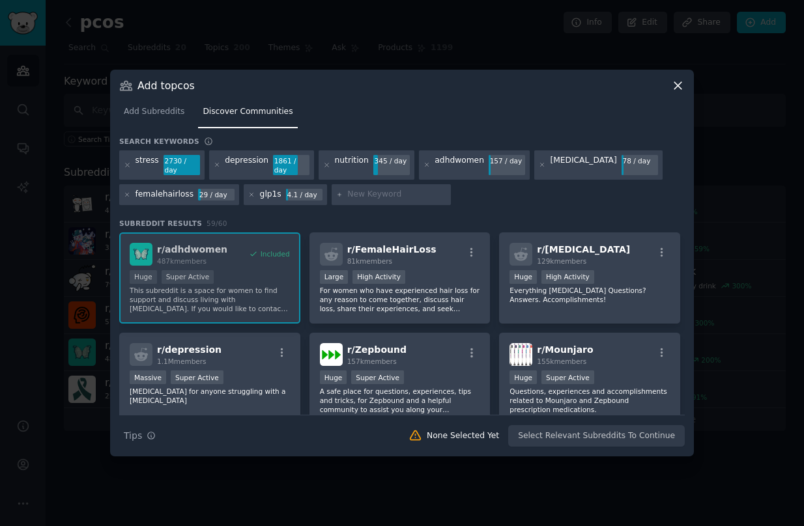
click at [362, 195] on input "text" at bounding box center [396, 195] width 99 height 12
type input "periods"
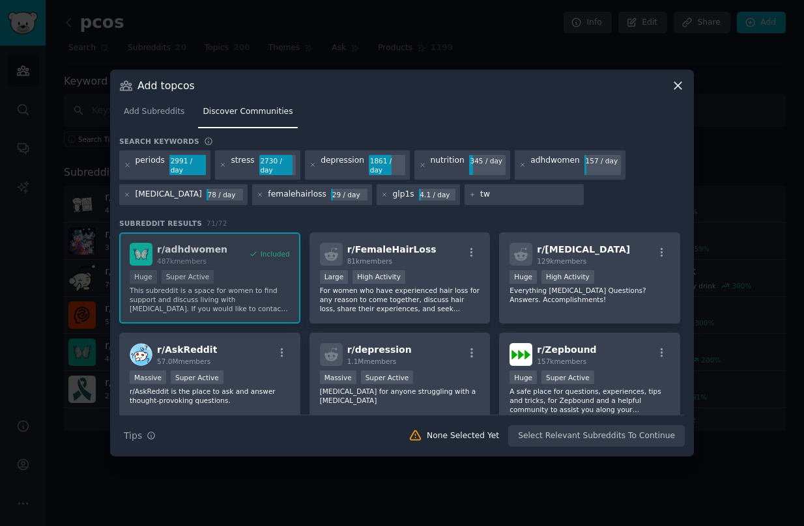
type input "t"
click at [653, 248] on button "button" at bounding box center [661, 253] width 16 height 12
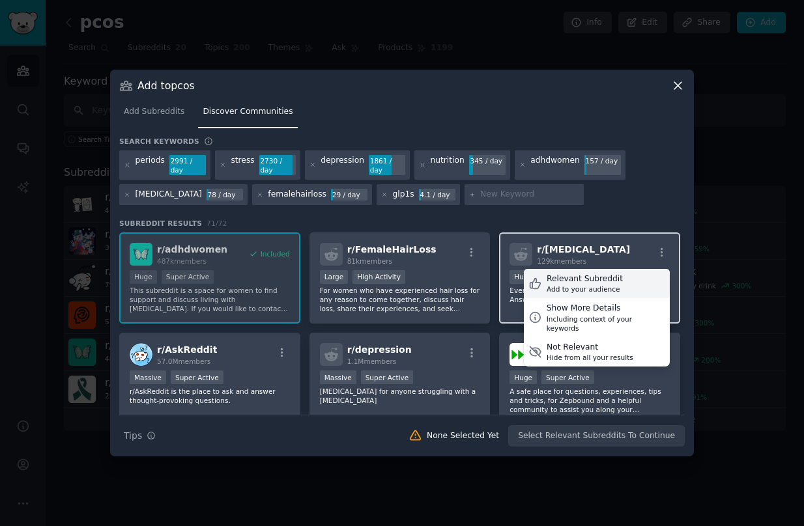
click at [628, 276] on div "Relevant Subreddit Add to your audience" at bounding box center [597, 284] width 146 height 30
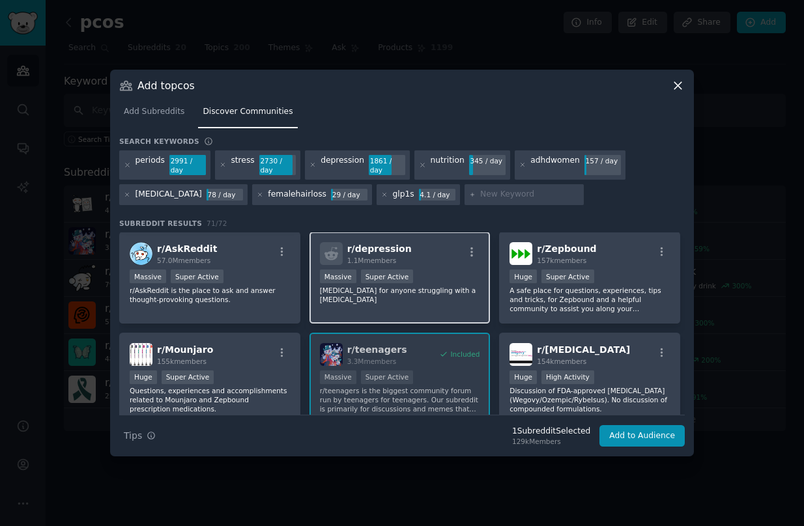
scroll to position [100, 0]
click at [474, 244] on div "r/ [MEDICAL_DATA] 1.1M members" at bounding box center [400, 254] width 160 height 23
click at [468, 255] on icon "button" at bounding box center [472, 253] width 12 height 12
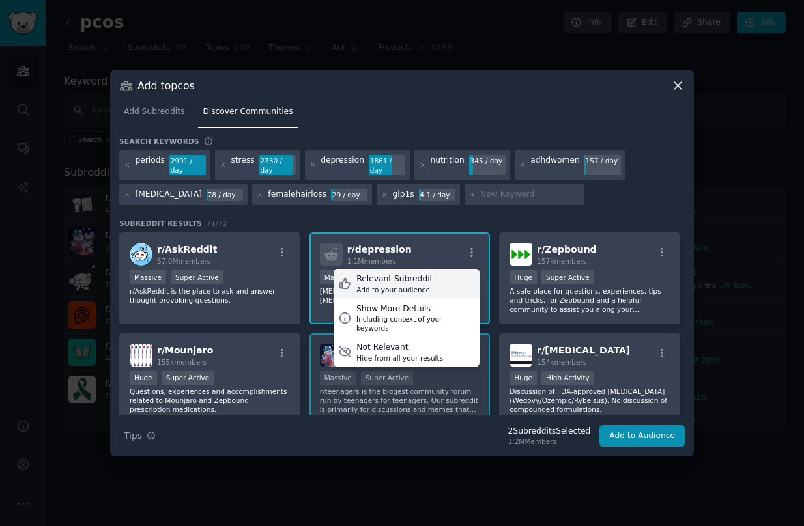
click at [441, 284] on div "Relevant Subreddit Add to your audience" at bounding box center [407, 284] width 146 height 30
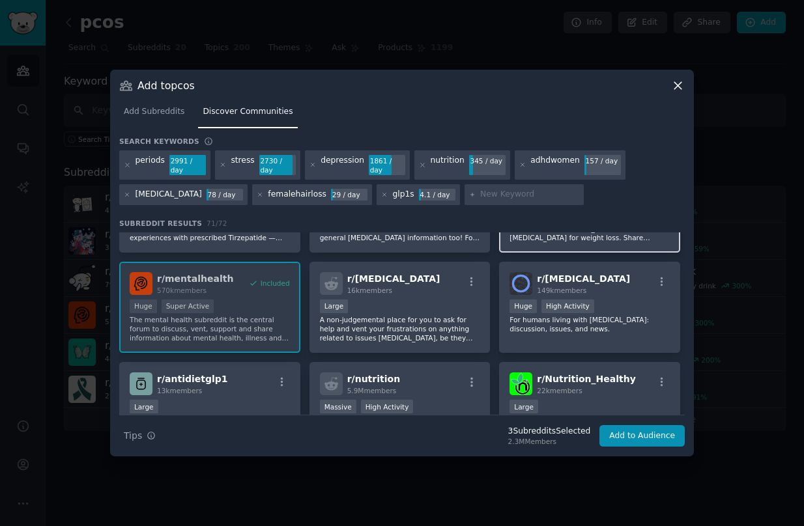
scroll to position [375, 0]
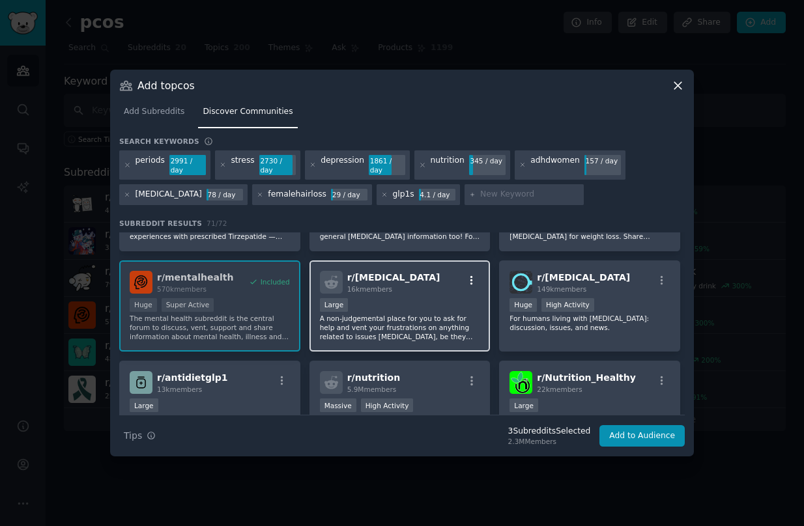
click at [468, 278] on icon "button" at bounding box center [472, 281] width 12 height 12
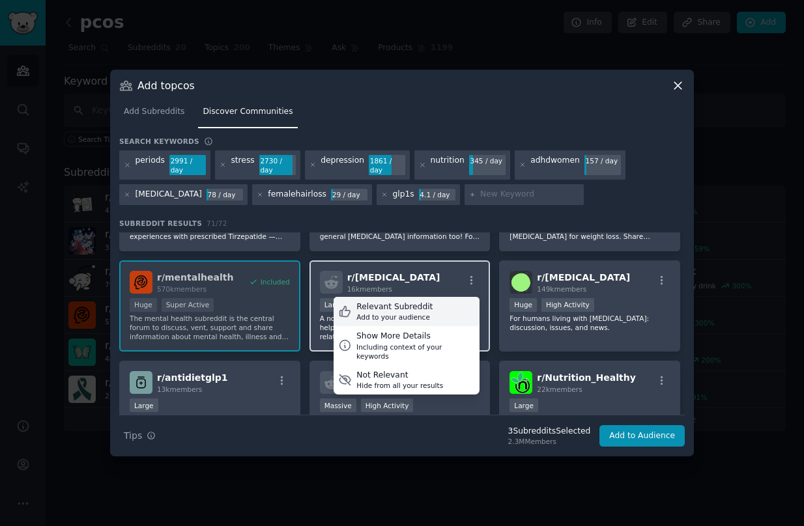
click at [445, 319] on div "Relevant Subreddit Add to your audience" at bounding box center [407, 312] width 146 height 30
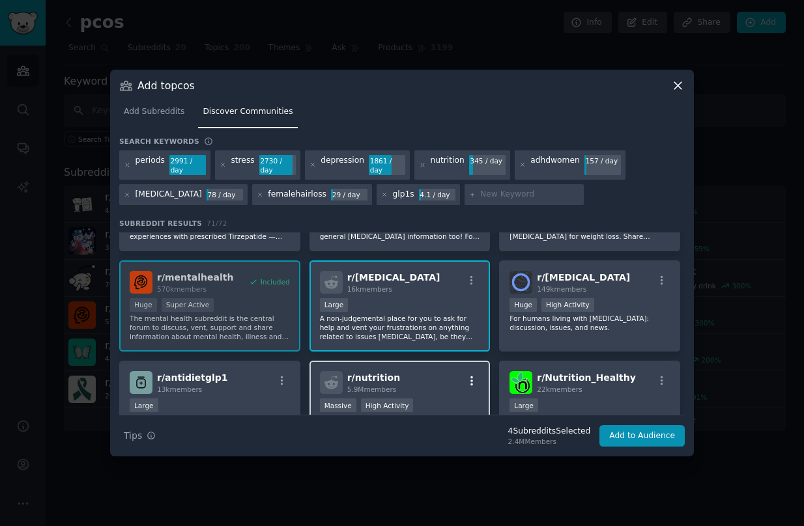
click at [472, 379] on icon "button" at bounding box center [472, 381] width 12 height 12
click at [431, 406] on div "Relevant Subreddit Add to your audience" at bounding box center [407, 412] width 146 height 30
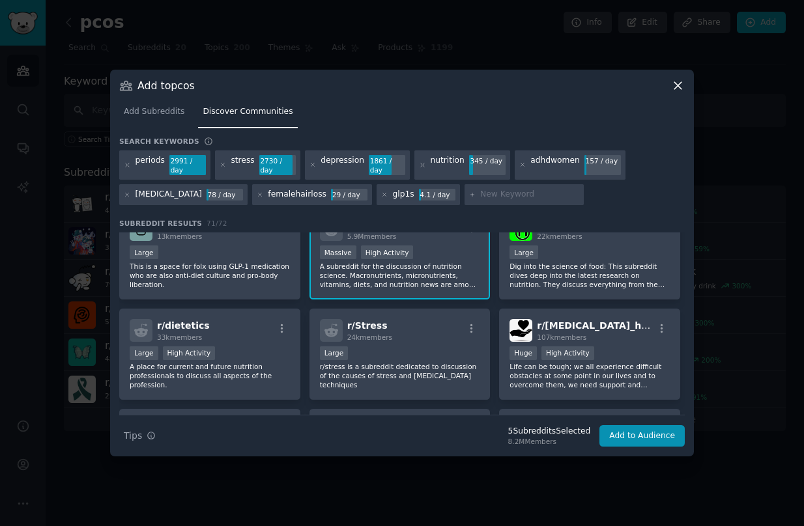
scroll to position [537, 0]
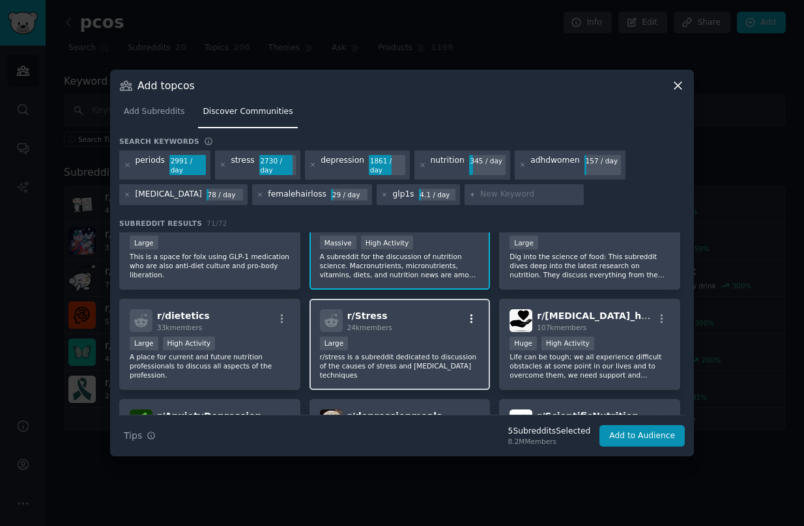
click at [471, 319] on icon "button" at bounding box center [472, 319] width 12 height 12
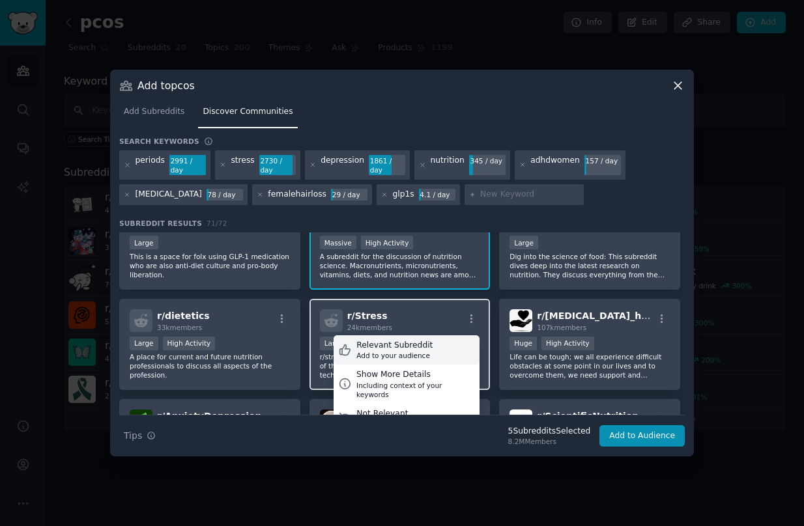
click at [442, 347] on div "Relevant Subreddit Add to your audience" at bounding box center [407, 350] width 146 height 30
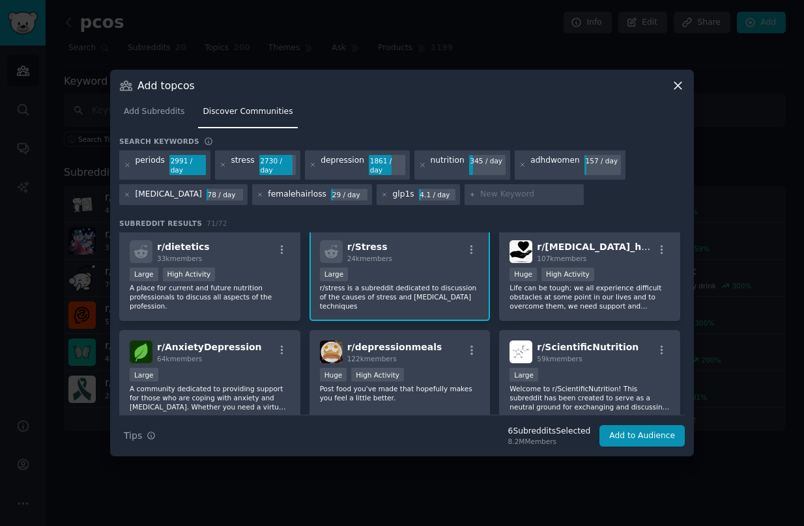
scroll to position [612, 0]
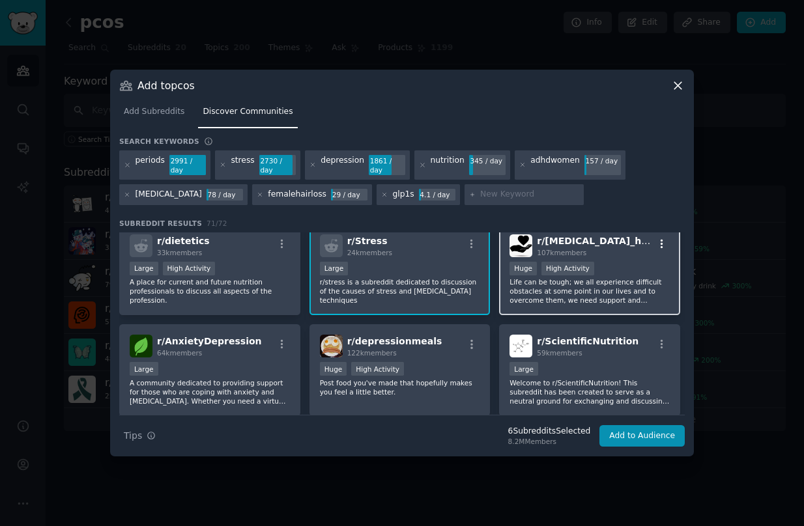
click at [659, 245] on icon "button" at bounding box center [662, 244] width 12 height 12
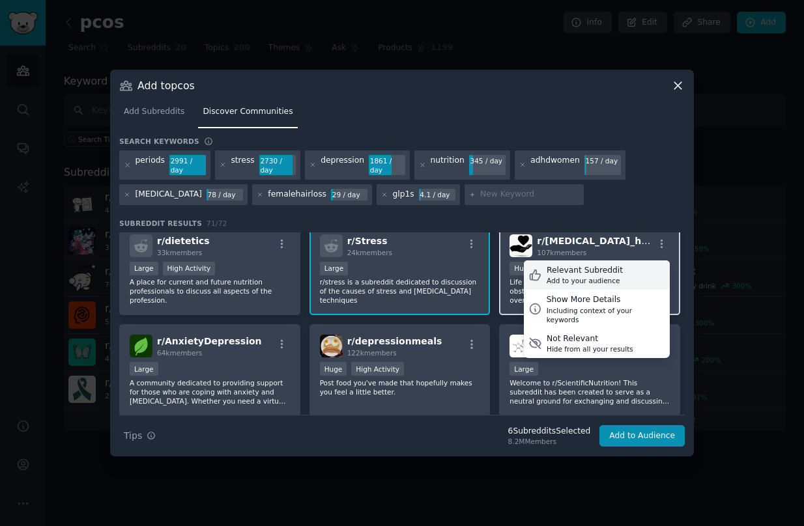
click at [631, 269] on div "Relevant Subreddit Add to your audience" at bounding box center [597, 276] width 146 height 30
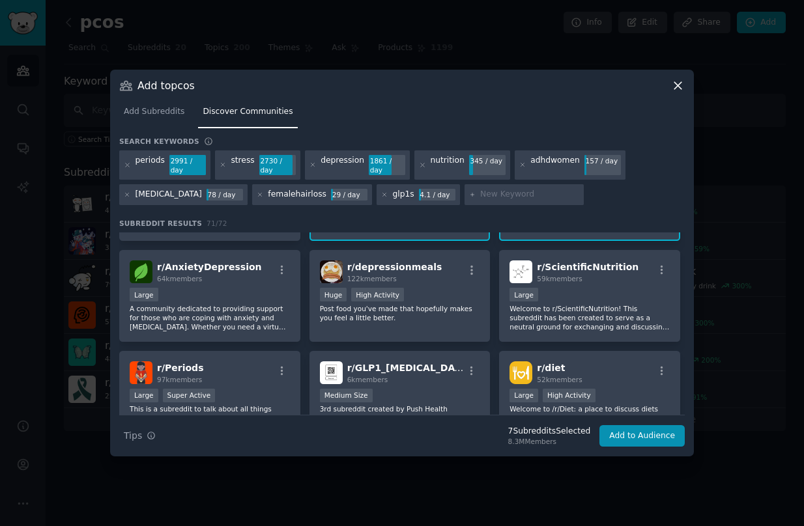
scroll to position [689, 0]
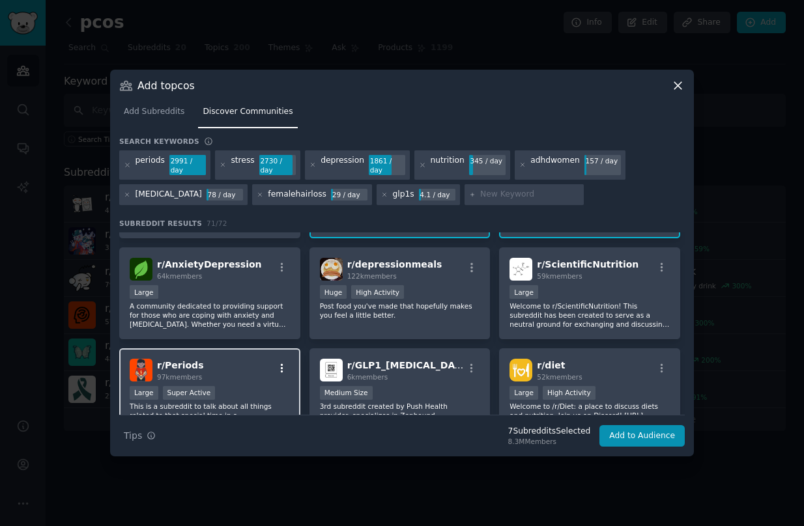
click at [283, 373] on icon "button" at bounding box center [282, 369] width 12 height 12
click at [268, 396] on div "Relevant Subreddit Add to your audience" at bounding box center [217, 400] width 146 height 30
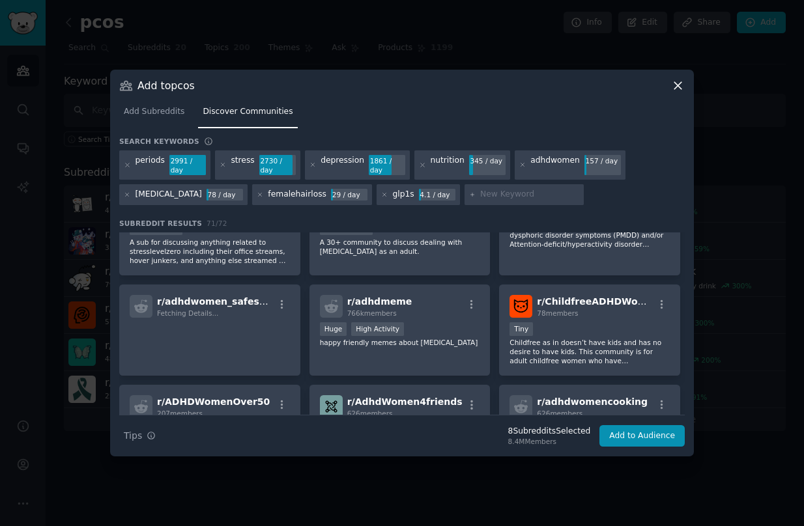
scroll to position [1174, 0]
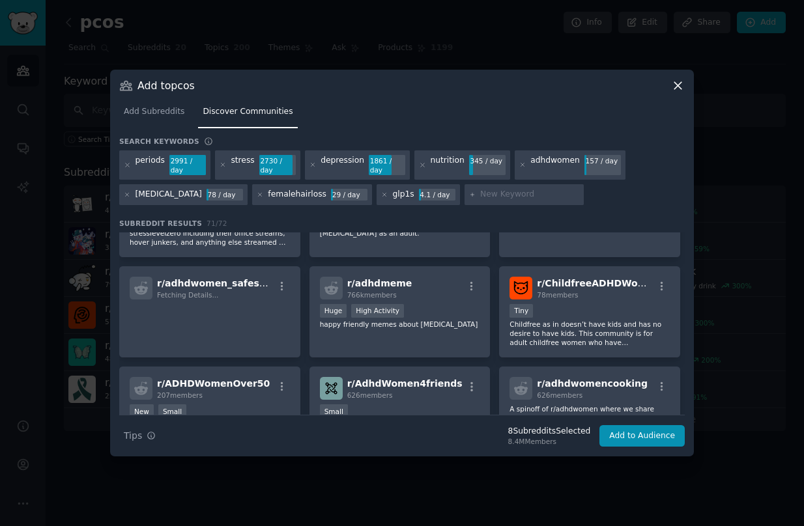
click at [480, 197] on input "text" at bounding box center [529, 195] width 99 height 12
type input "supplements"
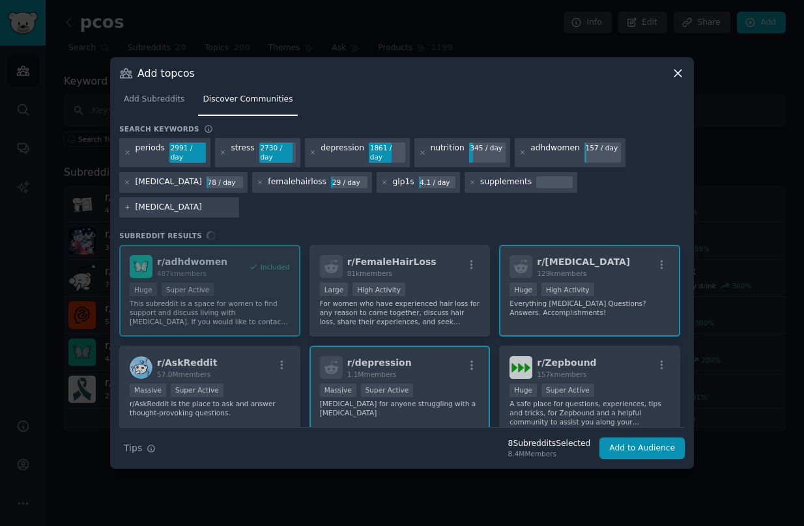
type input "nootropics"
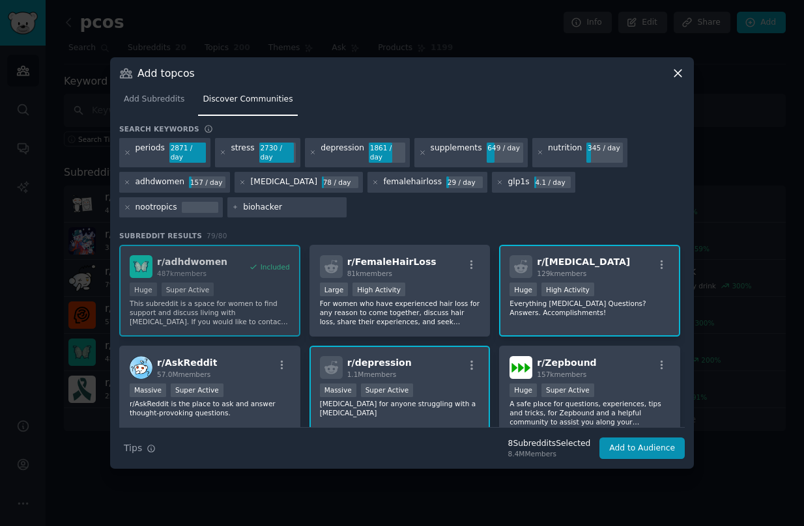
type input "biohackers"
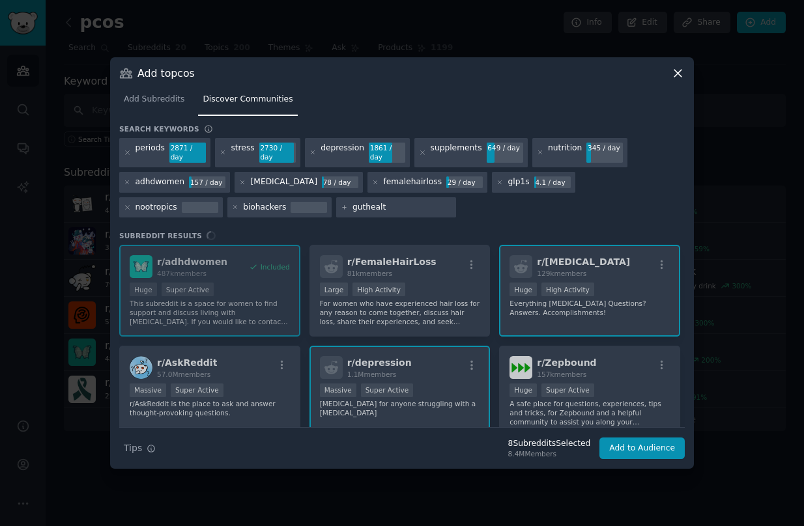
type input "guthealth"
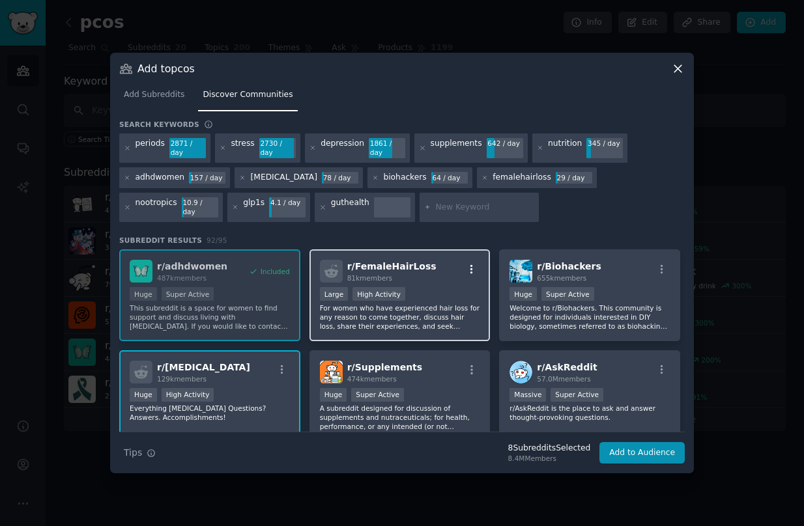
click at [466, 264] on icon "button" at bounding box center [472, 270] width 12 height 12
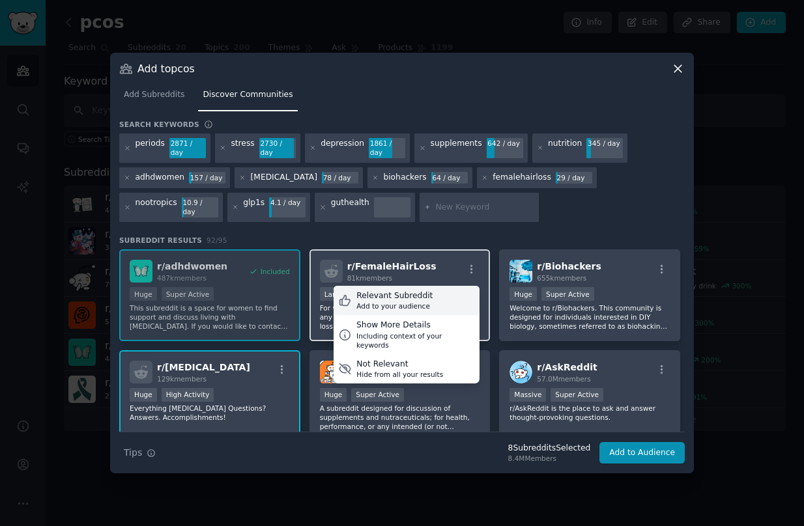
click at [455, 295] on div "Relevant Subreddit Add to your audience" at bounding box center [407, 301] width 146 height 30
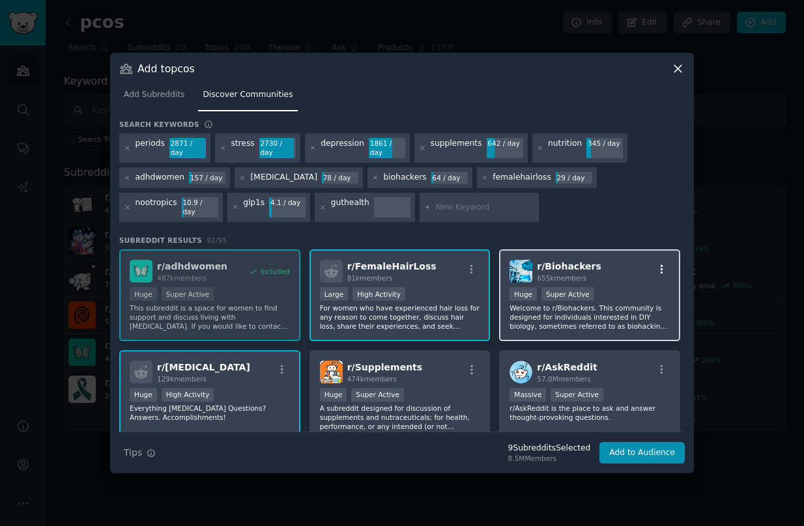
click at [660, 264] on icon "button" at bounding box center [662, 270] width 12 height 12
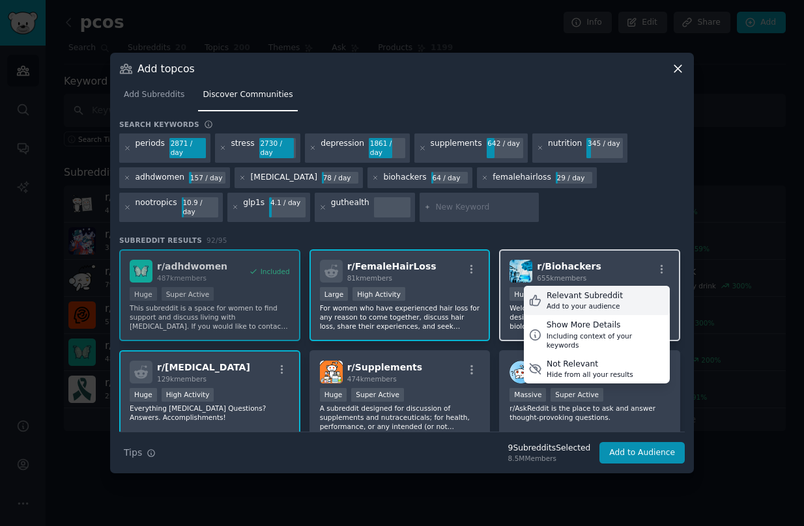
click at [618, 290] on div "Relevant Subreddit Add to your audience" at bounding box center [597, 301] width 146 height 30
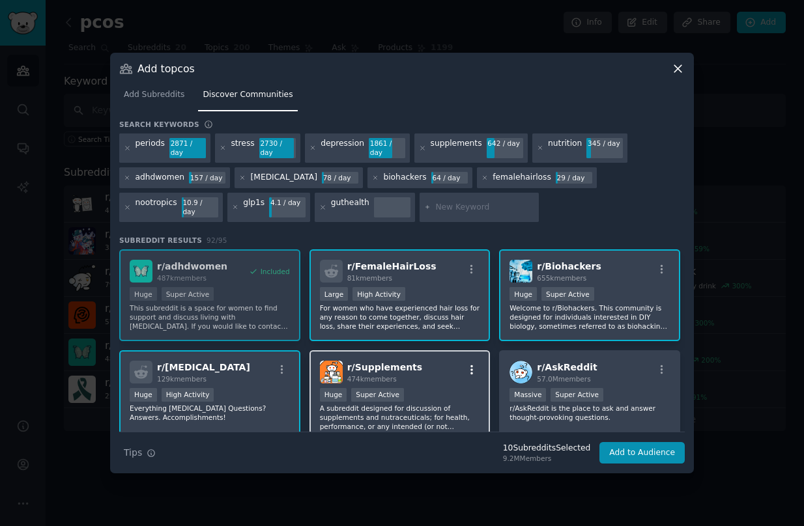
click at [471, 364] on icon "button" at bounding box center [472, 370] width 12 height 12
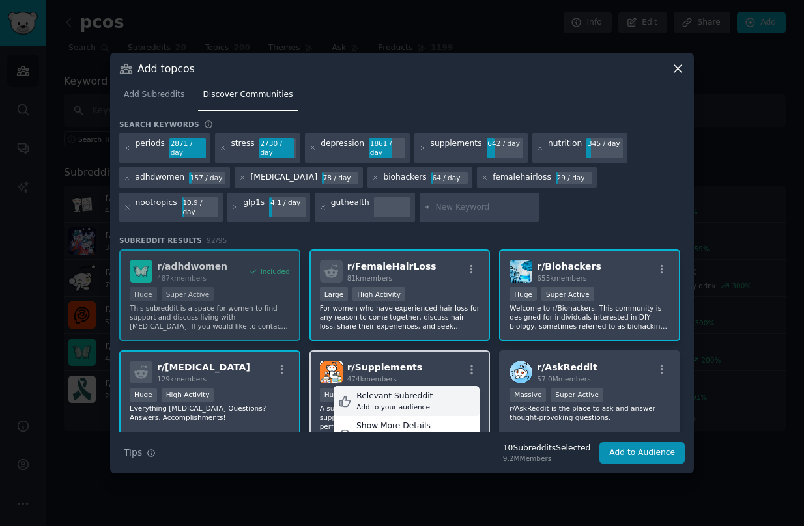
click at [430, 392] on div "Relevant Subreddit Add to your audience" at bounding box center [407, 401] width 146 height 30
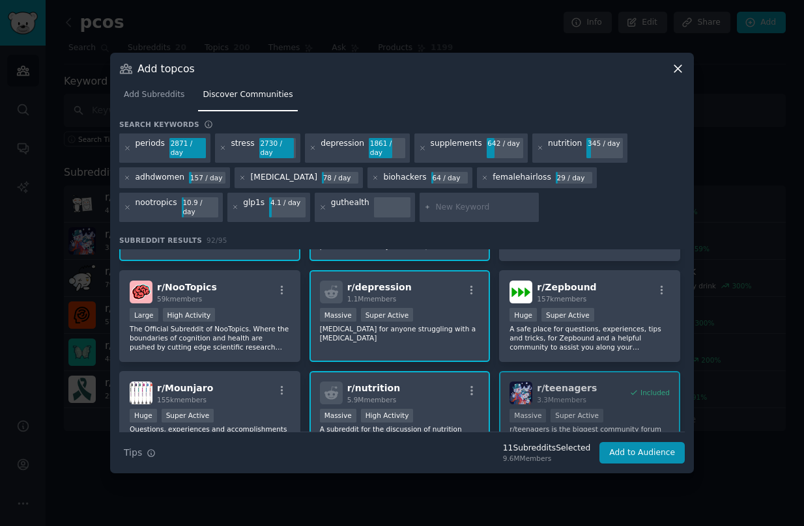
scroll to position [181, 0]
click at [281, 288] on icon "button" at bounding box center [282, 289] width 3 height 9
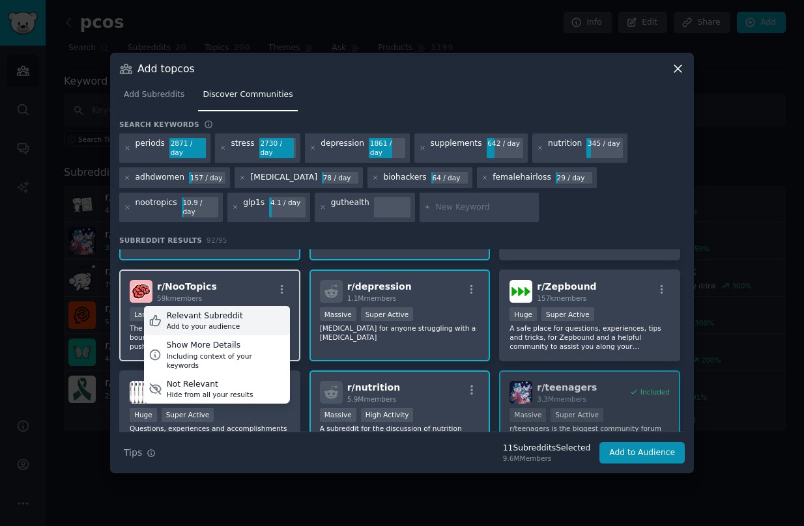
click at [265, 315] on div "Relevant Subreddit Add to your audience" at bounding box center [217, 321] width 146 height 30
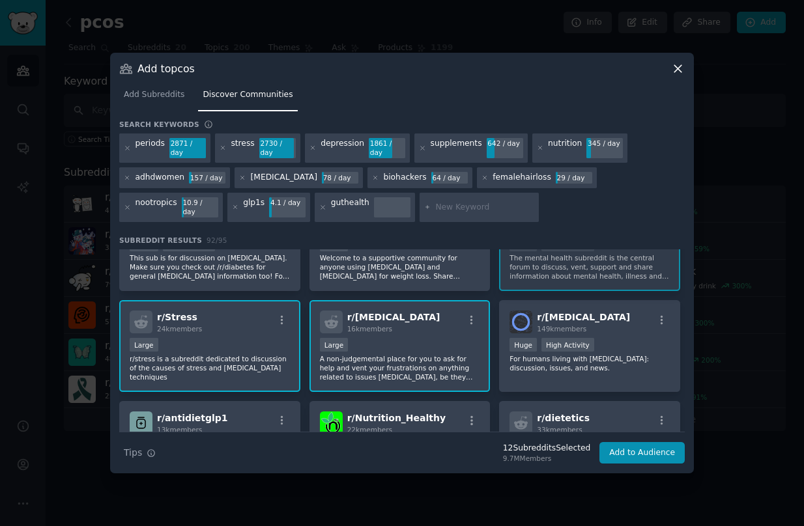
scroll to position [560, 0]
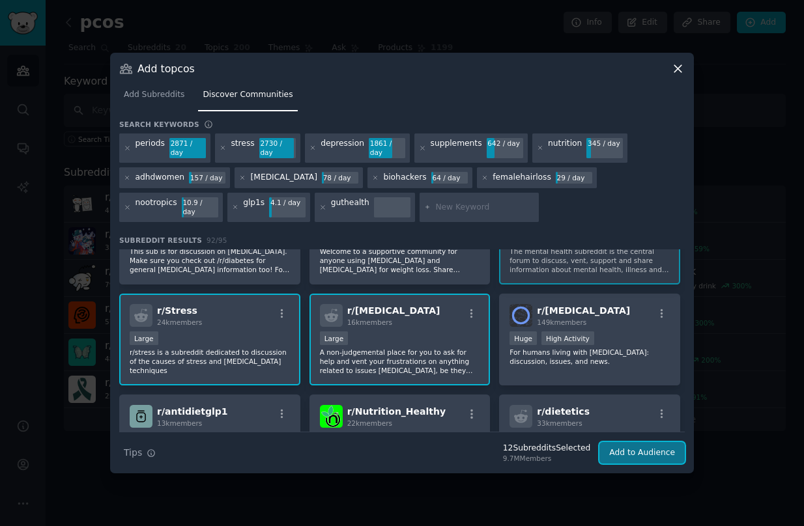
click at [623, 451] on button "Add to Audience" at bounding box center [641, 453] width 85 height 22
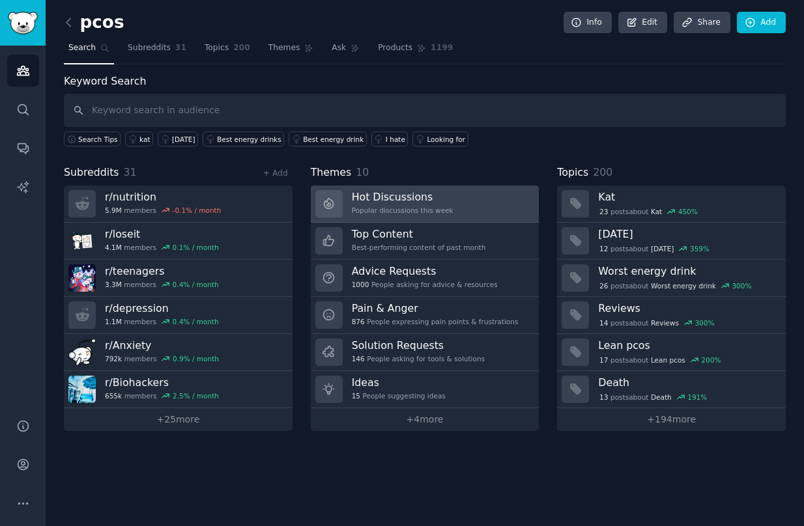
click at [431, 207] on div "Popular discussions this week" at bounding box center [403, 210] width 102 height 9
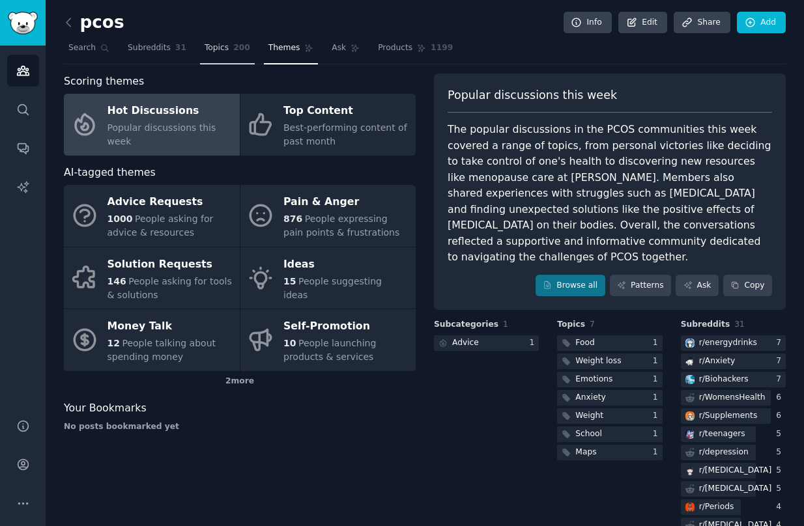
click at [201, 60] on link "Topics 200" at bounding box center [227, 51] width 55 height 27
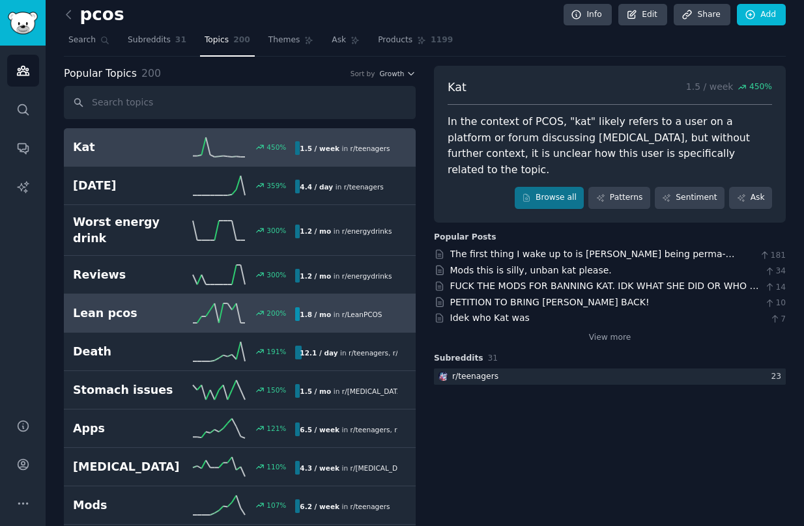
scroll to position [7, 0]
click at [324, 308] on div "1.8 / mo in r/ LeanPCOS" at bounding box center [340, 315] width 91 height 14
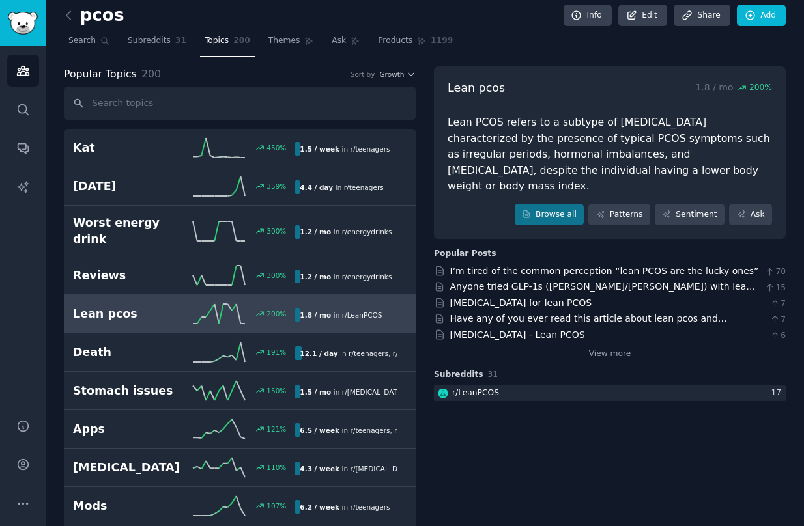
click at [549, 280] on div "Anyone tried GLP-1s ([PERSON_NAME]/[PERSON_NAME]) with lean PCOS?" at bounding box center [604, 287] width 309 height 14
click at [548, 280] on div "Anyone tried GLP-1s ([PERSON_NAME]/[PERSON_NAME]) with lean PCOS?" at bounding box center [604, 287] width 309 height 14
click at [545, 281] on link "Anyone tried GLP-1s ([PERSON_NAME]/[PERSON_NAME]) with lean PCOS?" at bounding box center [603, 293] width 306 height 24
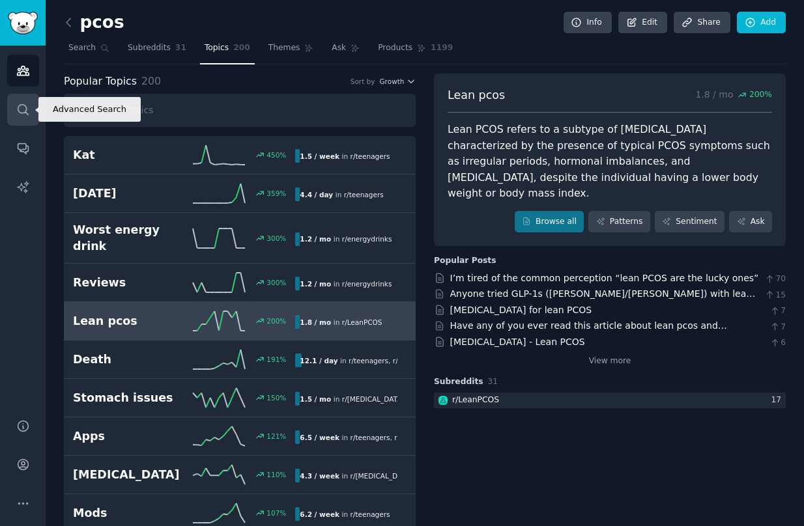
click at [29, 117] on link "Search" at bounding box center [23, 110] width 32 height 32
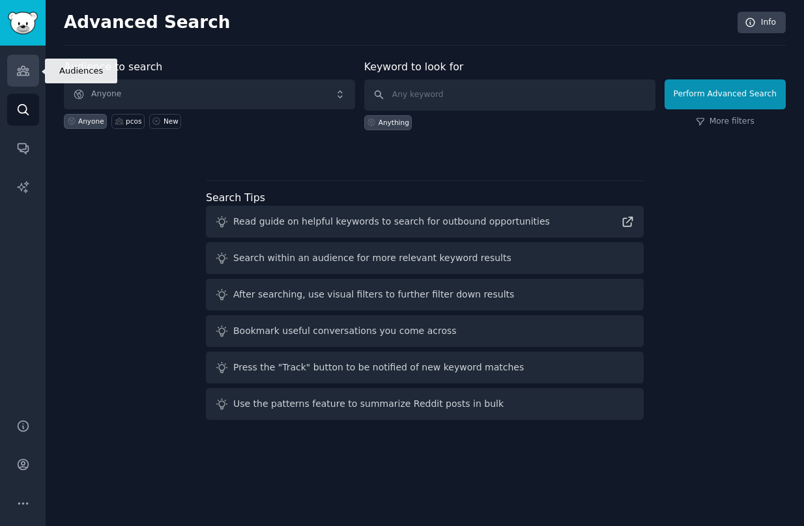
click at [34, 64] on link "Audiences" at bounding box center [23, 71] width 32 height 32
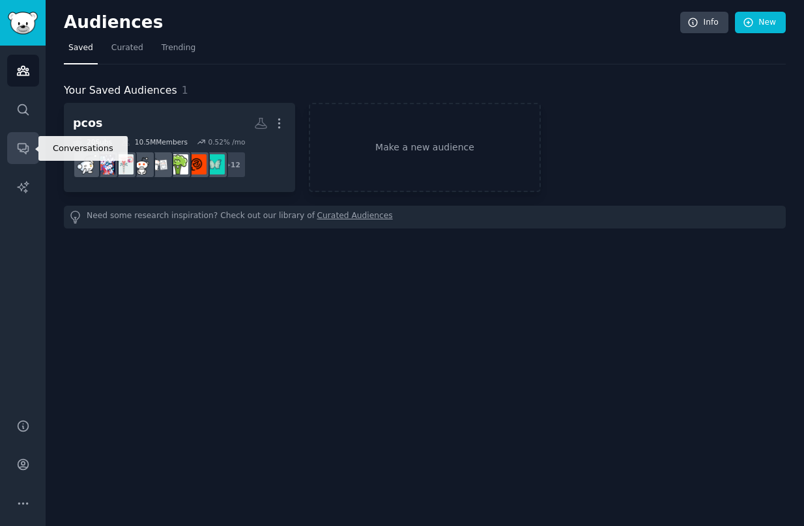
click at [21, 147] on icon "Sidebar" at bounding box center [23, 148] width 14 height 14
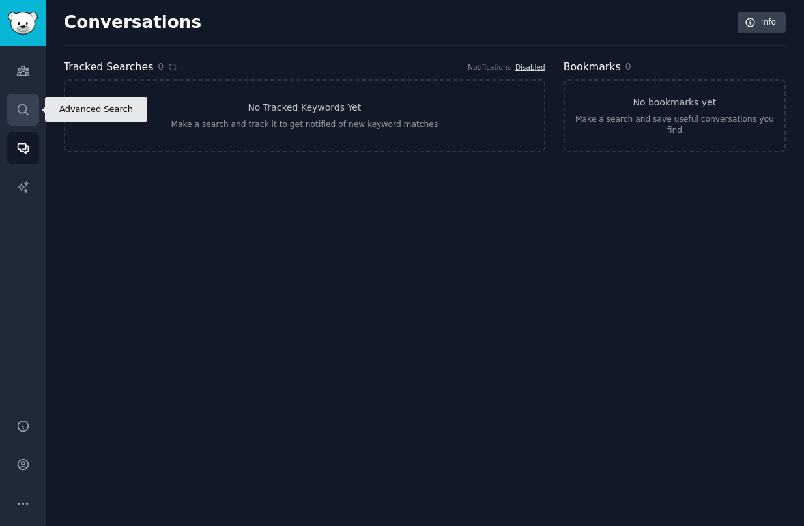
click at [22, 110] on icon "Sidebar" at bounding box center [23, 110] width 14 height 14
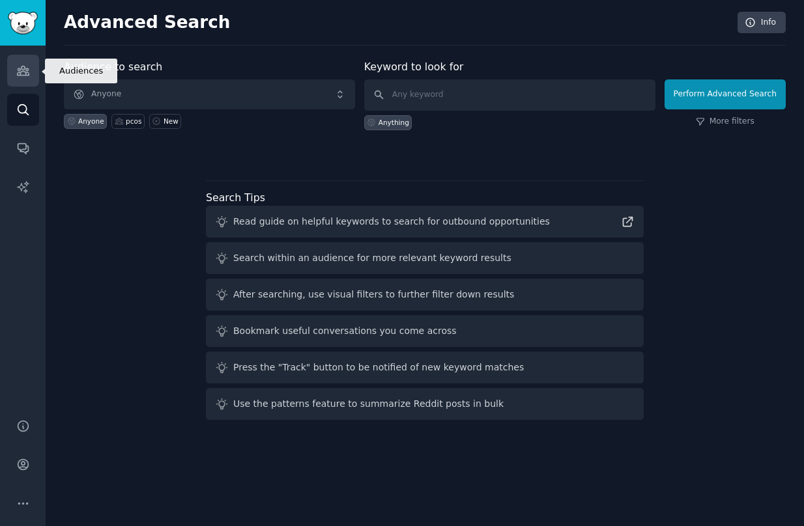
click at [24, 81] on link "Audiences" at bounding box center [23, 71] width 32 height 32
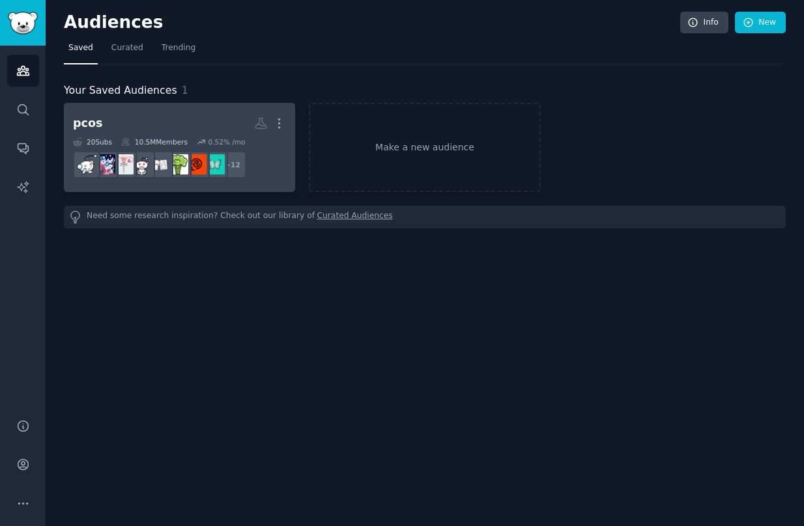
click at [229, 119] on h2 "pcos More" at bounding box center [179, 123] width 213 height 23
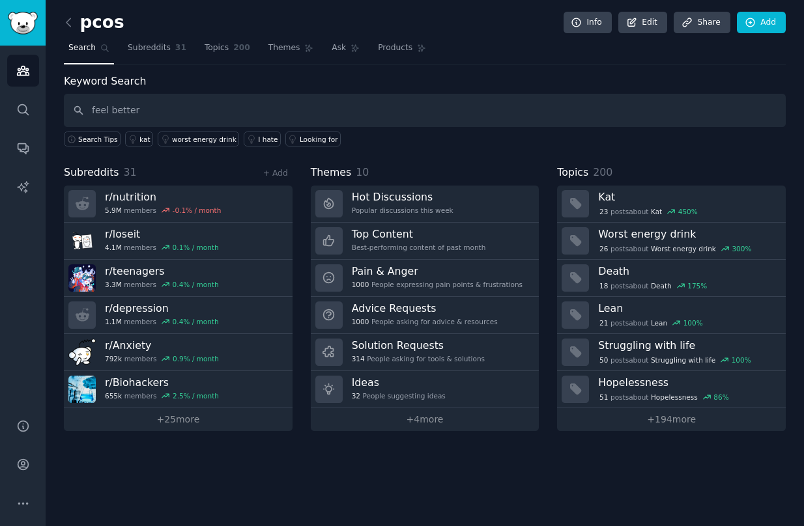
type input "feel better"
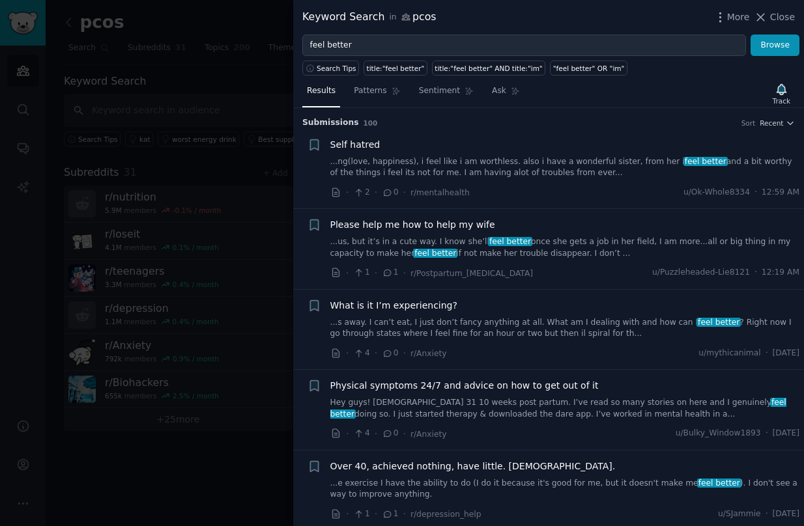
click at [179, 469] on div at bounding box center [402, 263] width 804 height 526
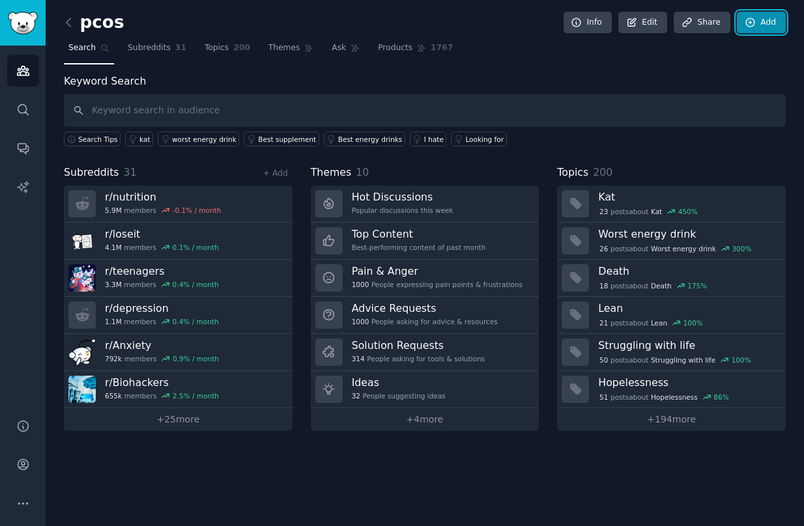
click at [660, 23] on link "Add" at bounding box center [761, 23] width 49 height 22
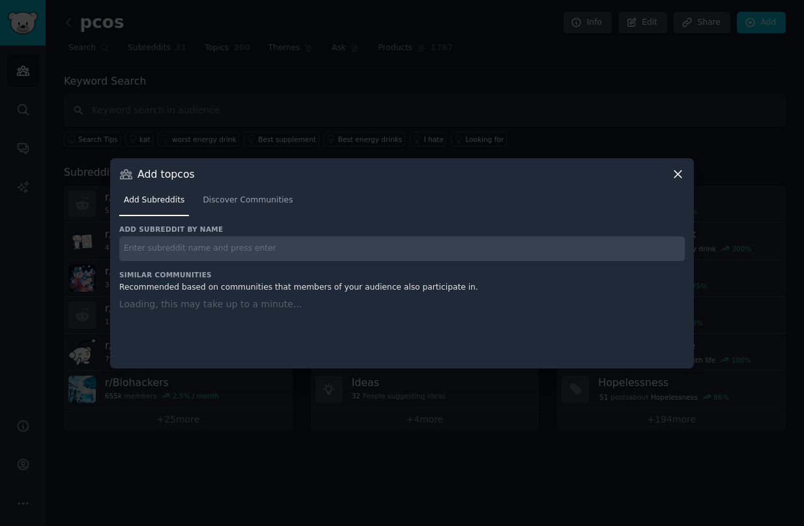
click at [238, 216] on div "Add Subreddits Discover Communities" at bounding box center [401, 203] width 565 height 44
click at [238, 192] on link "Discover Communities" at bounding box center [247, 203] width 99 height 27
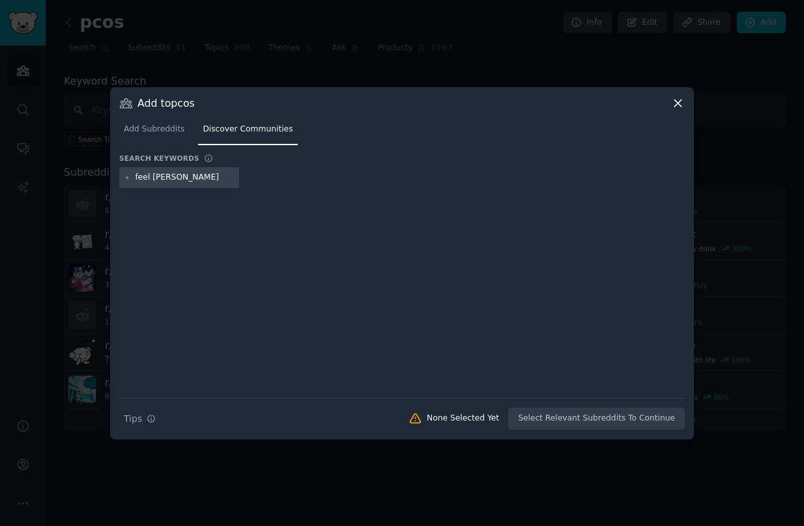
type input "feel better"
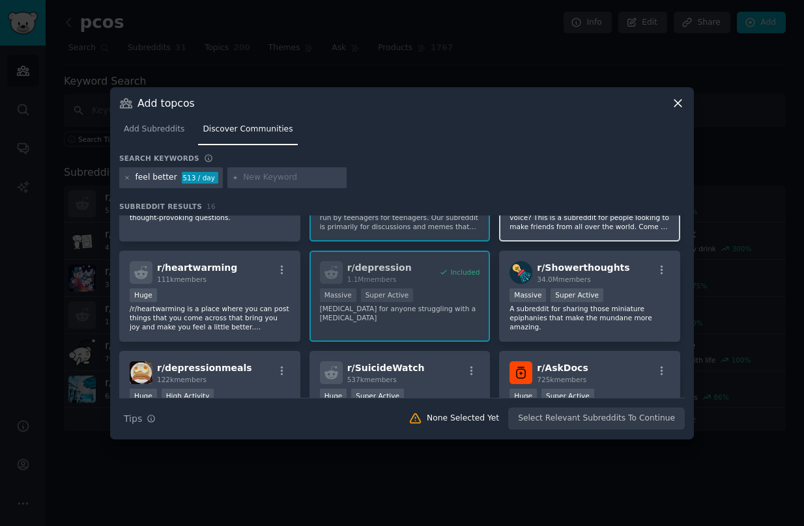
scroll to position [169, 0]
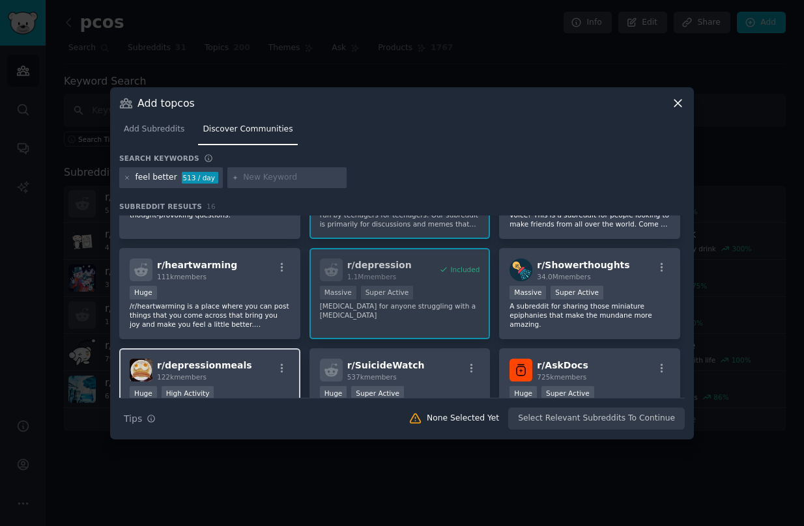
click at [262, 371] on div "r/ depressionmeals 122k members" at bounding box center [210, 370] width 160 height 23
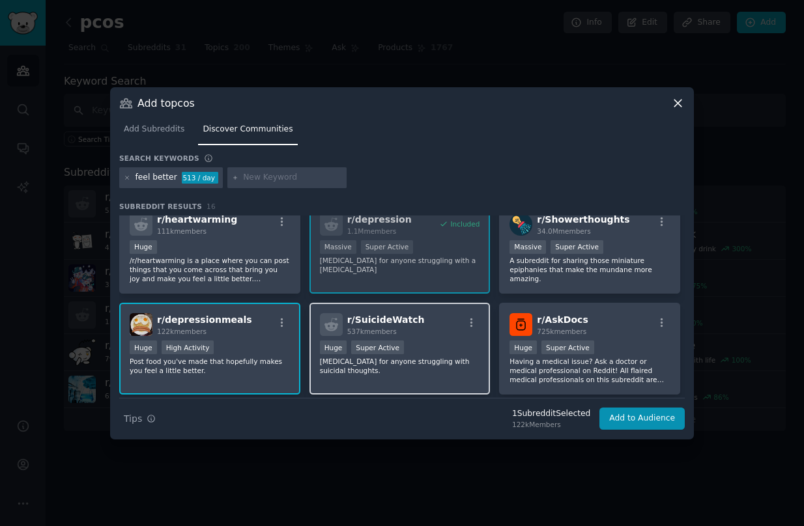
scroll to position [223, 0]
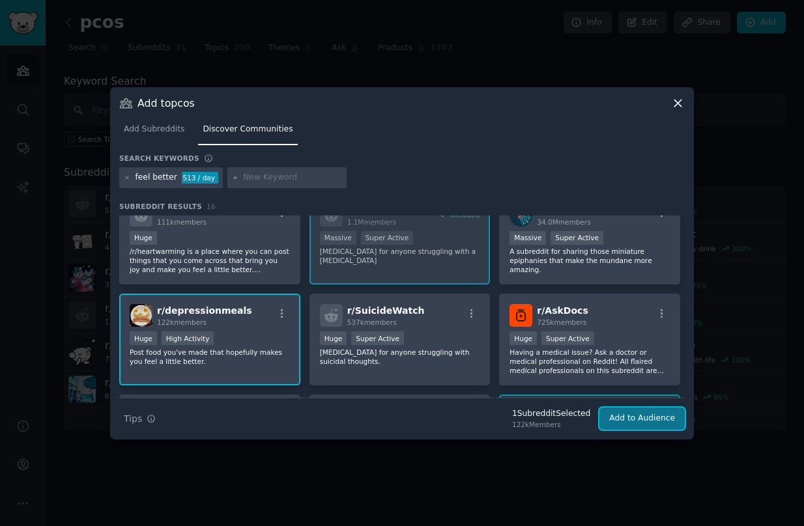
click at [626, 424] on button "Add to Audience" at bounding box center [641, 419] width 85 height 22
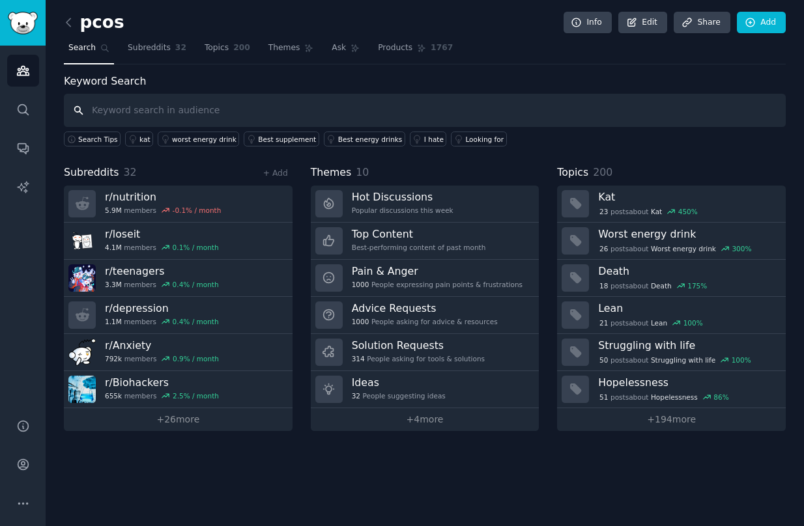
click at [261, 112] on input "text" at bounding box center [425, 110] width 722 height 33
type input "weight"
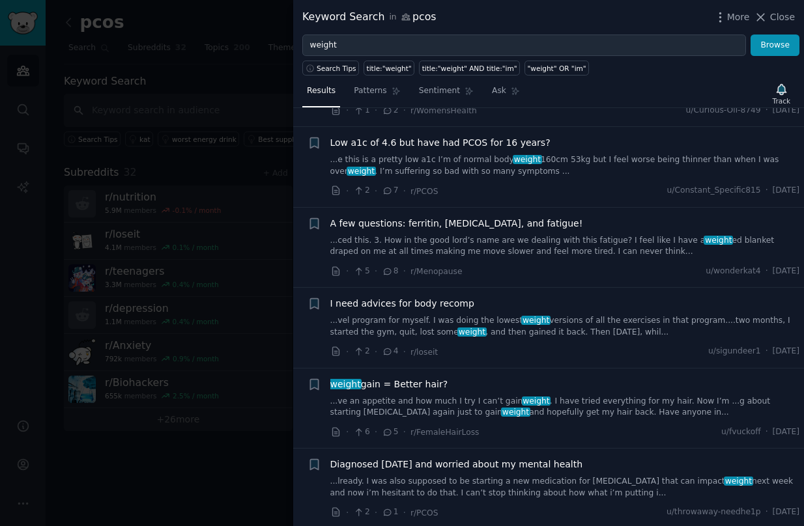
scroll to position [726, 0]
click at [190, 455] on div at bounding box center [402, 263] width 804 height 526
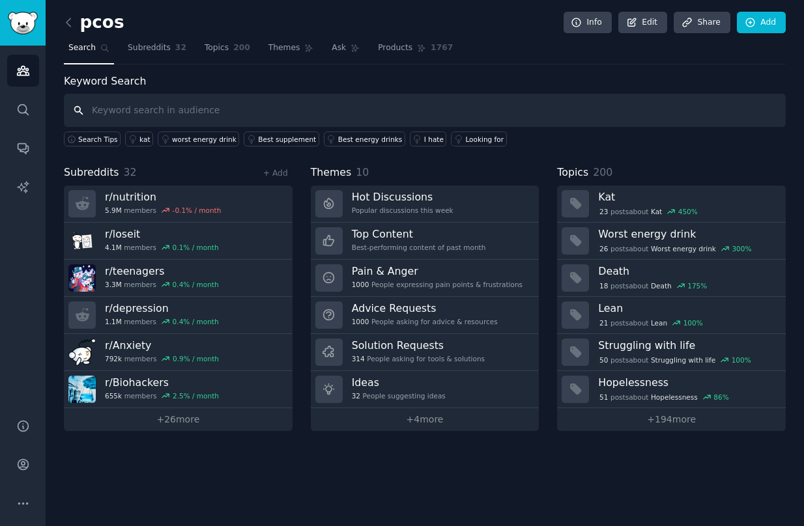
click at [446, 109] on input "text" at bounding box center [425, 110] width 722 height 33
type input "e"
type input "[MEDICAL_DATA]"
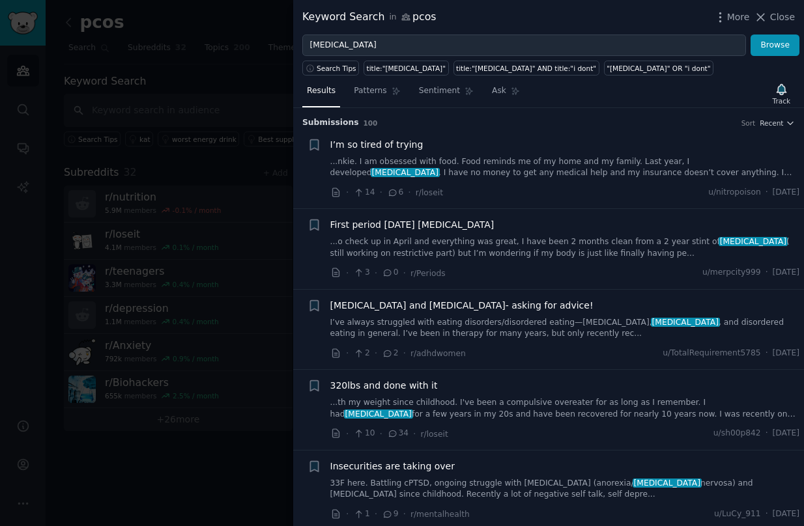
click at [493, 310] on span "[MEDICAL_DATA] and [MEDICAL_DATA]- asking for advice!" at bounding box center [461, 306] width 263 height 14
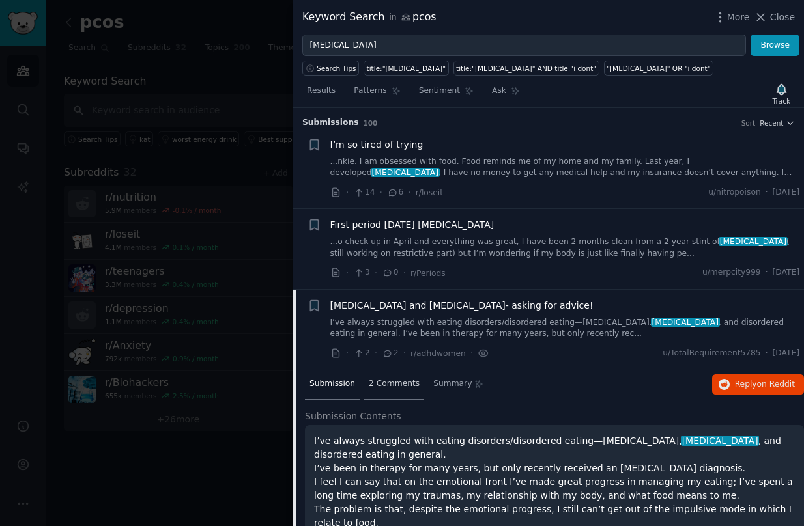
click at [371, 397] on div "2 Comments" at bounding box center [394, 384] width 60 height 31
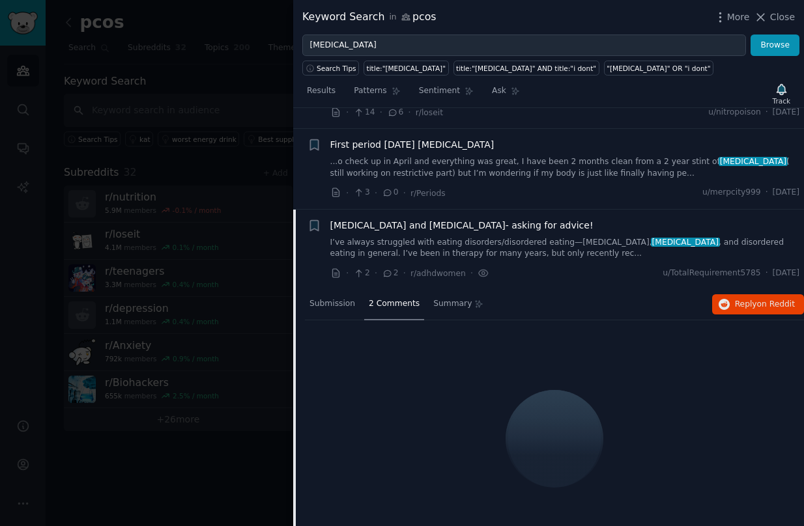
scroll to position [120, 0]
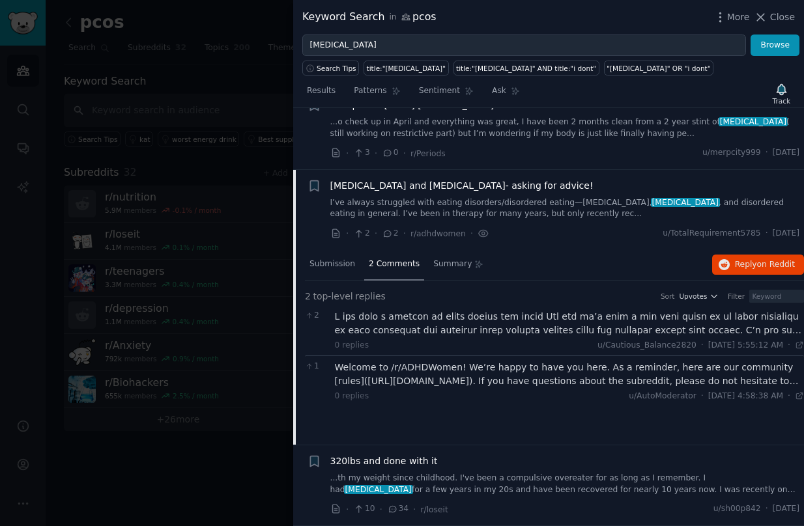
click at [436, 337] on div "0 replies u/Cautious_Balance2820 · [DATE] 5:55:12 AM Mon 9/29/2025 ·" at bounding box center [570, 330] width 470 height 41
click at [428, 323] on div at bounding box center [570, 323] width 470 height 27
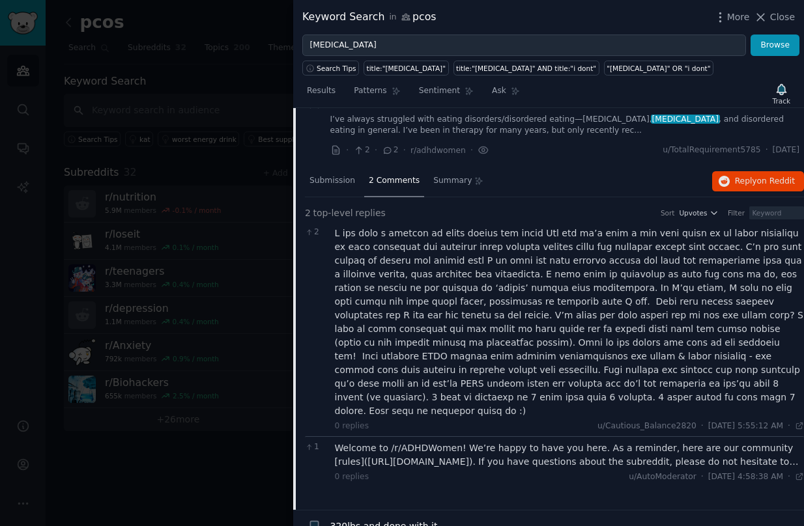
scroll to position [220, 0]
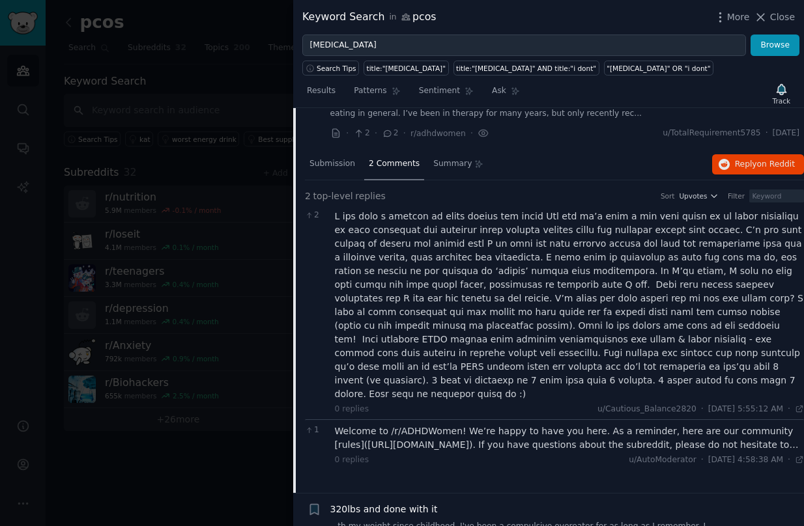
click at [407, 431] on div "Welcome to /r/ADHDWomen! We’re happy to have you here. As a reminder, here are …" at bounding box center [570, 438] width 470 height 27
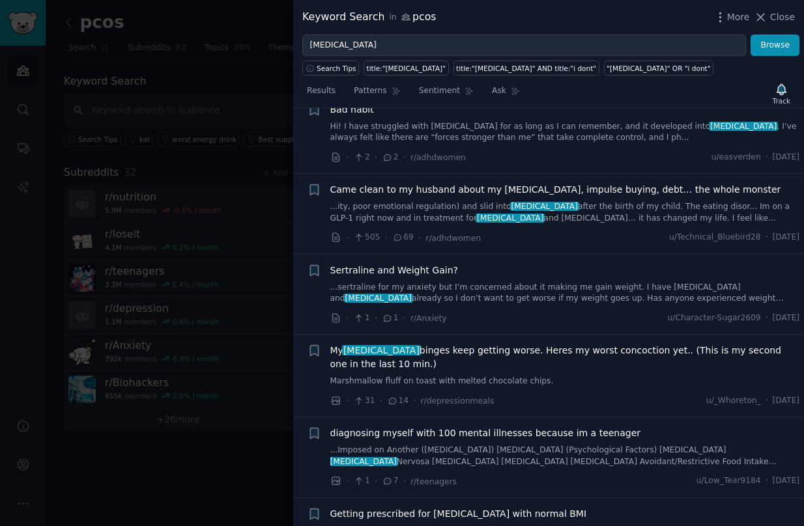
scroll to position [943, 0]
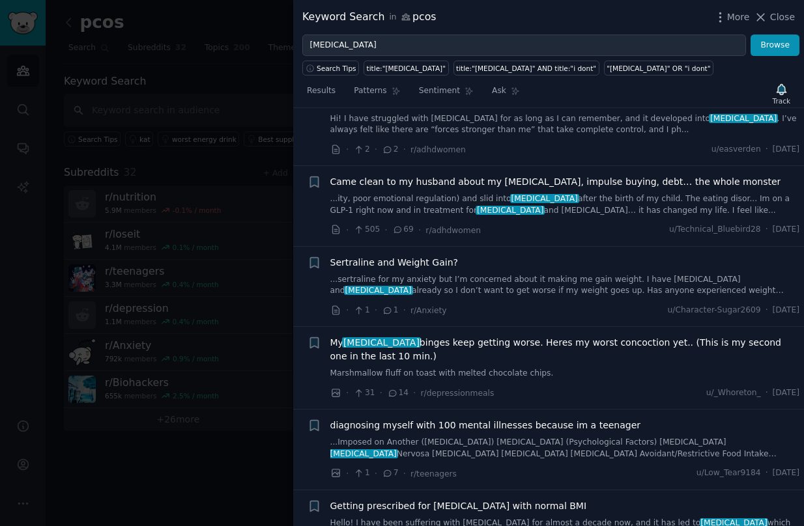
click at [479, 193] on link "...ity, poor emotional regulation) and slid into [MEDICAL_DATA] after the birth…" at bounding box center [565, 204] width 470 height 23
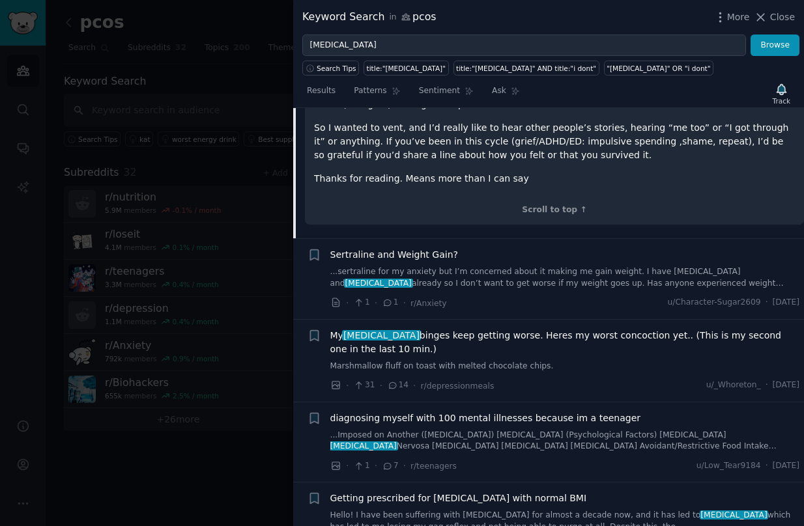
scroll to position [981, 0]
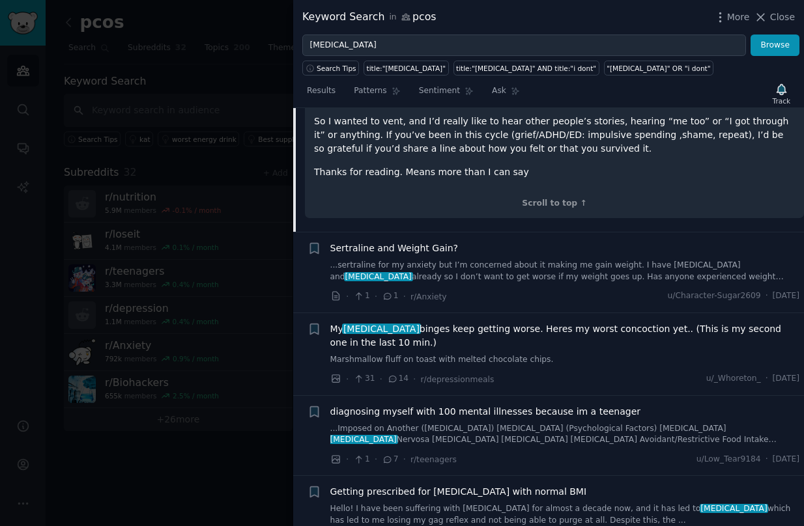
click at [485, 322] on span "My [MEDICAL_DATA] binges keep getting worse. Heres my worst concoction yet.. (T…" at bounding box center [565, 335] width 470 height 27
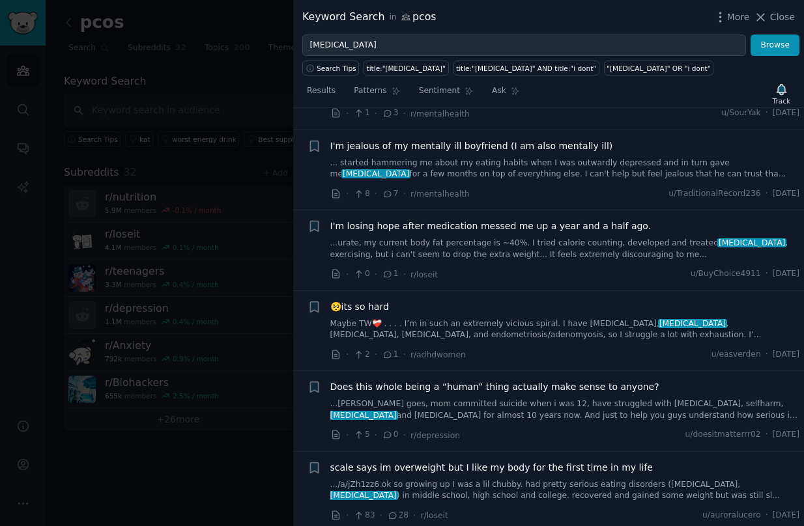
scroll to position [1797, 0]
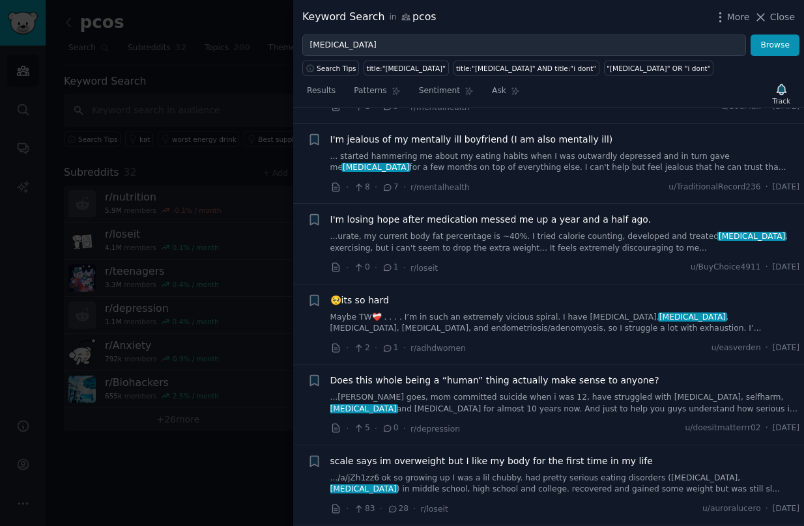
click at [513, 323] on link "Maybe TW❤️‍🩹 . . . . I’m in such an extremely vicious spiral. I have [MEDICAL_D…" at bounding box center [565, 323] width 470 height 23
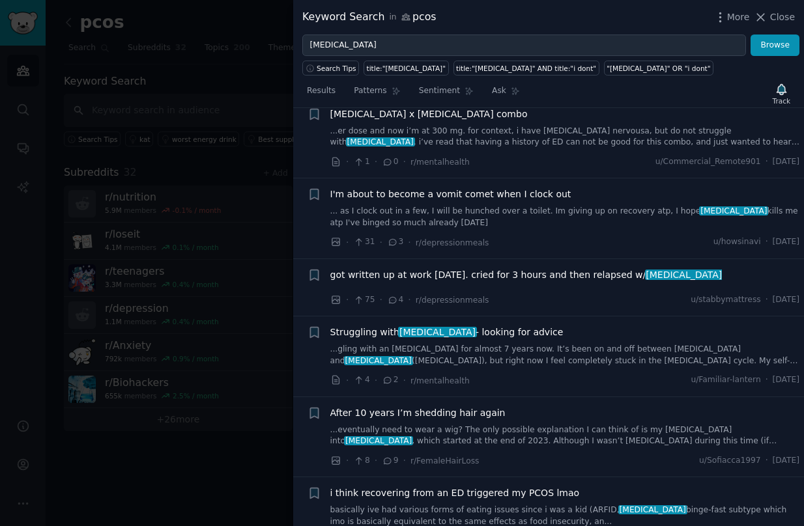
scroll to position [2133, 0]
click at [472, 343] on link "...gling with an [MEDICAL_DATA] for almost 7 years now. It’s been on and off be…" at bounding box center [565, 354] width 470 height 23
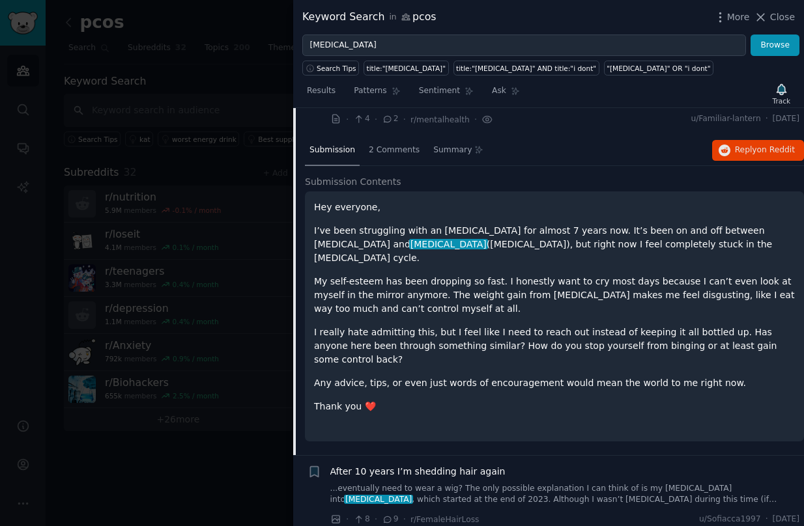
scroll to position [2122, 0]
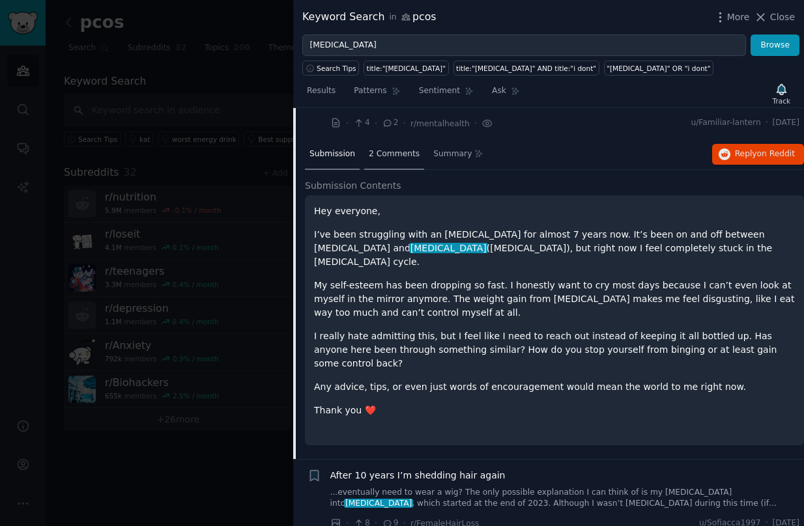
click at [390, 149] on span "2 Comments" at bounding box center [394, 155] width 51 height 12
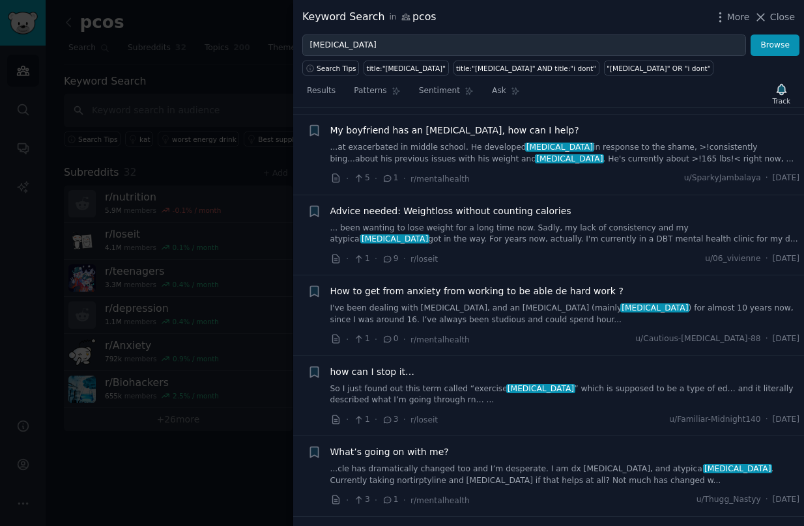
scroll to position [3791, 0]
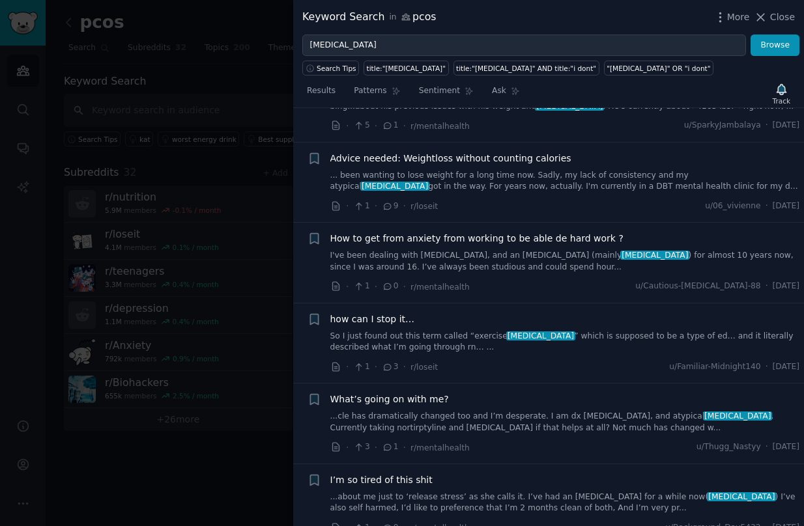
click at [242, 250] on div at bounding box center [402, 263] width 804 height 526
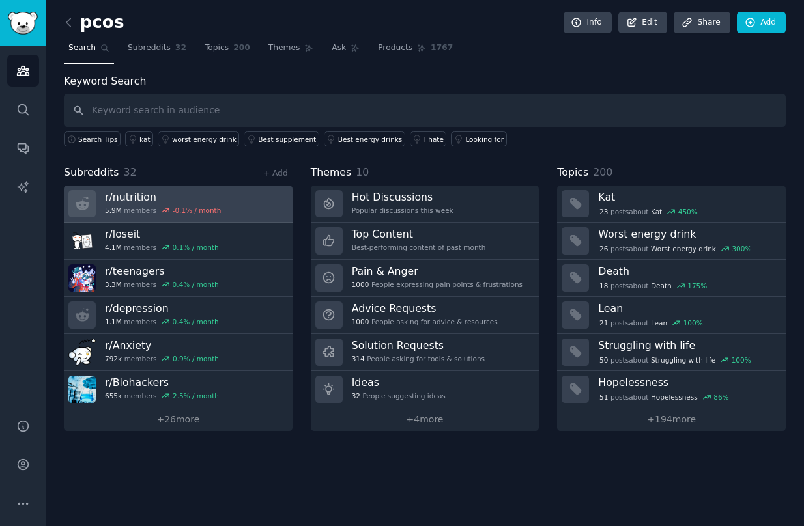
click at [235, 214] on link "r/ nutrition 5.9M members -0.1 % / month" at bounding box center [178, 204] width 229 height 37
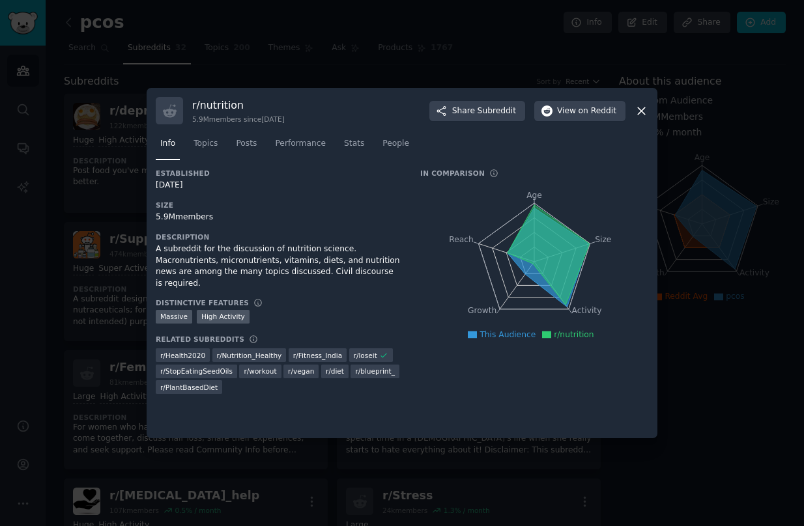
click at [119, 349] on div at bounding box center [402, 263] width 804 height 526
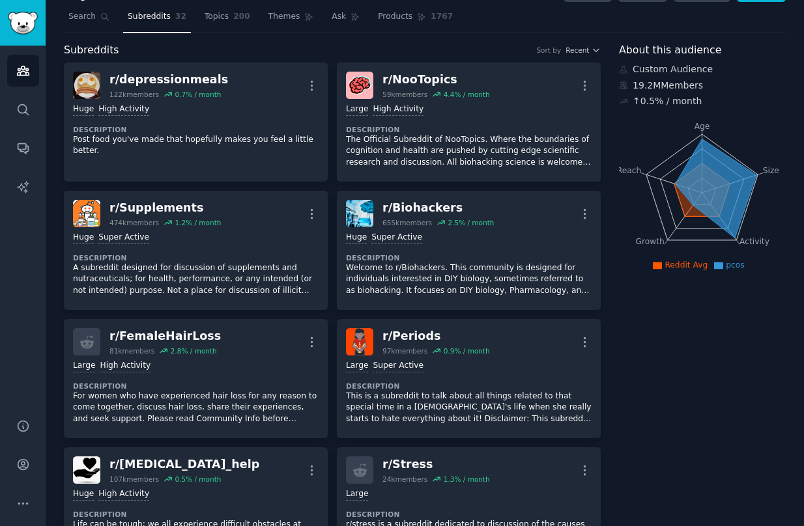
scroll to position [53, 0]
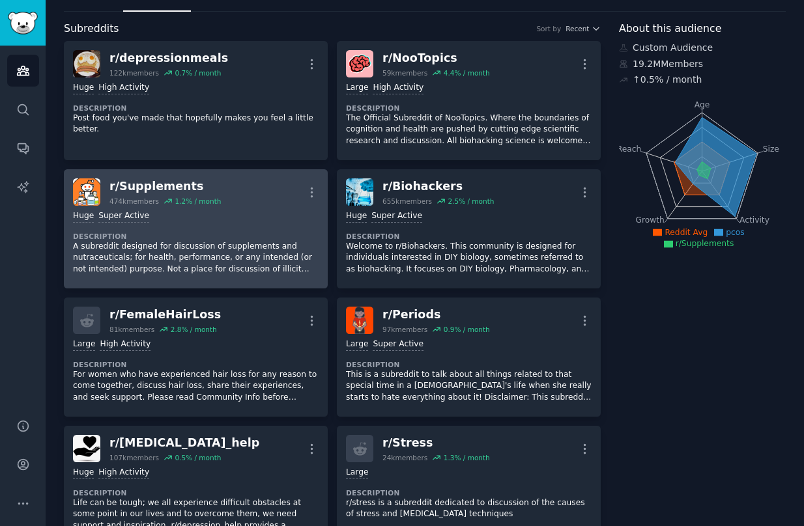
click at [130, 266] on p "A subreddit designed for discussion of supplements and nutraceuticals; for heal…" at bounding box center [196, 258] width 246 height 35
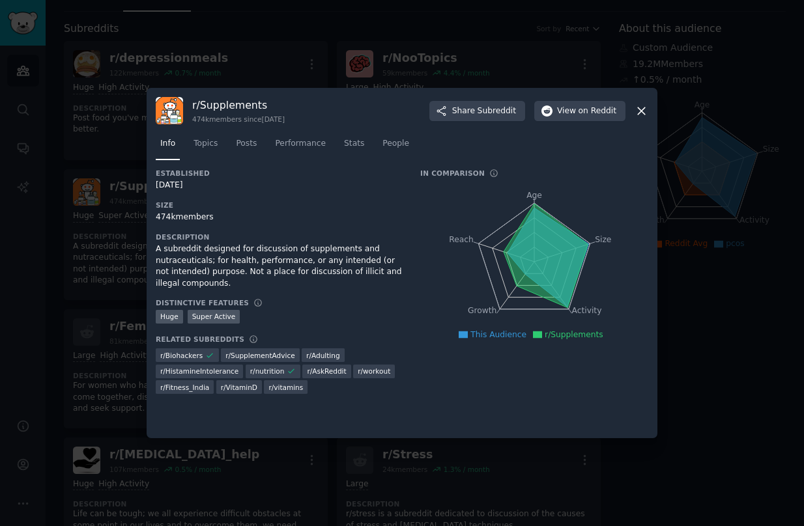
click at [102, 302] on div at bounding box center [402, 263] width 804 height 526
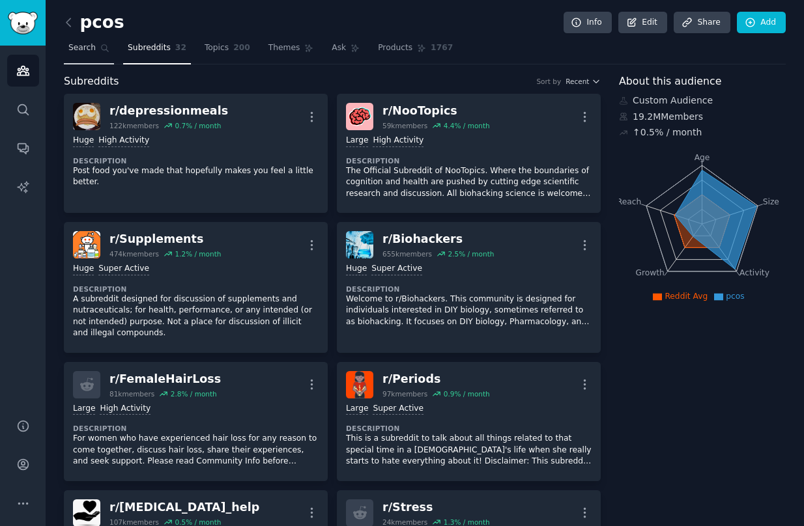
click at [74, 53] on span "Search" at bounding box center [81, 48] width 27 height 12
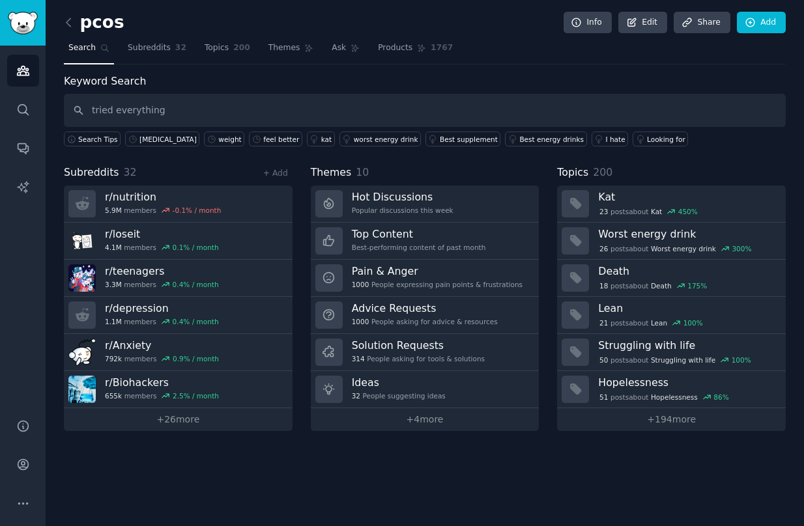
type input "tried everything"
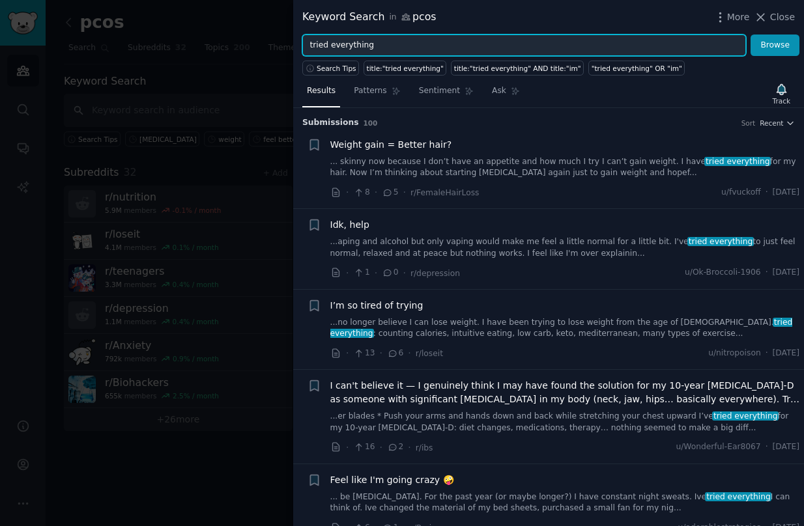
click at [384, 49] on input "tried everything" at bounding box center [524, 46] width 444 height 22
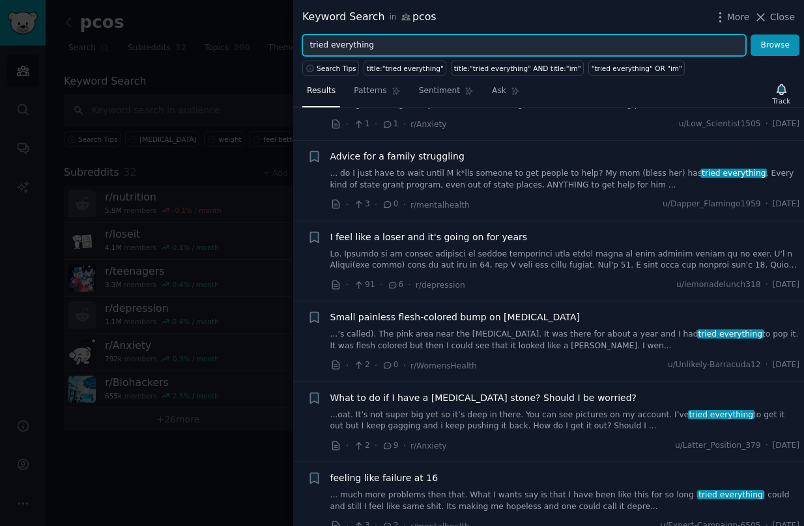
scroll to position [2115, 0]
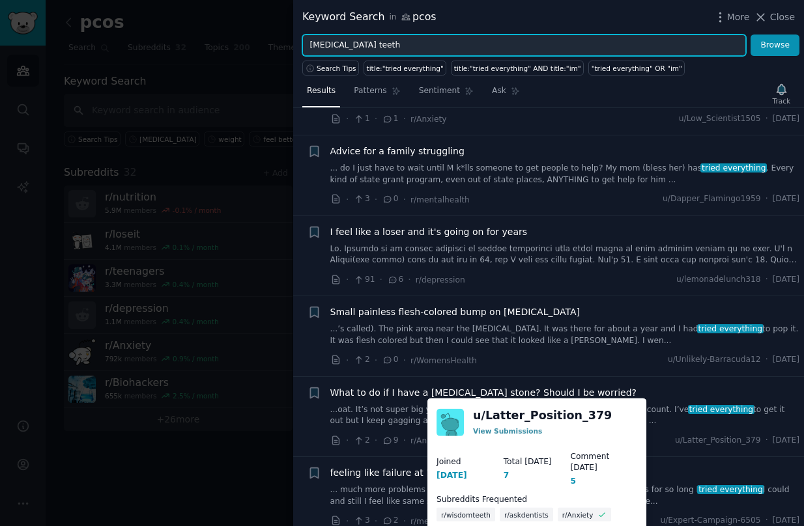
click at [660, 35] on button "Browse" at bounding box center [774, 46] width 49 height 22
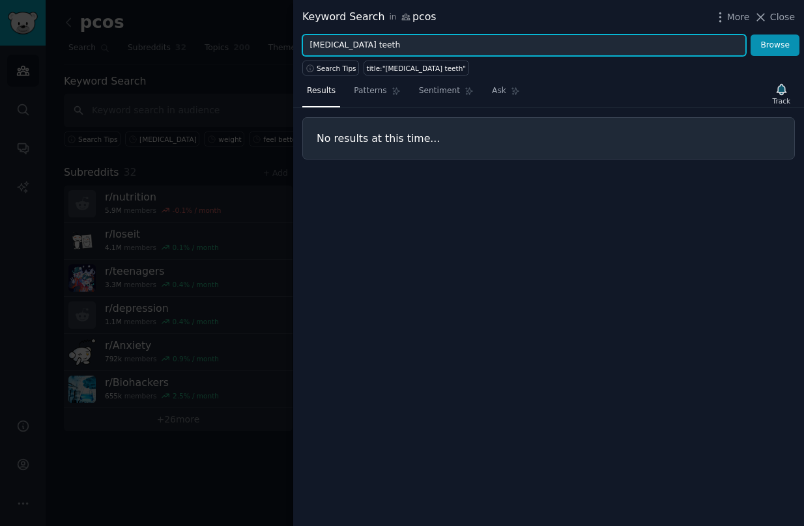
click at [326, 46] on input "[MEDICAL_DATA] teeth" at bounding box center [524, 46] width 444 height 22
click at [660, 35] on button "Browse" at bounding box center [774, 46] width 49 height 22
click at [358, 46] on input "bulimic teeth" at bounding box center [524, 46] width 444 height 22
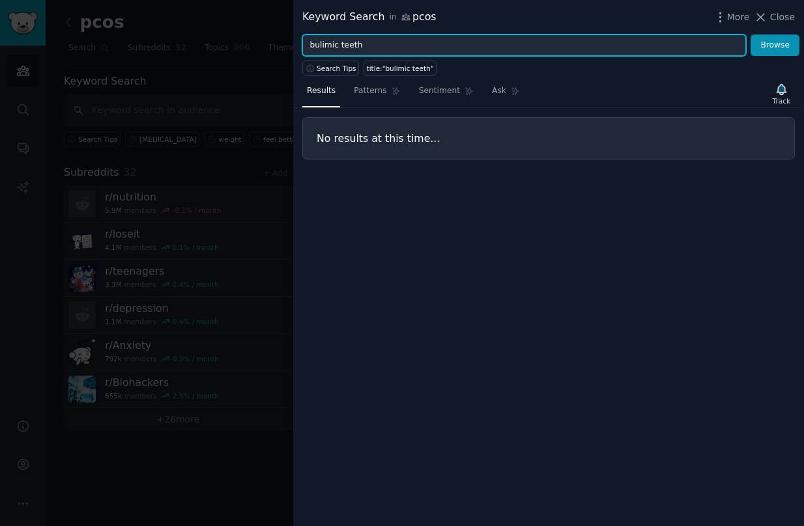
click at [358, 46] on input "bulimic teeth" at bounding box center [524, 46] width 444 height 22
click at [660, 35] on button "Browse" at bounding box center [774, 46] width 49 height 22
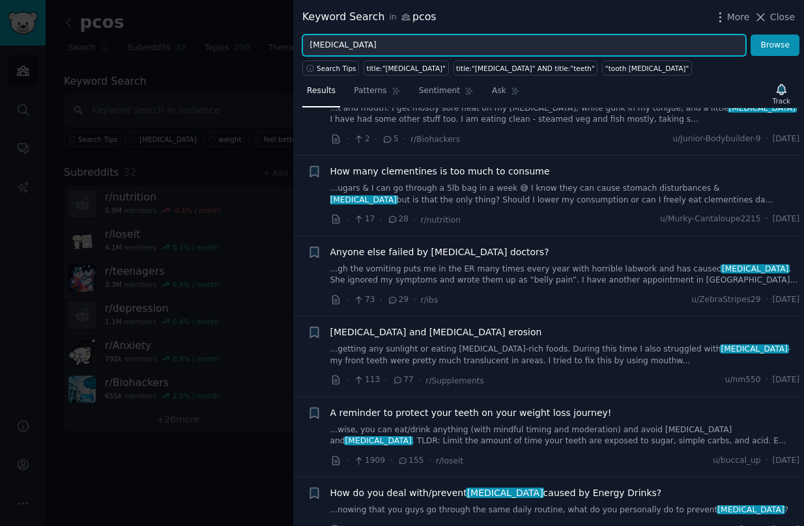
scroll to position [74, 0]
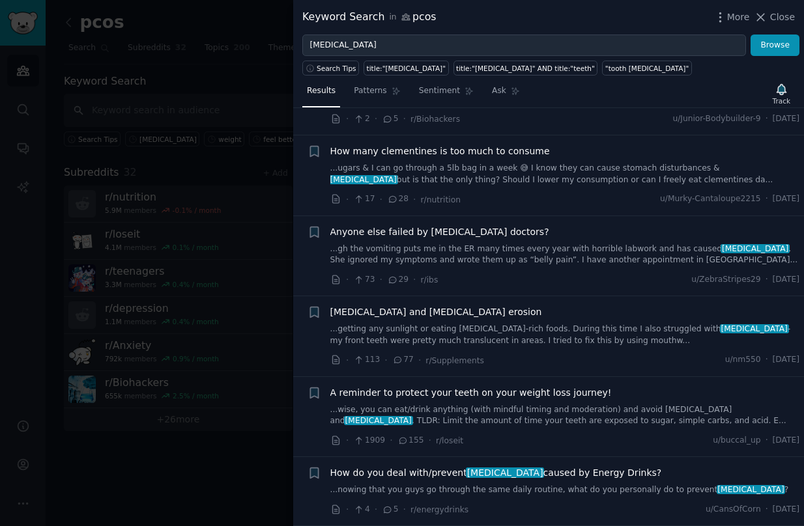
click at [549, 518] on li "+ How do you deal with/prevent [MEDICAL_DATA] caused by Energy Drinks? ...nowin…" at bounding box center [548, 491] width 511 height 68
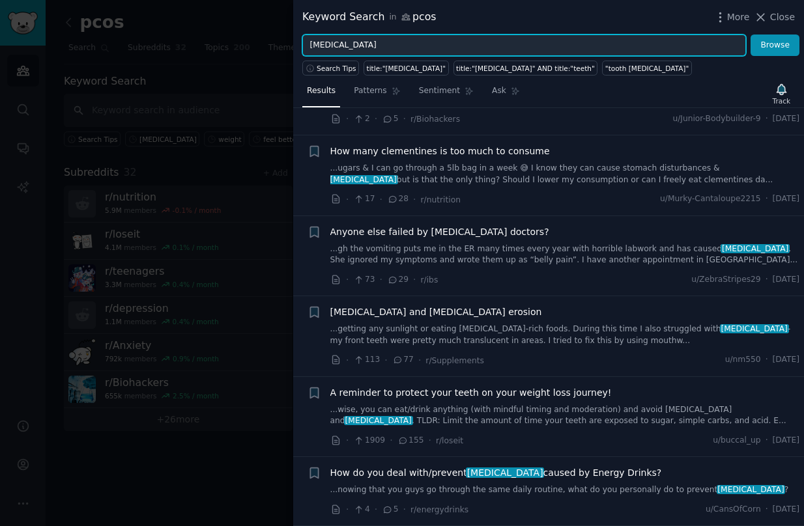
click at [330, 49] on input "[MEDICAL_DATA]" at bounding box center [524, 46] width 444 height 22
click at [358, 42] on input "ritu" at bounding box center [524, 46] width 444 height 22
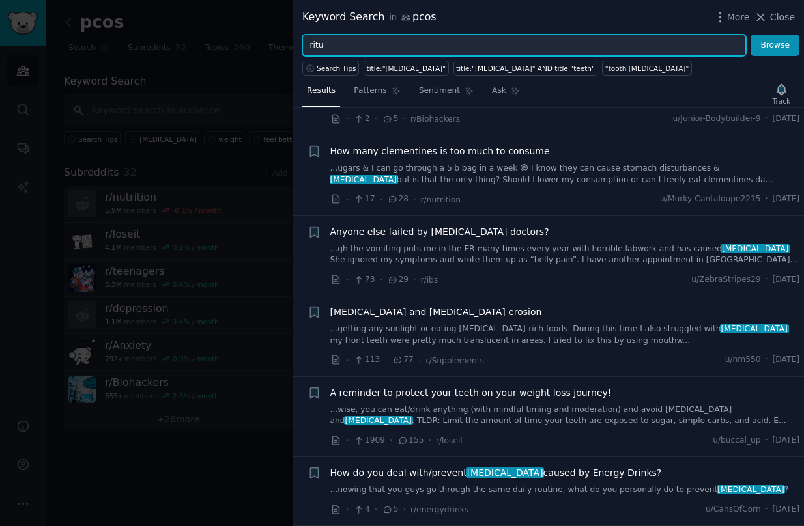
click at [358, 42] on input "ritu" at bounding box center [524, 46] width 444 height 22
click at [660, 35] on button "Browse" at bounding box center [774, 46] width 49 height 22
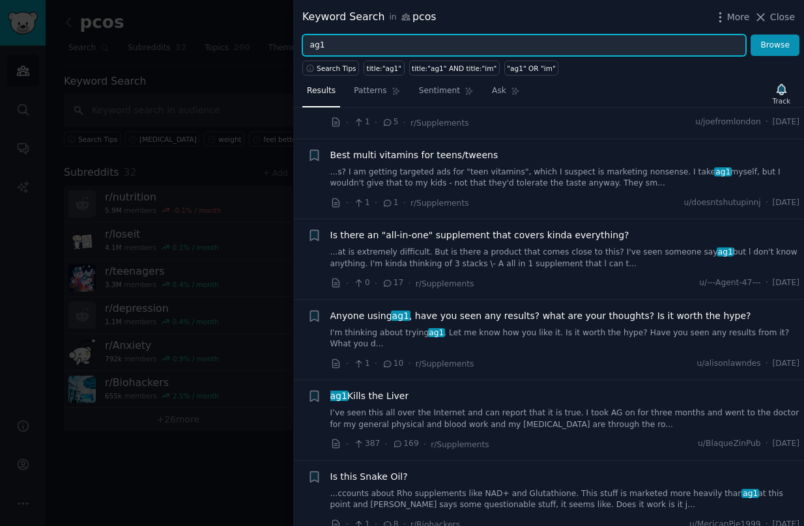
scroll to position [462, 0]
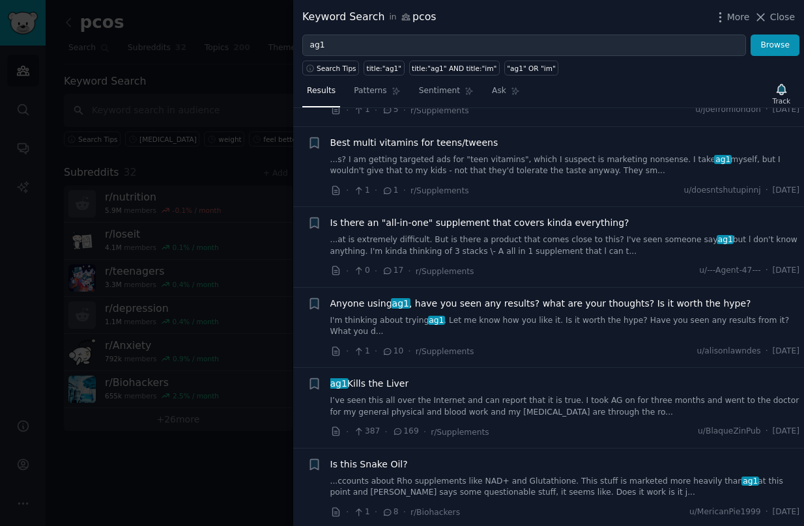
click at [499, 253] on link "...at is extremely difficult. But is there a product that comes close to this? …" at bounding box center [565, 246] width 470 height 23
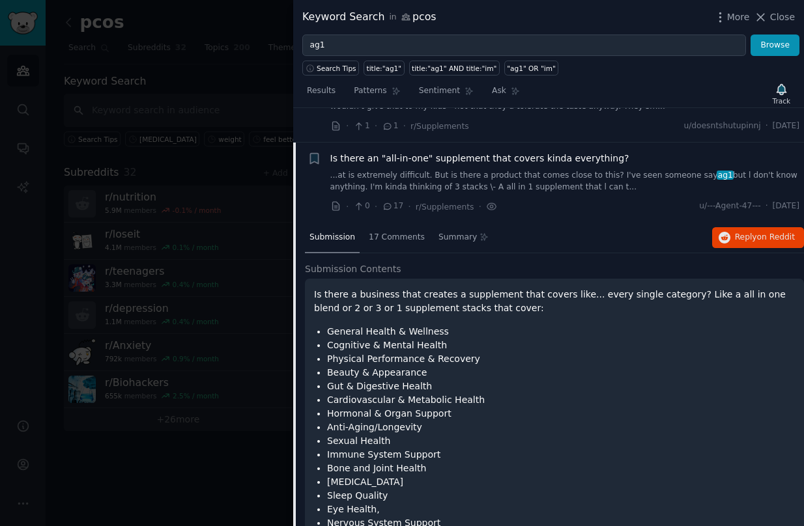
scroll to position [467, 0]
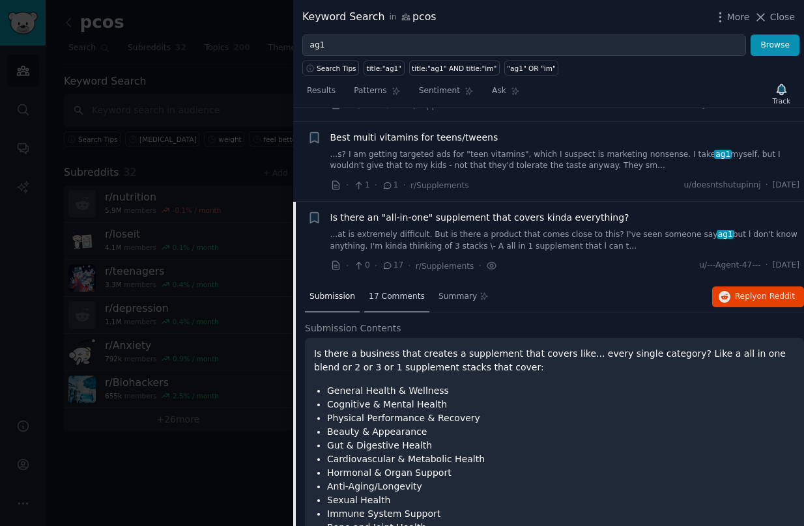
click at [393, 302] on div "17 Comments" at bounding box center [396, 297] width 65 height 31
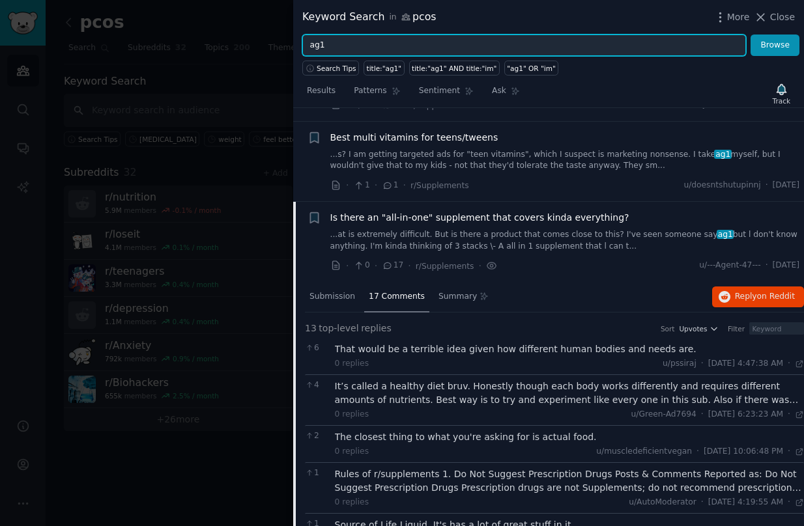
click at [475, 49] on input "ag1" at bounding box center [524, 46] width 444 height 22
type input "feel better"
click at [660, 35] on button "Browse" at bounding box center [774, 46] width 49 height 22
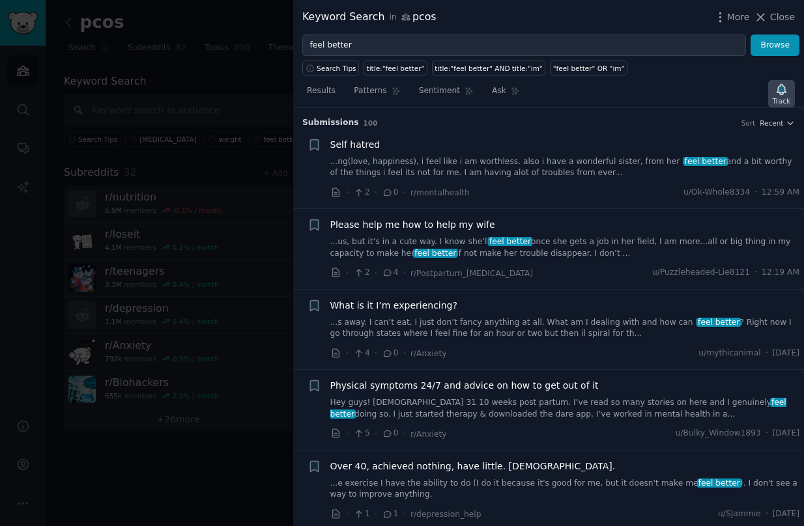
click at [660, 89] on icon "button" at bounding box center [781, 89] width 9 height 10
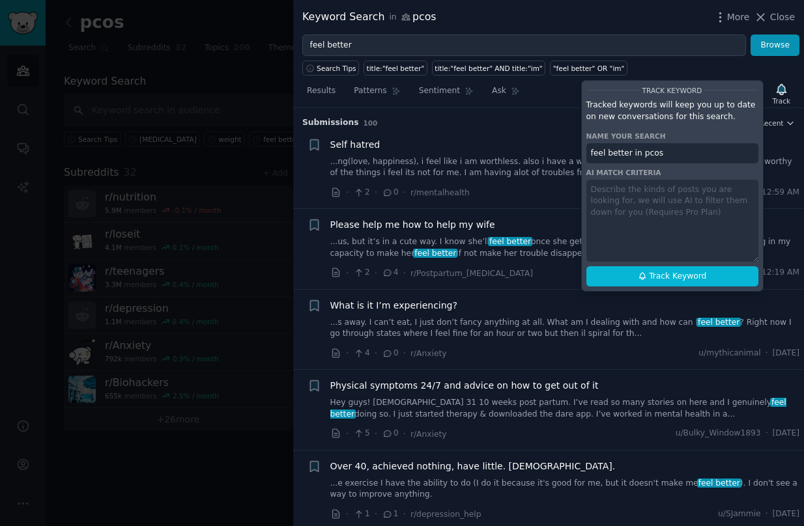
click at [165, 234] on div at bounding box center [402, 263] width 804 height 526
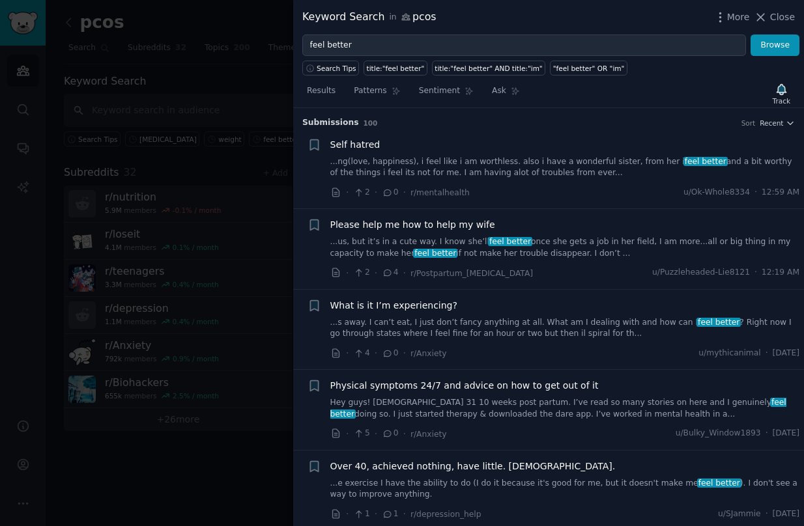
click at [135, 210] on div at bounding box center [402, 263] width 804 height 526
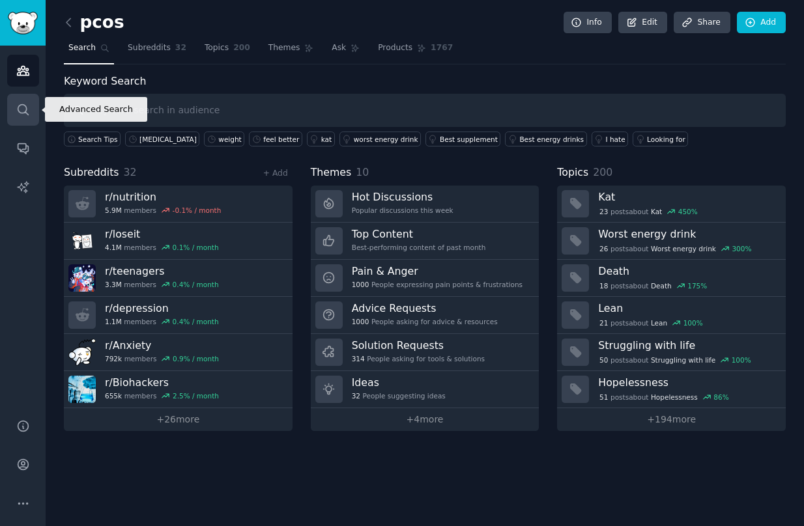
click at [32, 113] on link "Search" at bounding box center [23, 110] width 32 height 32
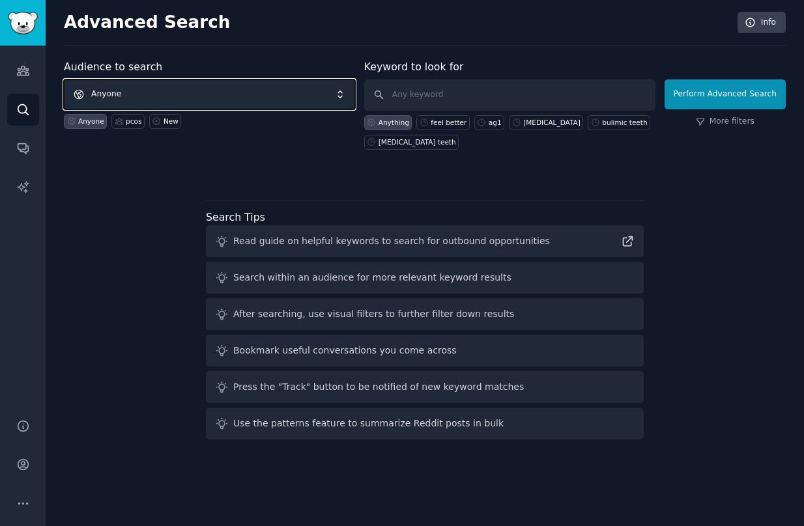
click at [183, 93] on span "Anyone" at bounding box center [209, 94] width 291 height 30
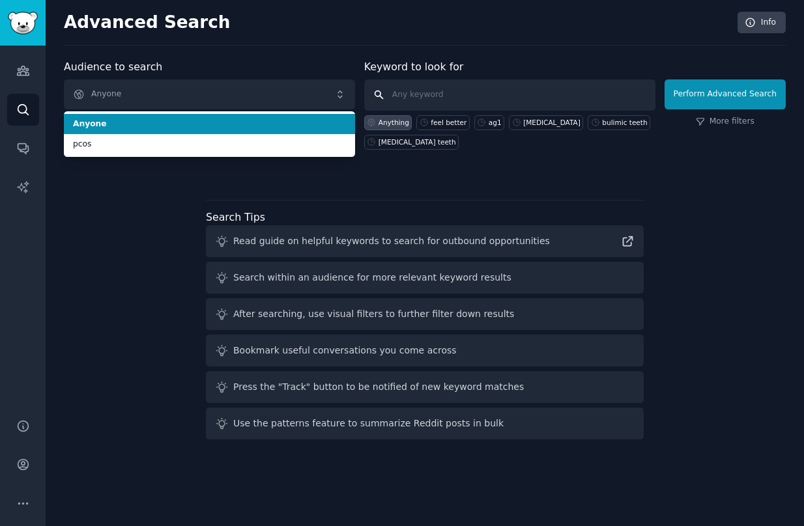
click at [421, 86] on input "text" at bounding box center [509, 94] width 291 height 31
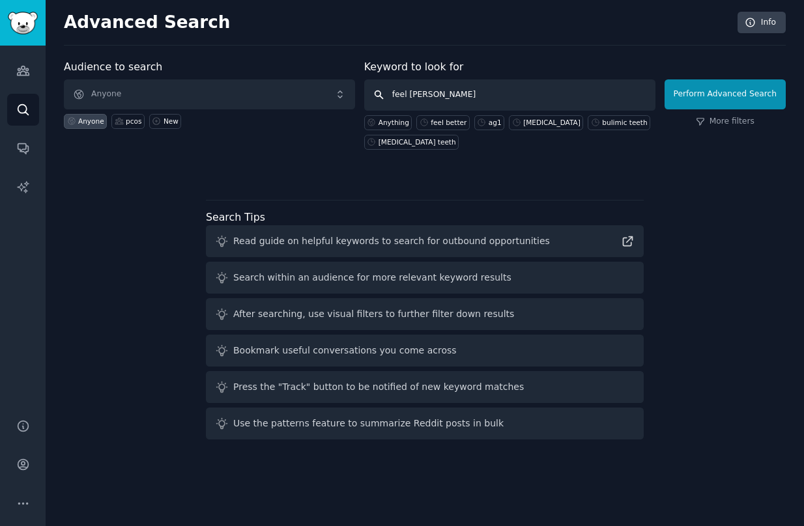
type input "feel better"
click button "Perform Advanced Search" at bounding box center [724, 94] width 121 height 30
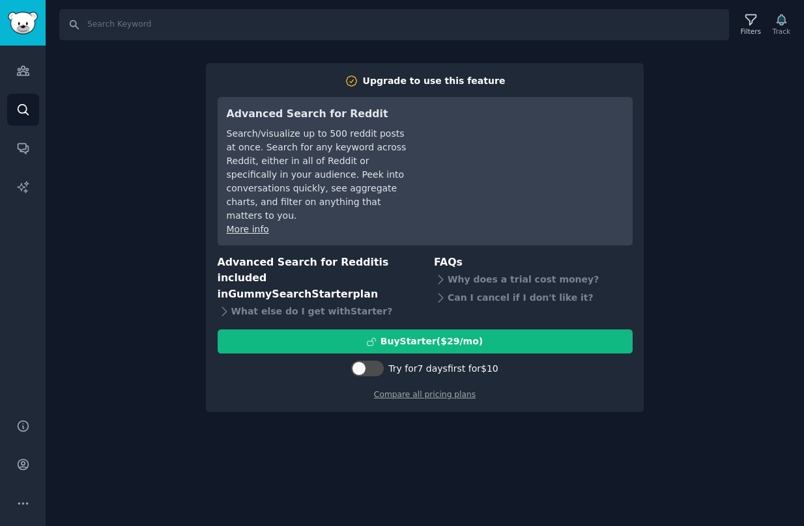
click at [691, 94] on div "Search Filters Track Upgrade to use this feature Advanced Search for Reddit Sea…" at bounding box center [425, 263] width 758 height 526
click at [677, 216] on div "Search Filters Track Upgrade to use this feature Advanced Search for Reddit Sea…" at bounding box center [425, 263] width 758 height 526
click at [326, 380] on div "Compare all pricing plans" at bounding box center [425, 390] width 415 height 21
click at [158, 126] on div "Search Filters Track Upgrade to use this feature Advanced Search for Reddit Sea…" at bounding box center [425, 263] width 758 height 526
click at [36, 75] on link "Audiences" at bounding box center [23, 71] width 32 height 32
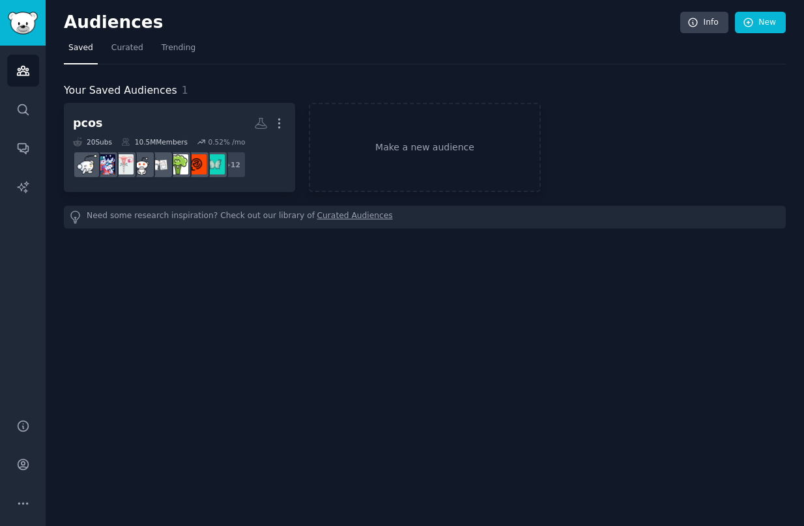
click at [345, 214] on link "Curated Audiences" at bounding box center [355, 217] width 76 height 14
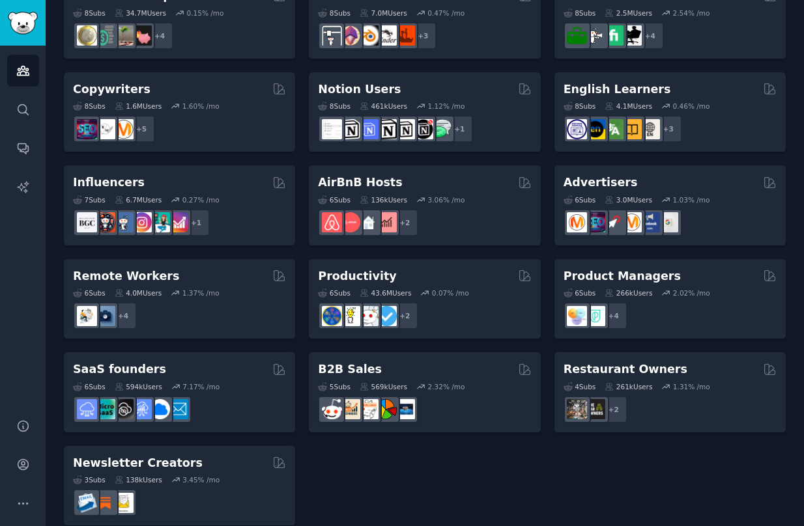
scroll to position [890, 0]
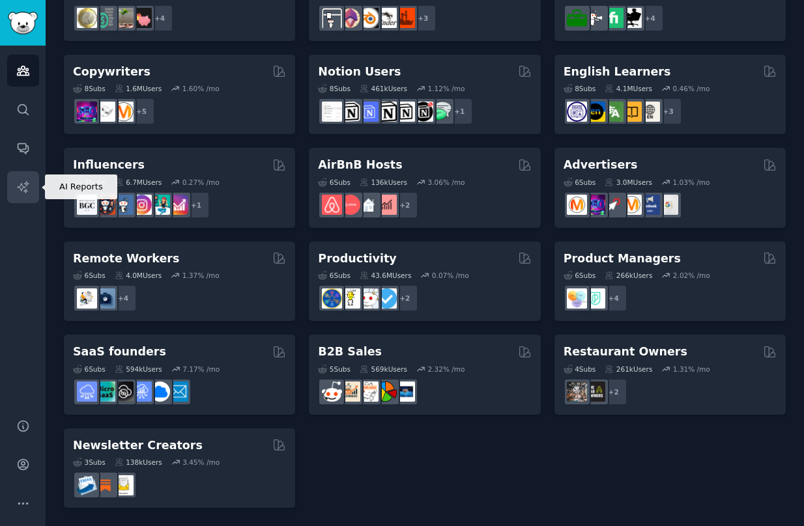
click at [29, 191] on icon "Sidebar" at bounding box center [23, 187] width 14 height 14
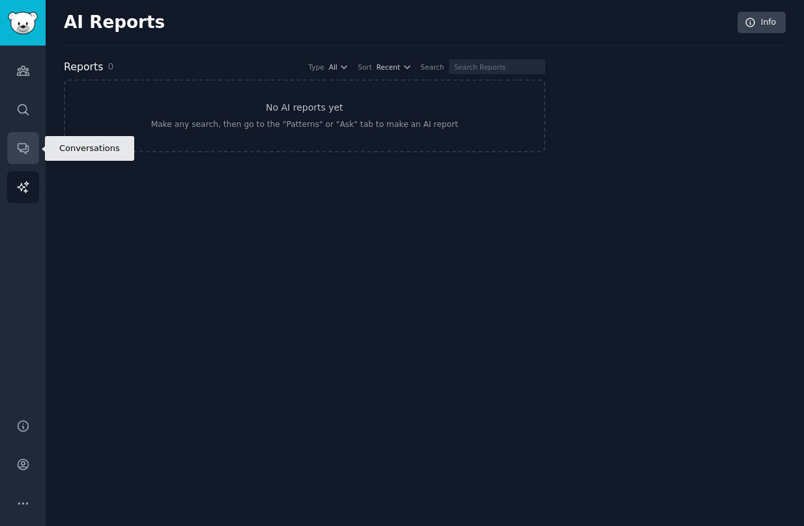
click at [19, 147] on icon "Sidebar" at bounding box center [23, 148] width 14 height 14
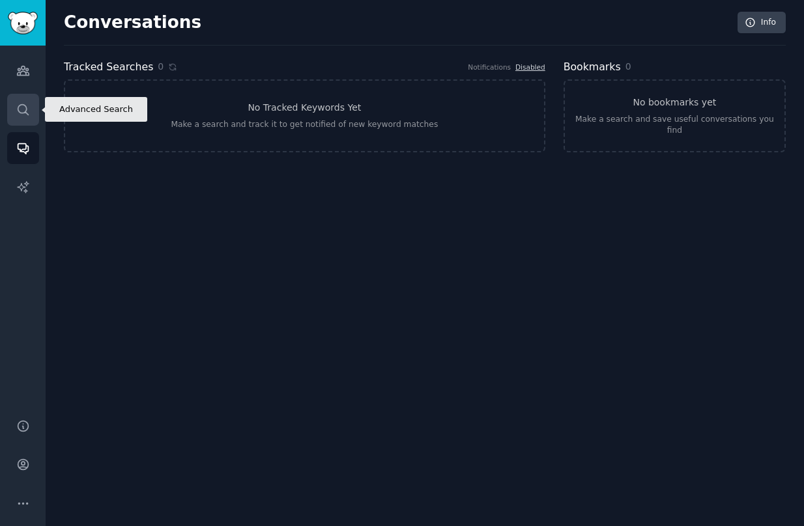
click at [18, 94] on link "Search" at bounding box center [23, 110] width 32 height 32
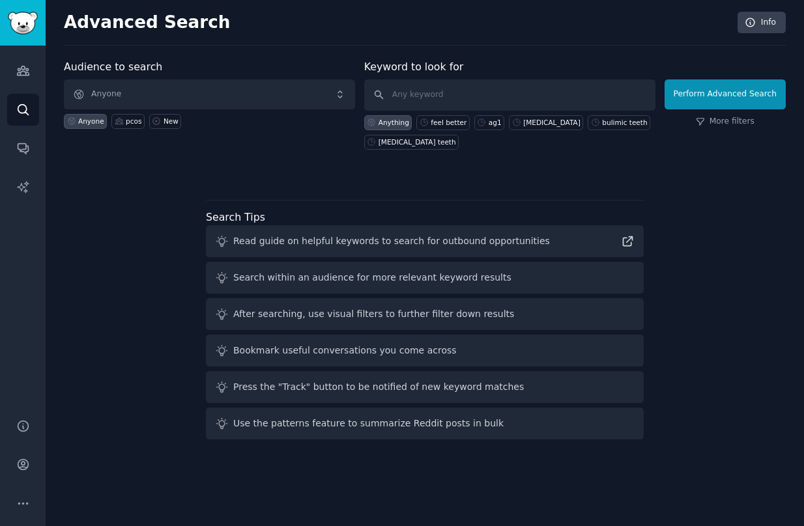
click at [156, 227] on div "Audience to search Anyone Anyone pcos New Keyword to look for Anything feel bet…" at bounding box center [425, 252] width 722 height 386
